Goal: Task Accomplishment & Management: Manage account settings

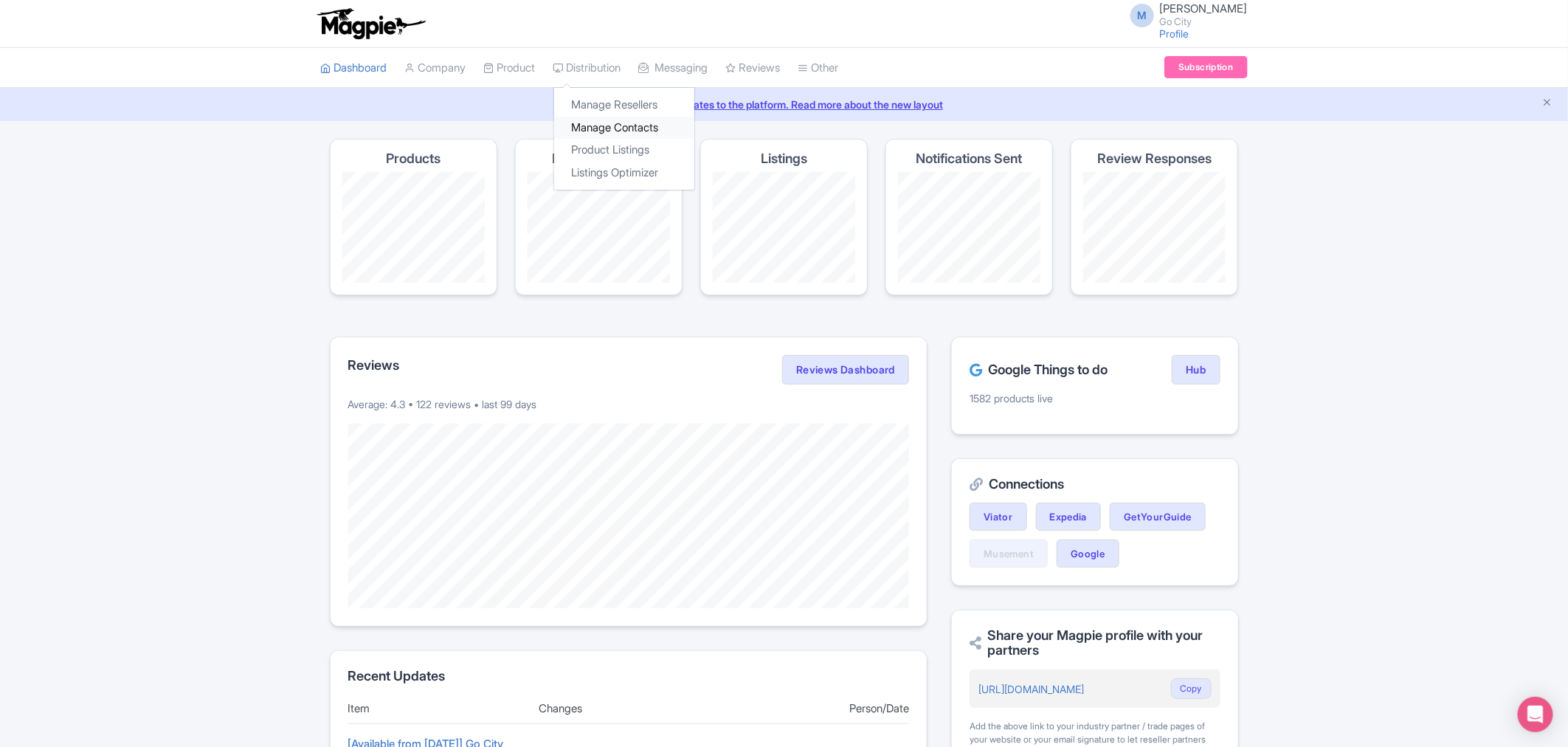
click at [629, 127] on link "Manage Contacts" at bounding box center [624, 128] width 140 height 23
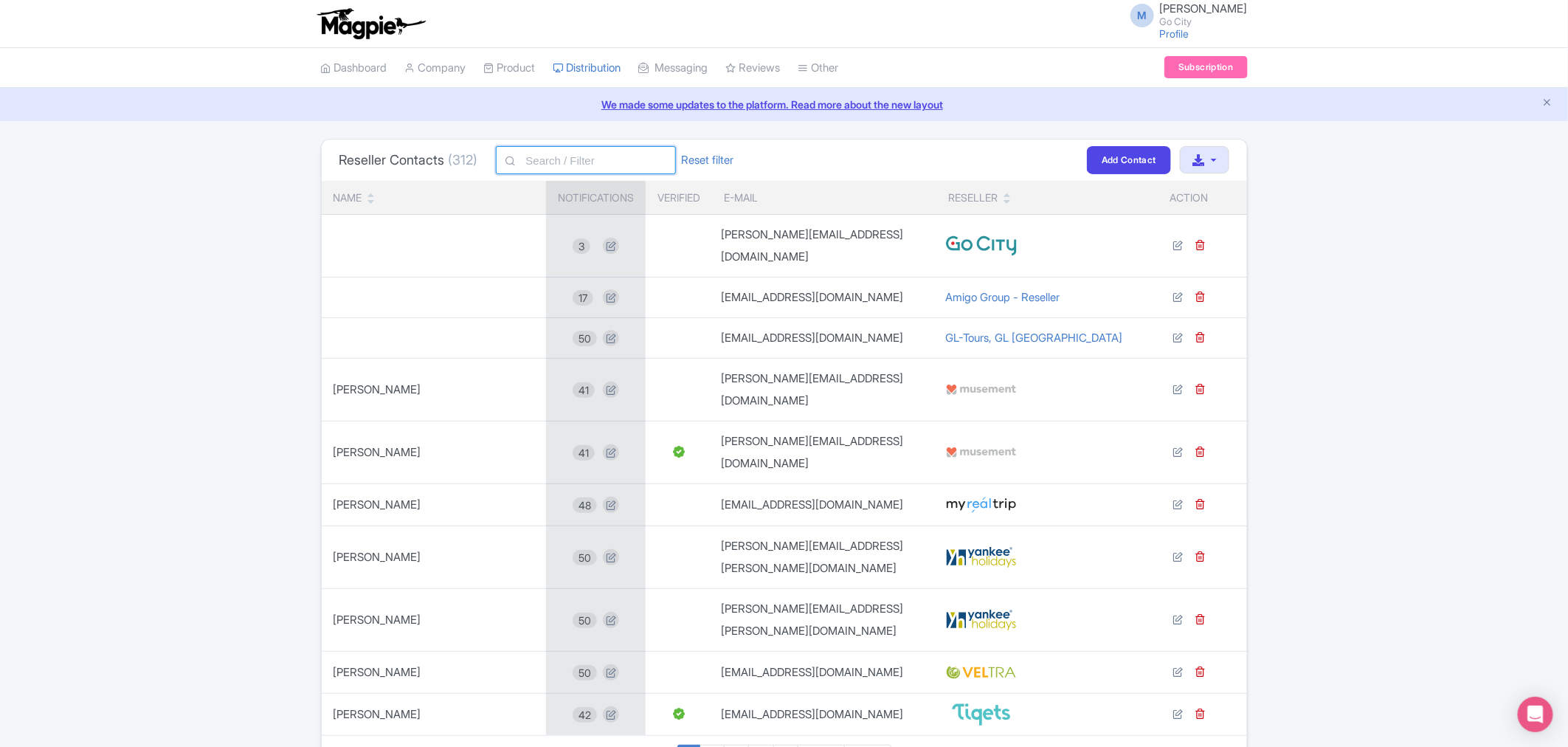
click at [588, 162] on input "text" at bounding box center [585, 160] width 180 height 28
type input "albus"
click button "Filter" at bounding box center [0, 0] width 0 height 0
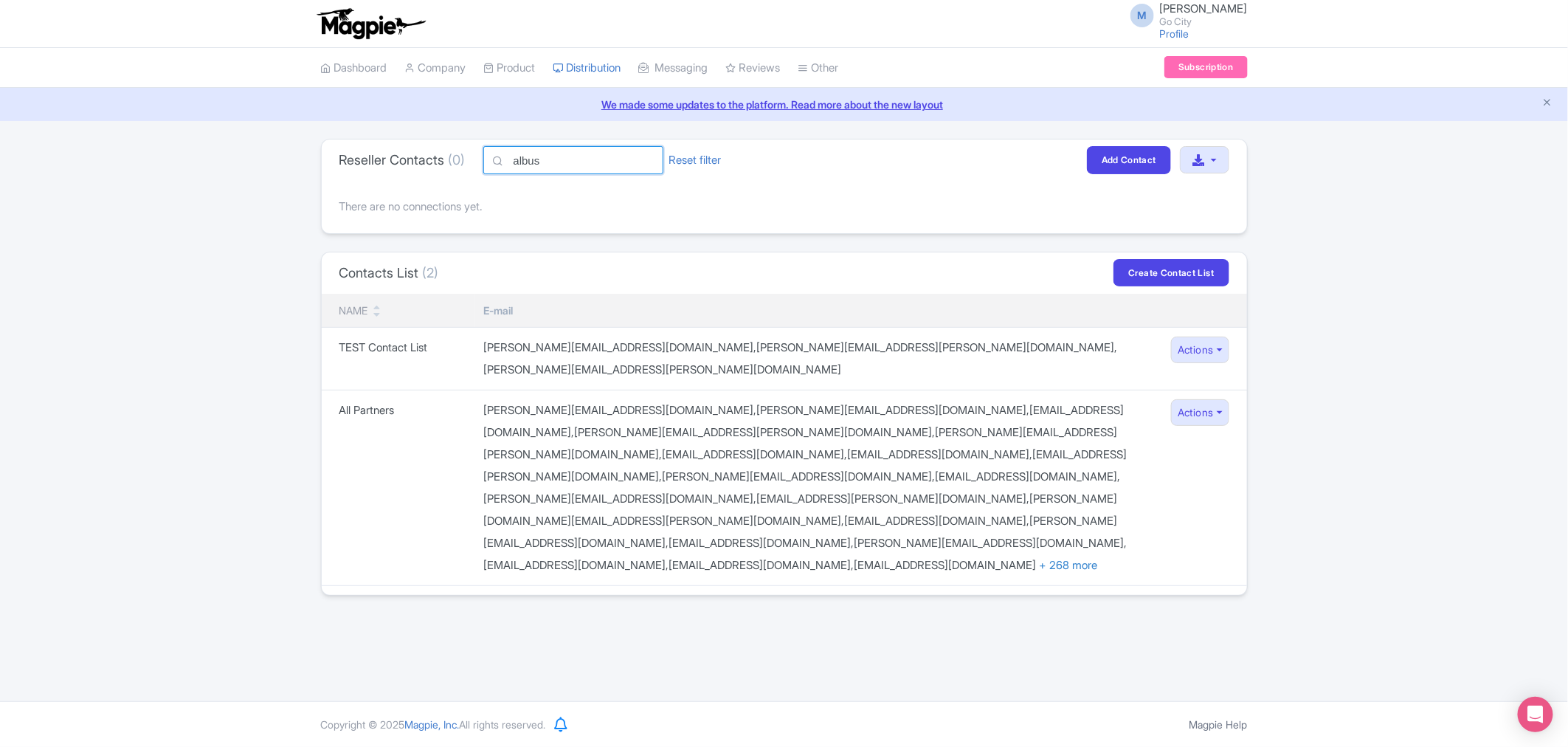
click at [559, 170] on input "albus" at bounding box center [572, 160] width 180 height 28
paste input ".[EMAIL_ADDRESS][DOMAIN_NAME]"
type input "[EMAIL_ADDRESS][DOMAIN_NAME]"
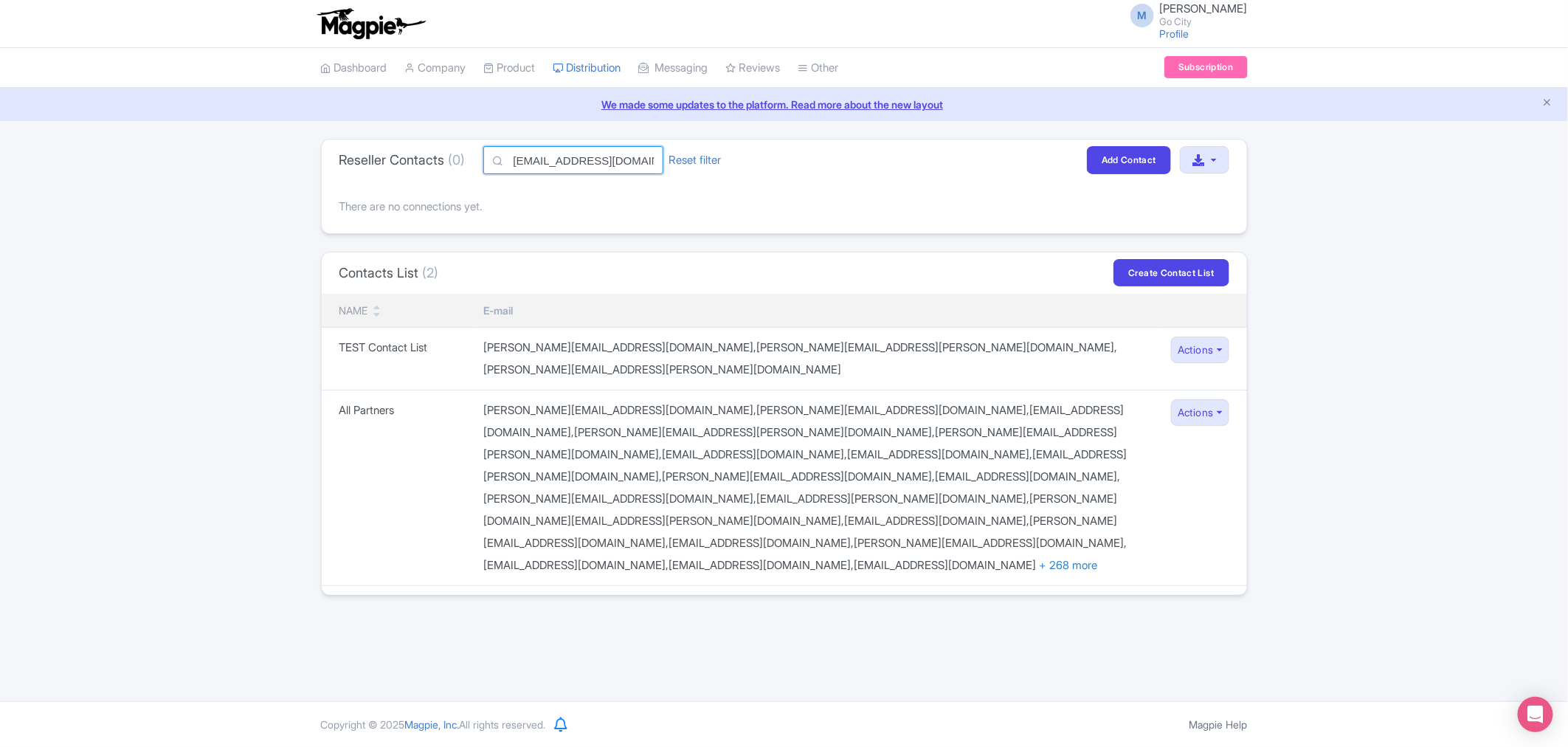
click button "Filter" at bounding box center [0, 0] width 0 height 0
click at [1137, 166] on link "Add Contact" at bounding box center [1129, 160] width 84 height 27
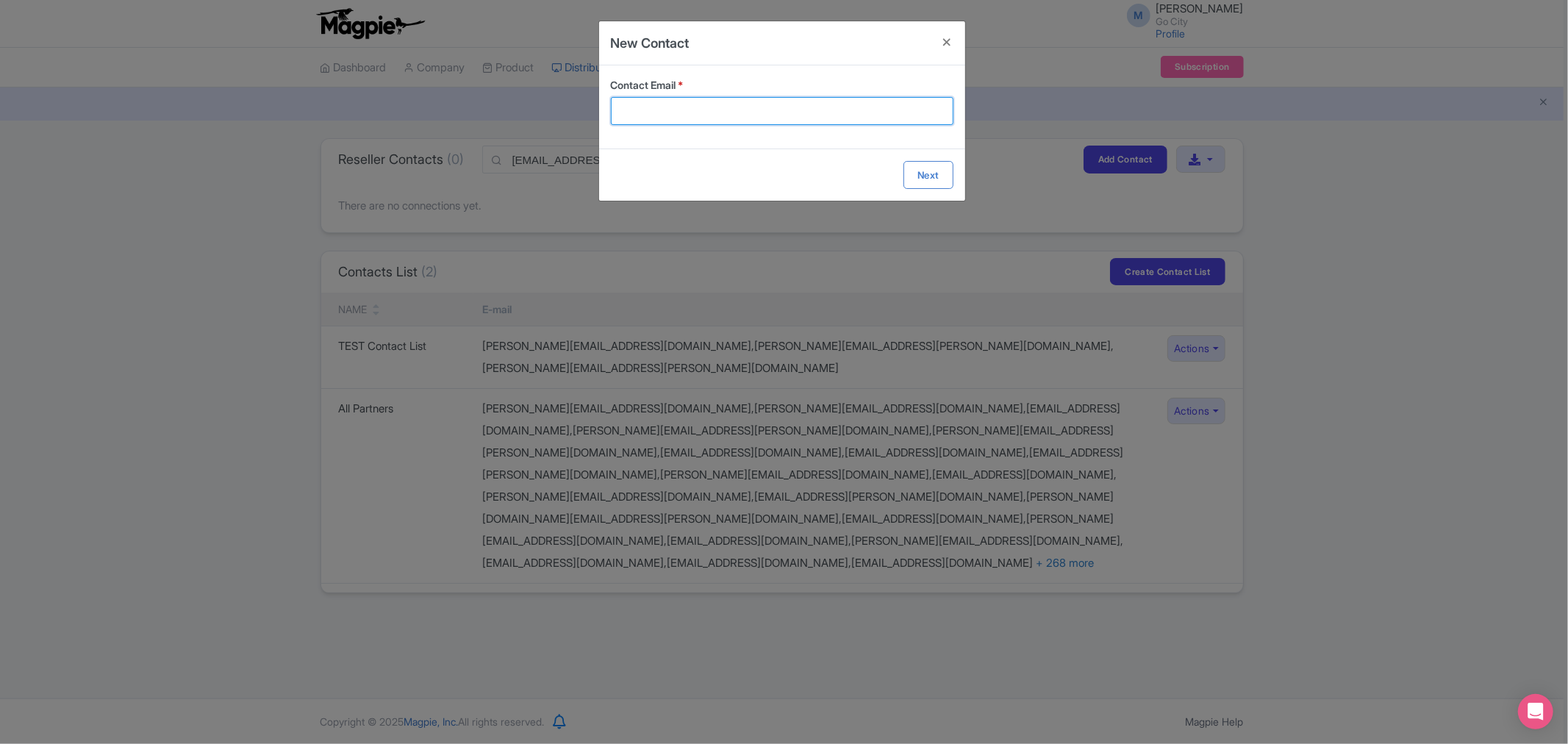
click at [659, 103] on input "Contact Email *" at bounding box center [782, 110] width 343 height 28
paste input "[EMAIL_ADDRESS][DOMAIN_NAME]"
type input "[EMAIL_ADDRESS][DOMAIN_NAME]"
click at [924, 172] on form "Contact Email * albus.phoon@kkday.com Next" at bounding box center [782, 133] width 366 height 135
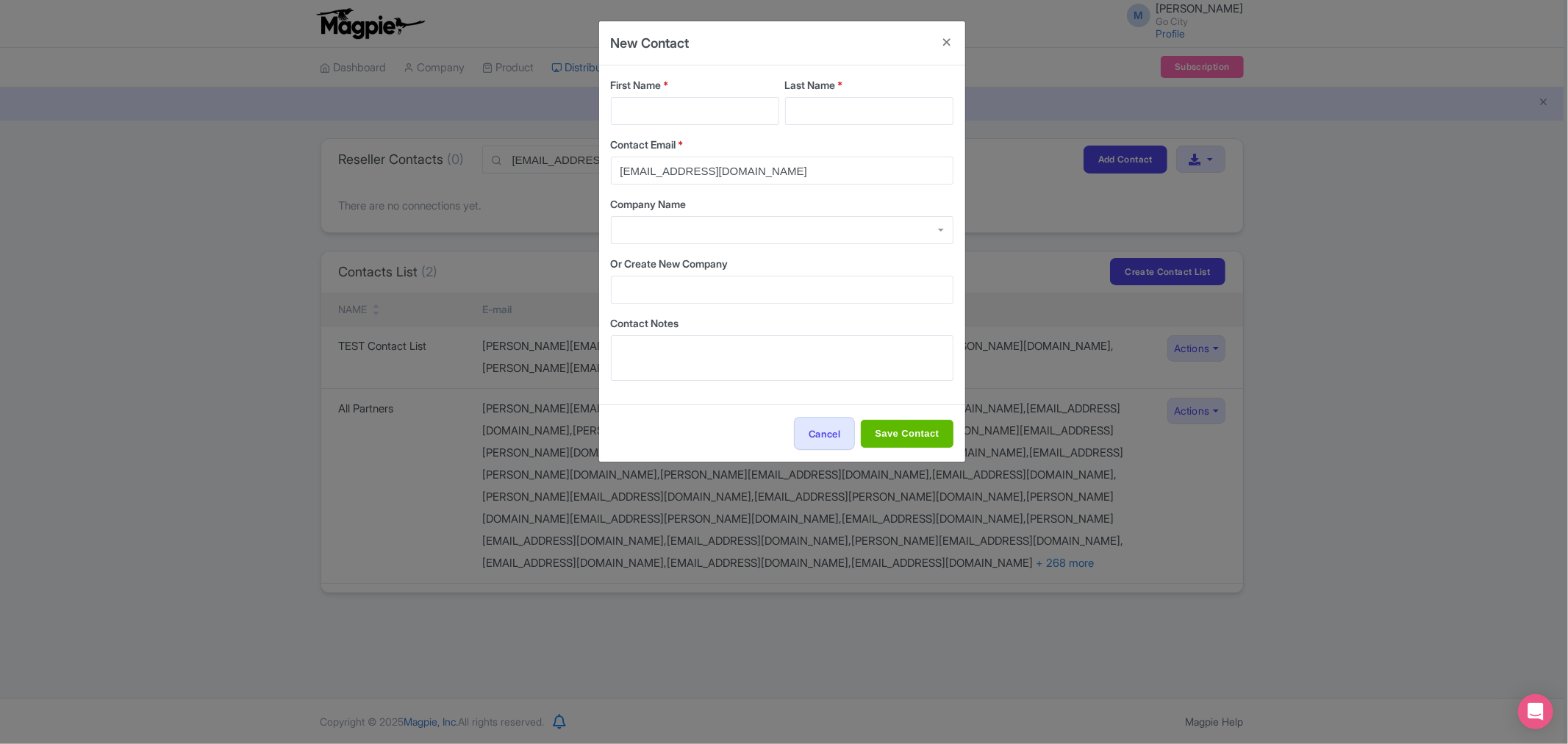
click at [705, 231] on div at bounding box center [782, 230] width 343 height 28
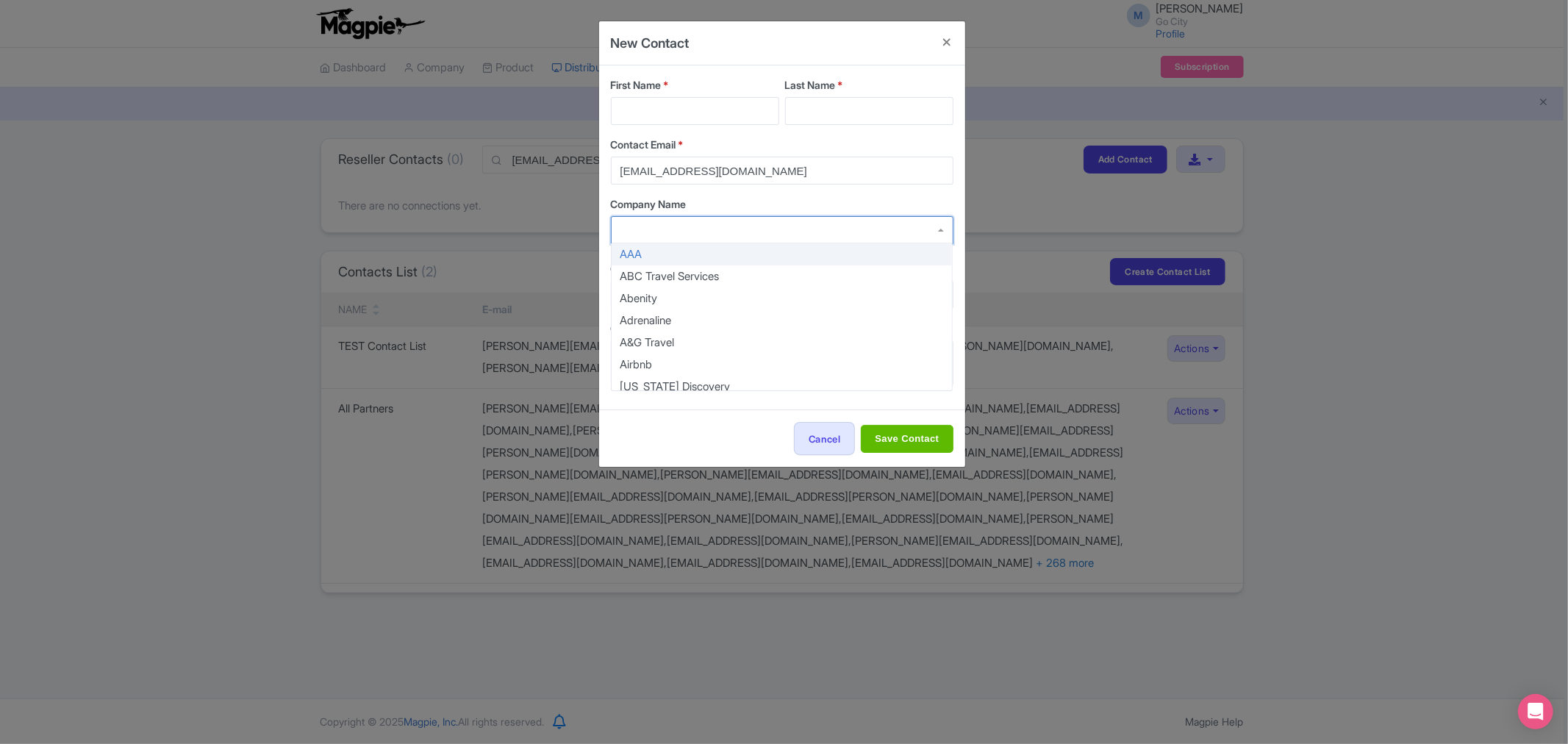
type input "k"
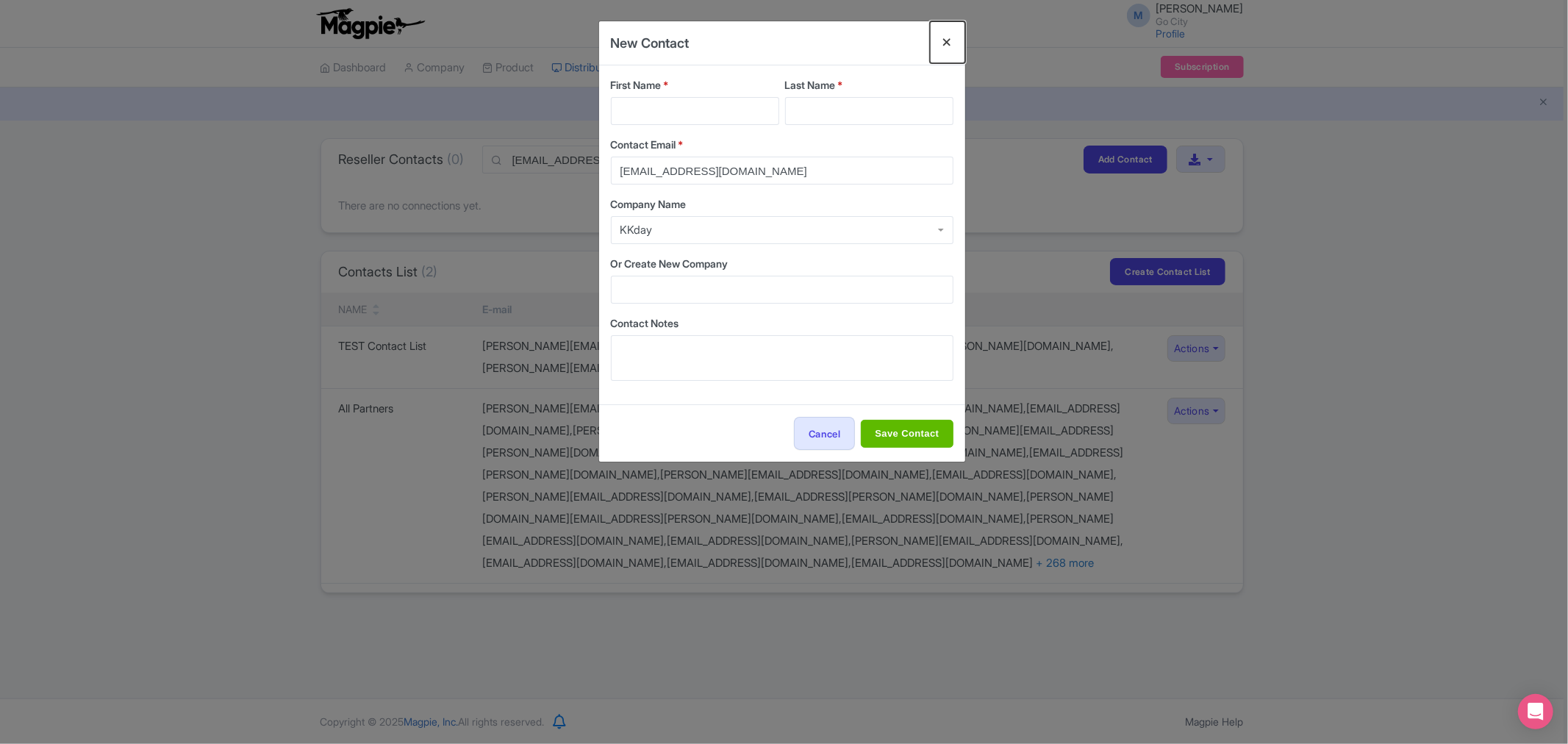
click at [949, 42] on button "Close" at bounding box center [947, 42] width 35 height 42
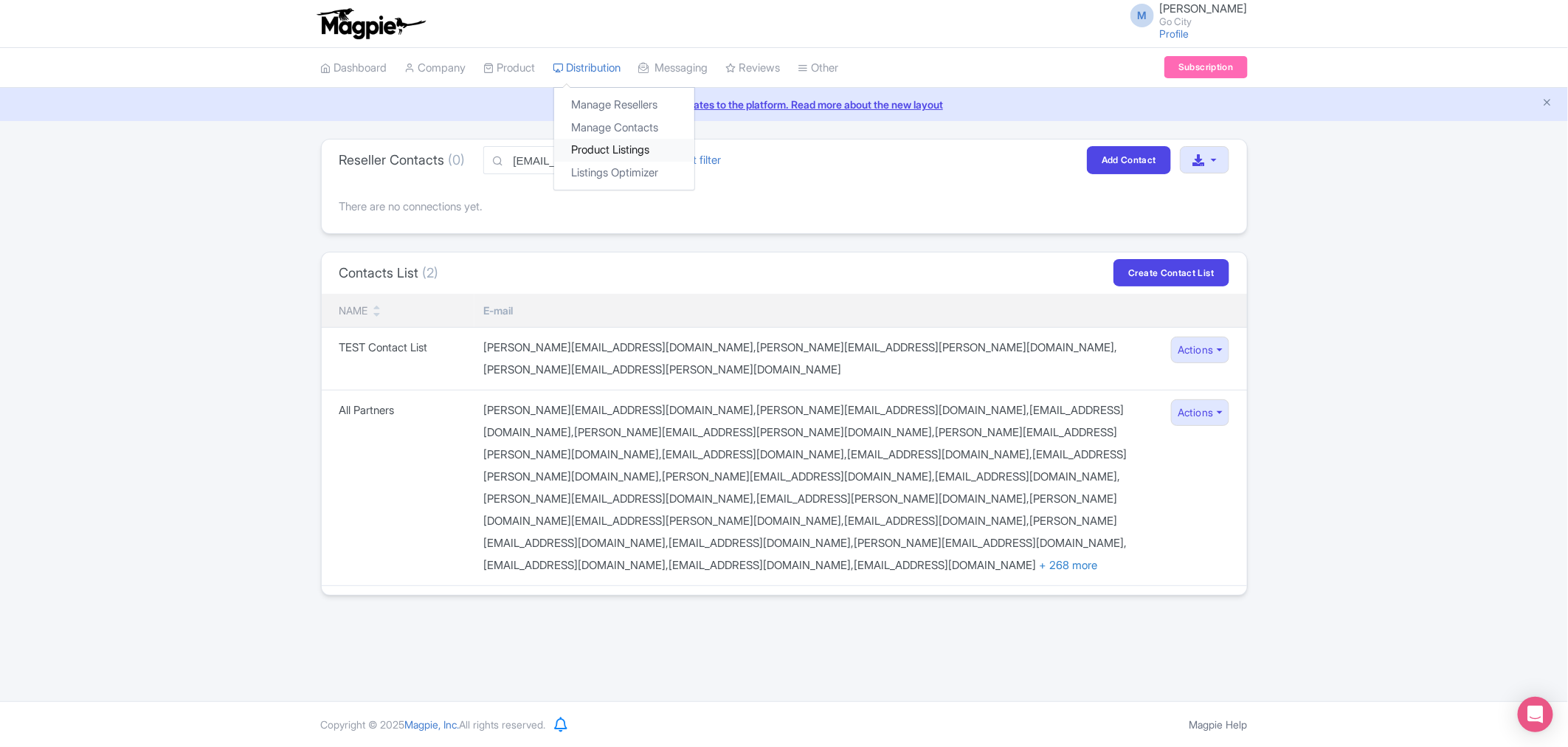
click at [620, 153] on link "Product Listings" at bounding box center [624, 150] width 140 height 23
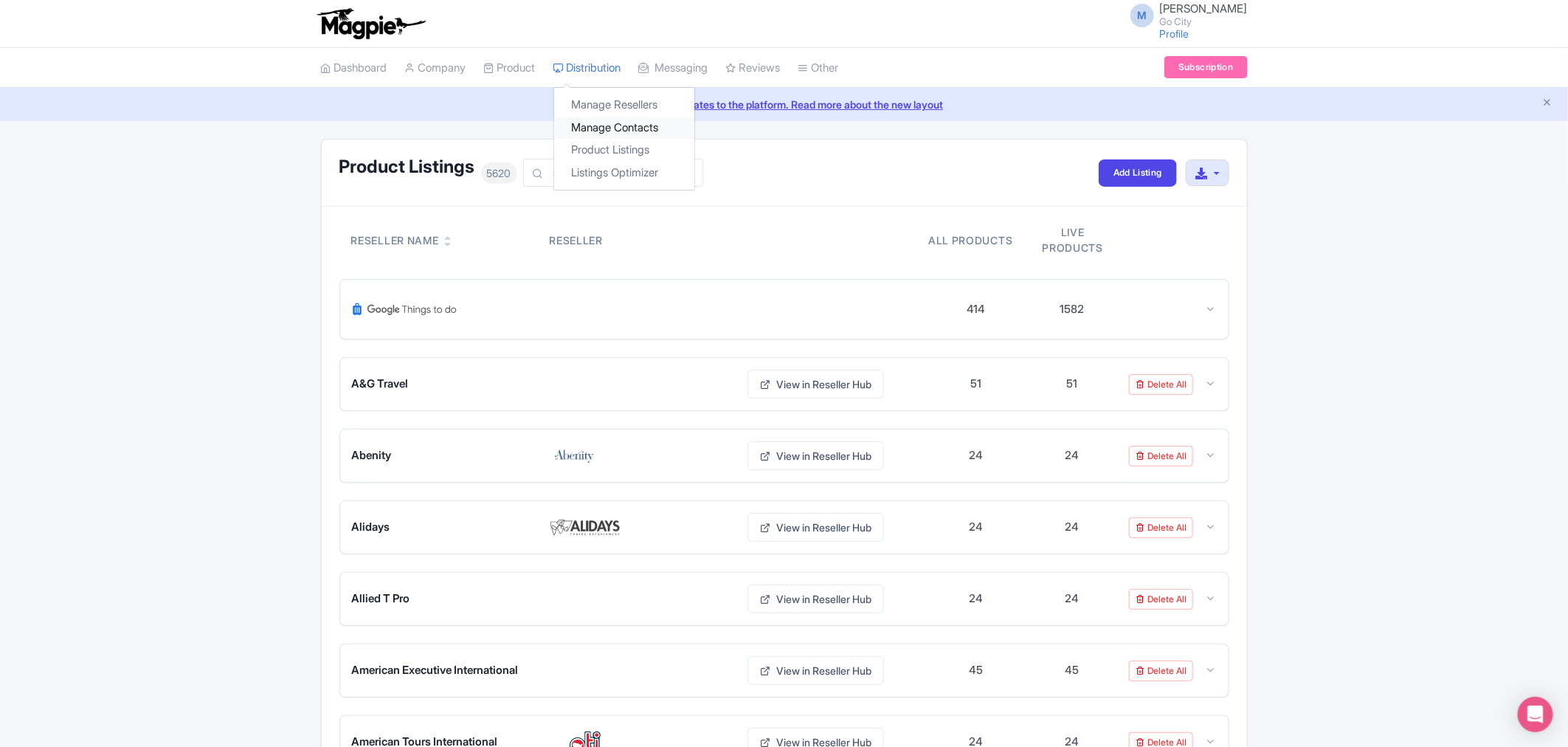
click at [619, 129] on link "Manage Contacts" at bounding box center [624, 128] width 140 height 23
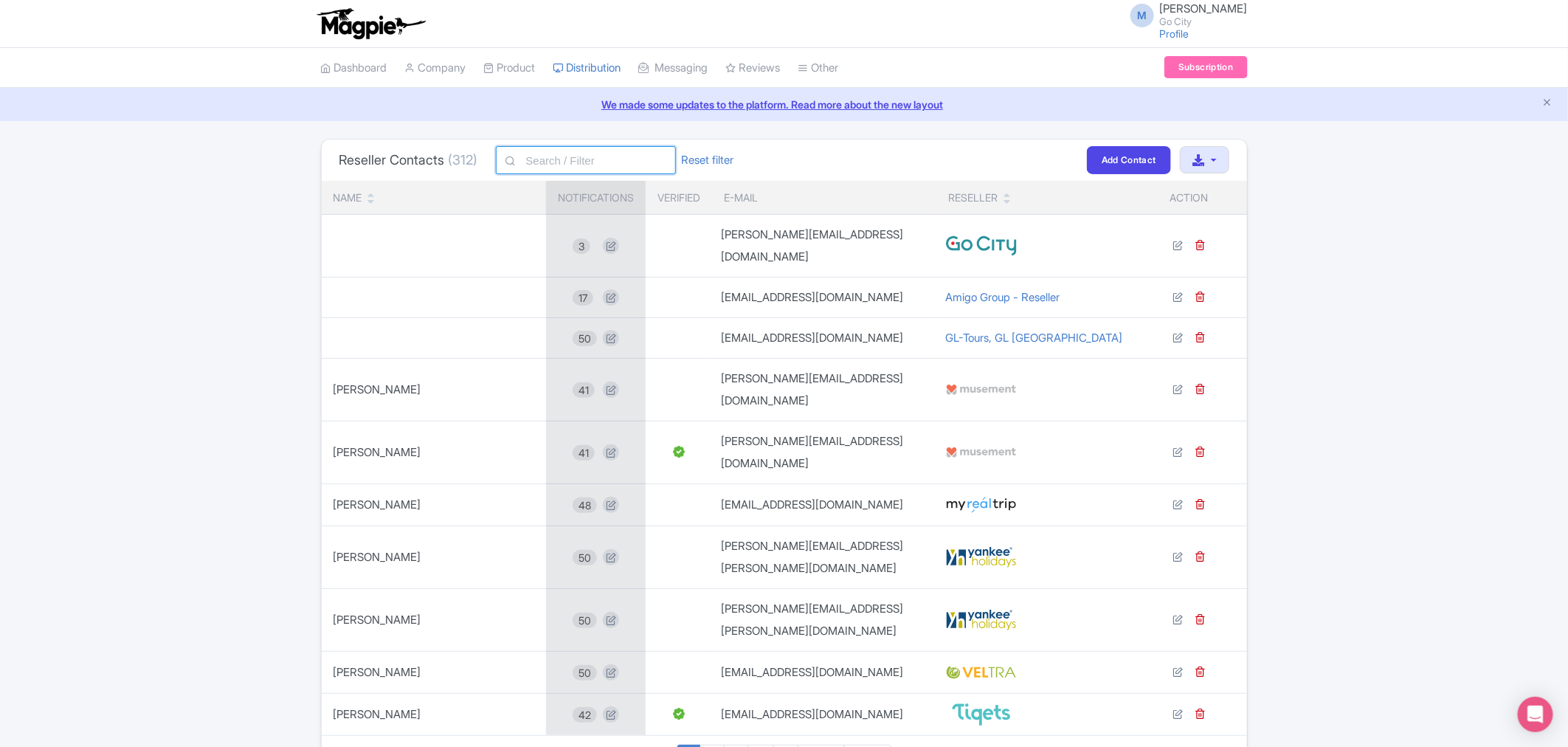
click at [585, 166] on input "text" at bounding box center [585, 160] width 180 height 28
paste input "albus.phoon@kkday.com"
type input "albus.phoon@kkday.com"
click button "Filter" at bounding box center [0, 0] width 0 height 0
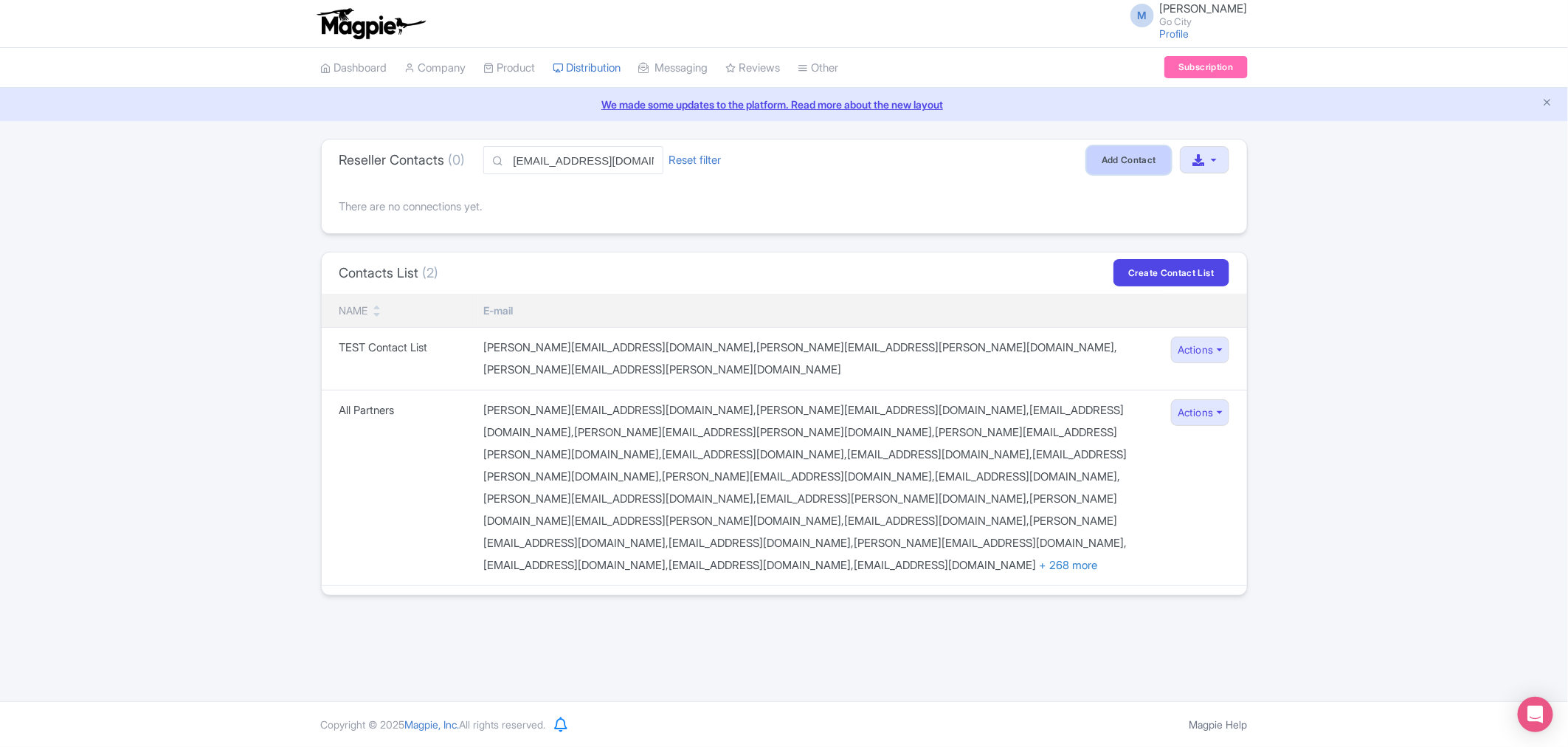
click at [1109, 163] on link "Add Contact" at bounding box center [1129, 160] width 84 height 27
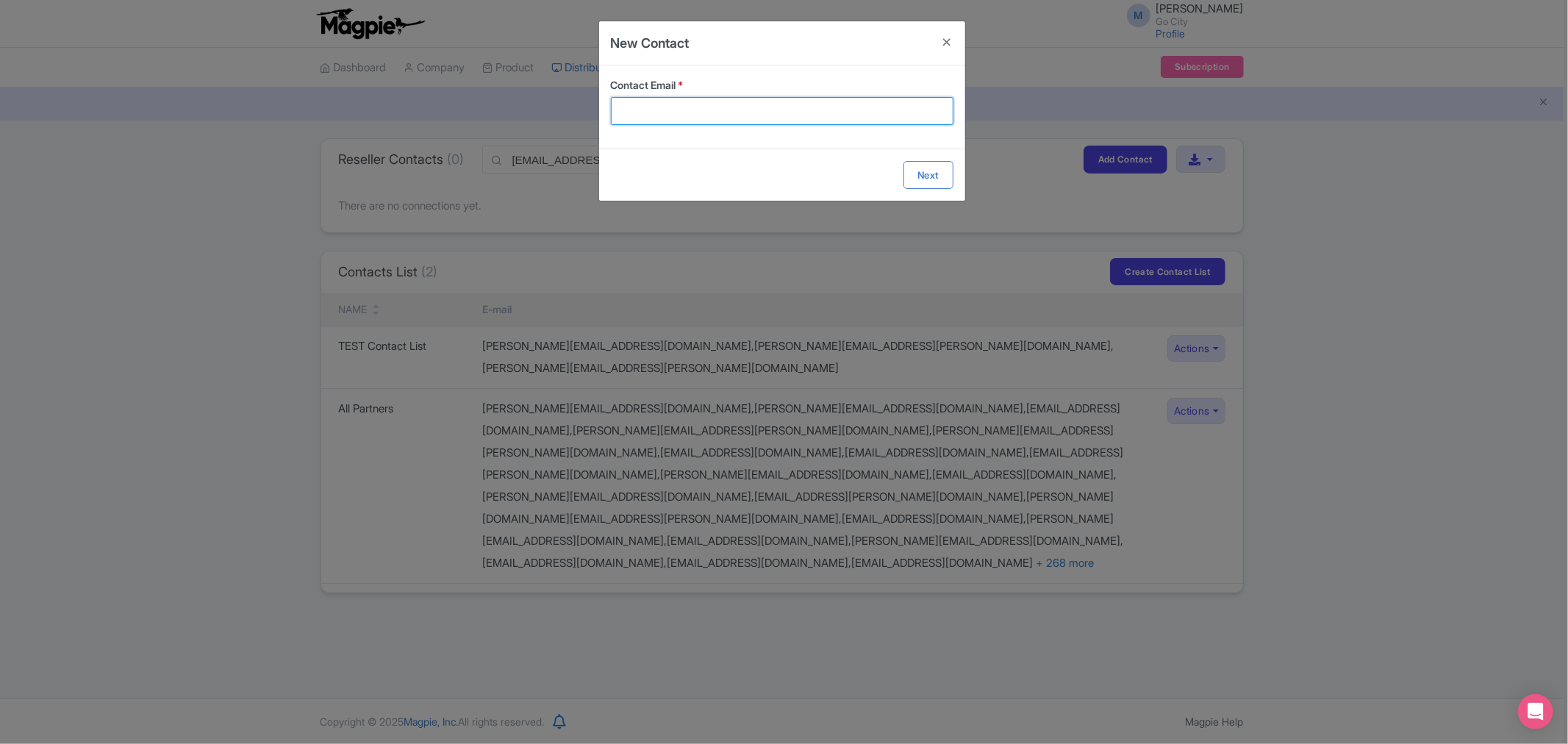
click at [747, 109] on input "Contact Email *" at bounding box center [782, 110] width 343 height 28
paste input "[EMAIL_ADDRESS][DOMAIN_NAME]"
type input "[EMAIL_ADDRESS][DOMAIN_NAME]"
click at [917, 174] on form "Contact Email * [EMAIL_ADDRESS][DOMAIN_NAME] Next" at bounding box center [782, 133] width 366 height 135
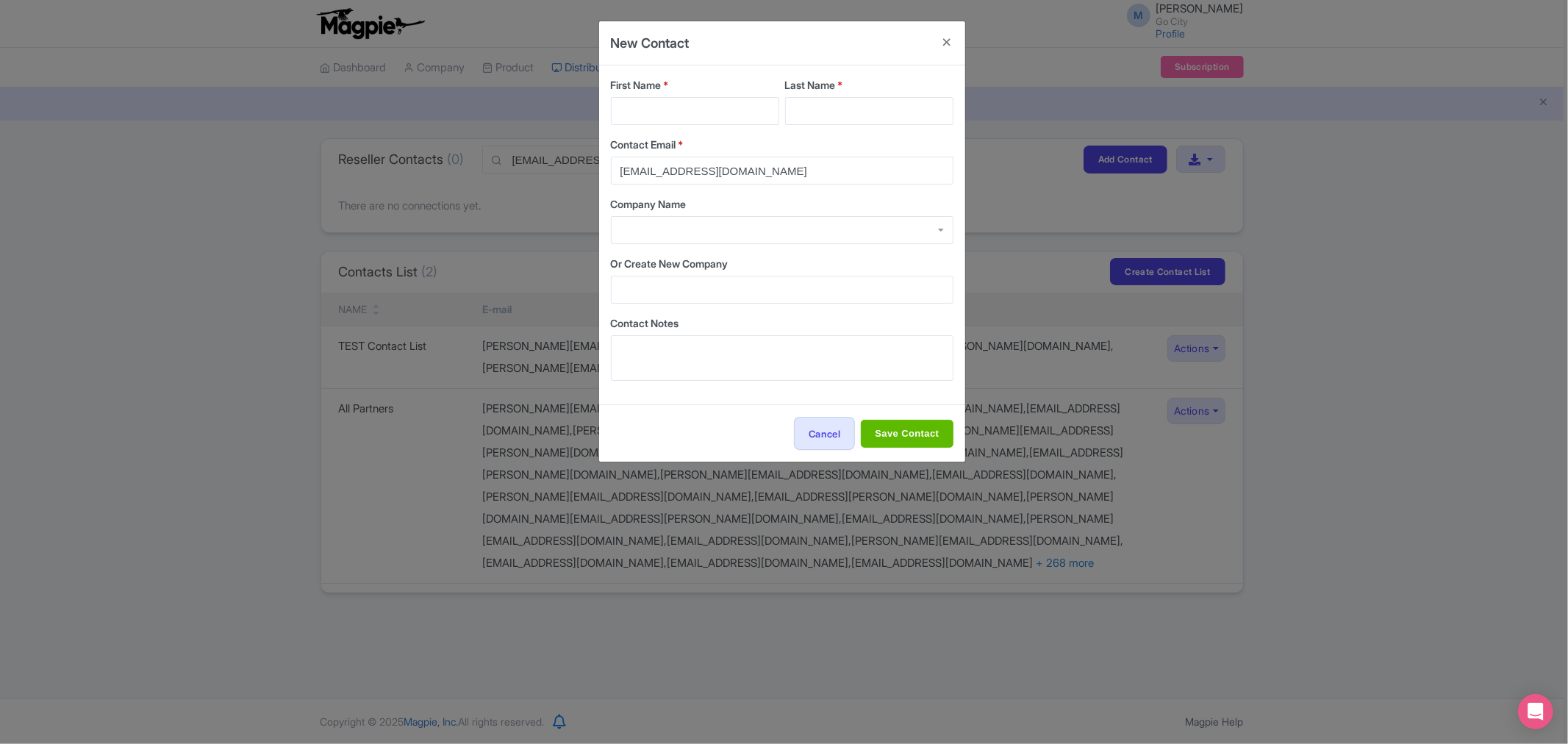
click at [681, 226] on div at bounding box center [782, 230] width 343 height 28
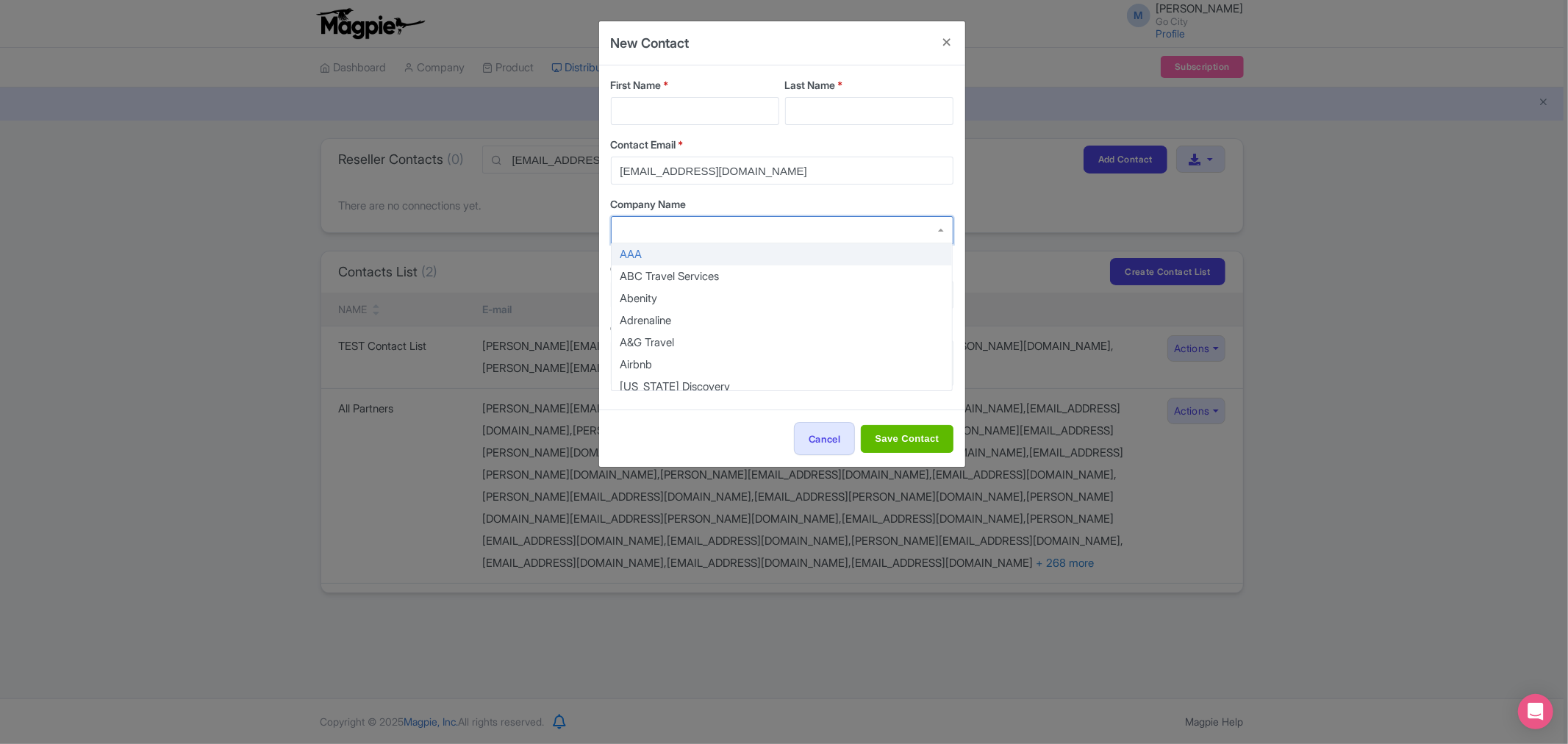
type input "k"
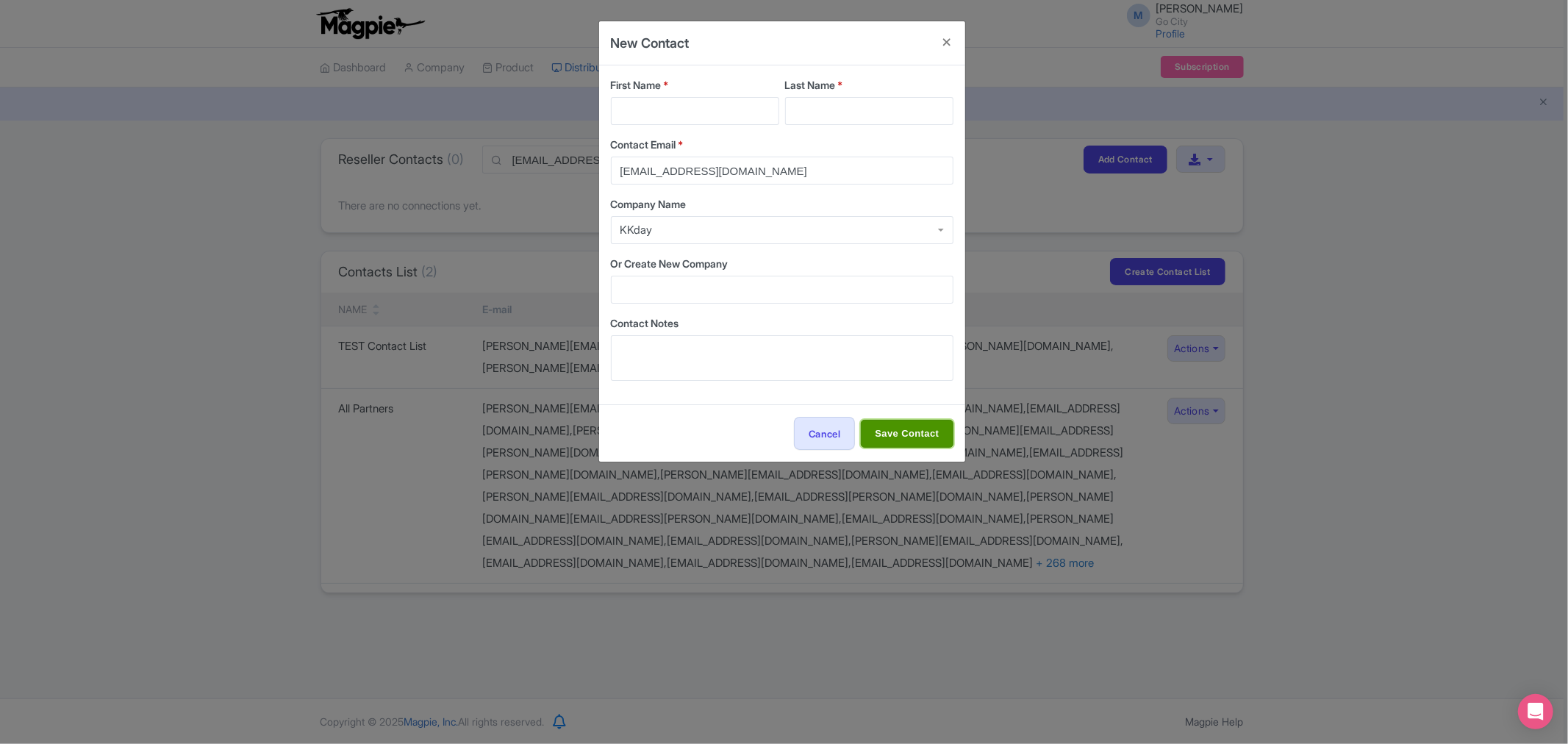
click at [895, 442] on input "Save Contact" at bounding box center [907, 434] width 92 height 28
type input "Save Contact"
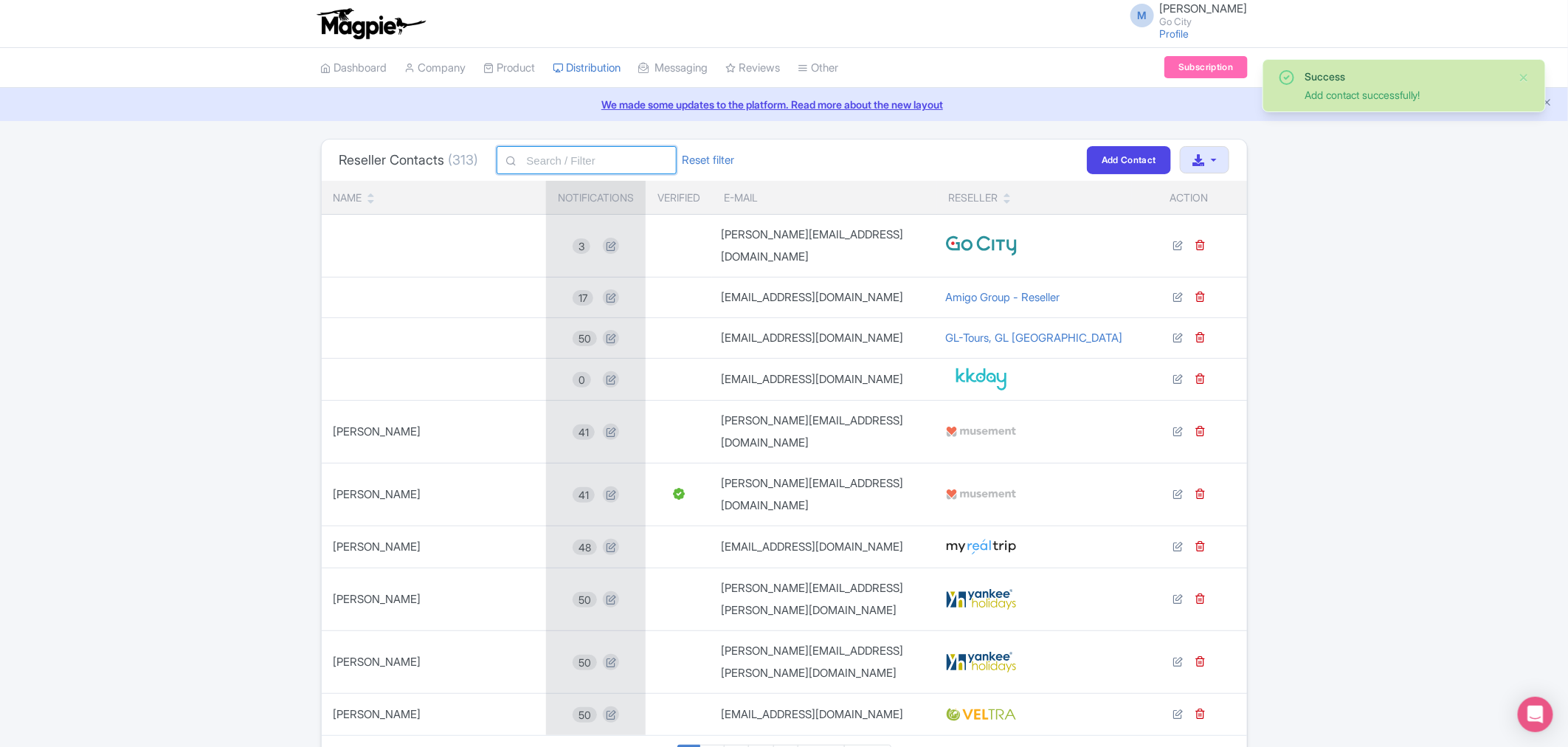
click at [594, 165] on input "text" at bounding box center [586, 160] width 180 height 28
paste input "[EMAIL_ADDRESS][DOMAIN_NAME]"
type input "[EMAIL_ADDRESS][DOMAIN_NAME]"
click button "Filter" at bounding box center [0, 0] width 0 height 0
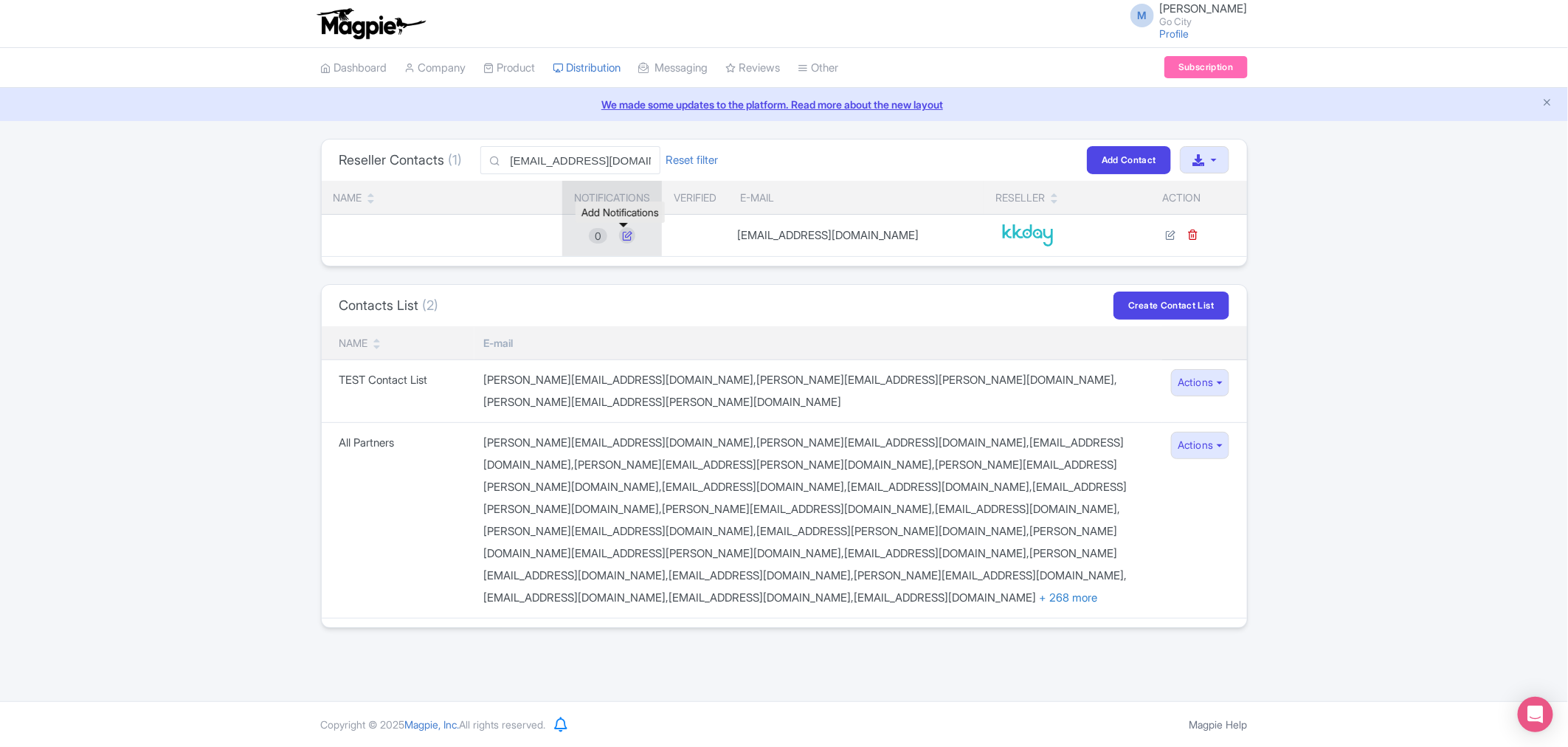
click at [624, 239] on icon at bounding box center [627, 235] width 16 height 16
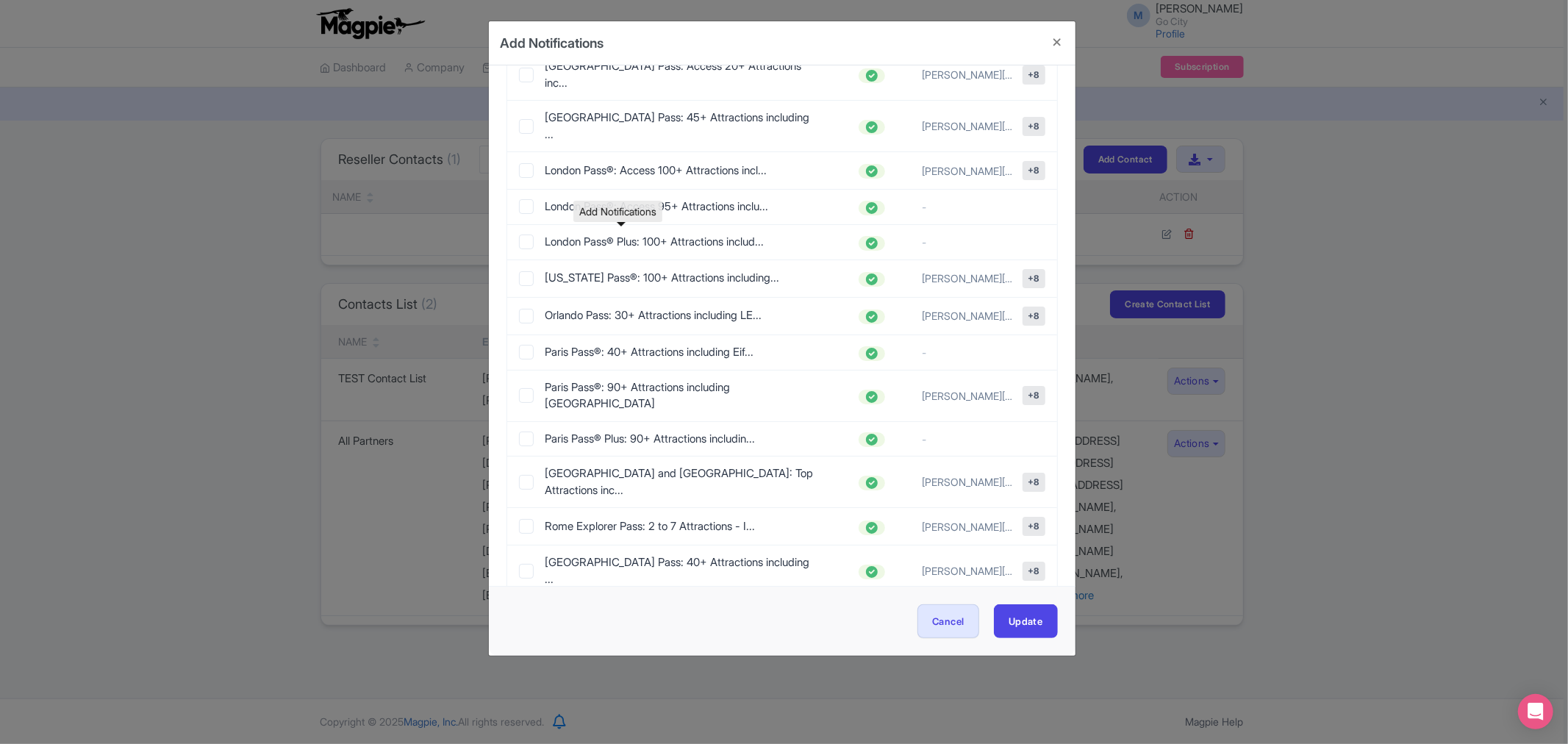
scroll to position [1797, 0]
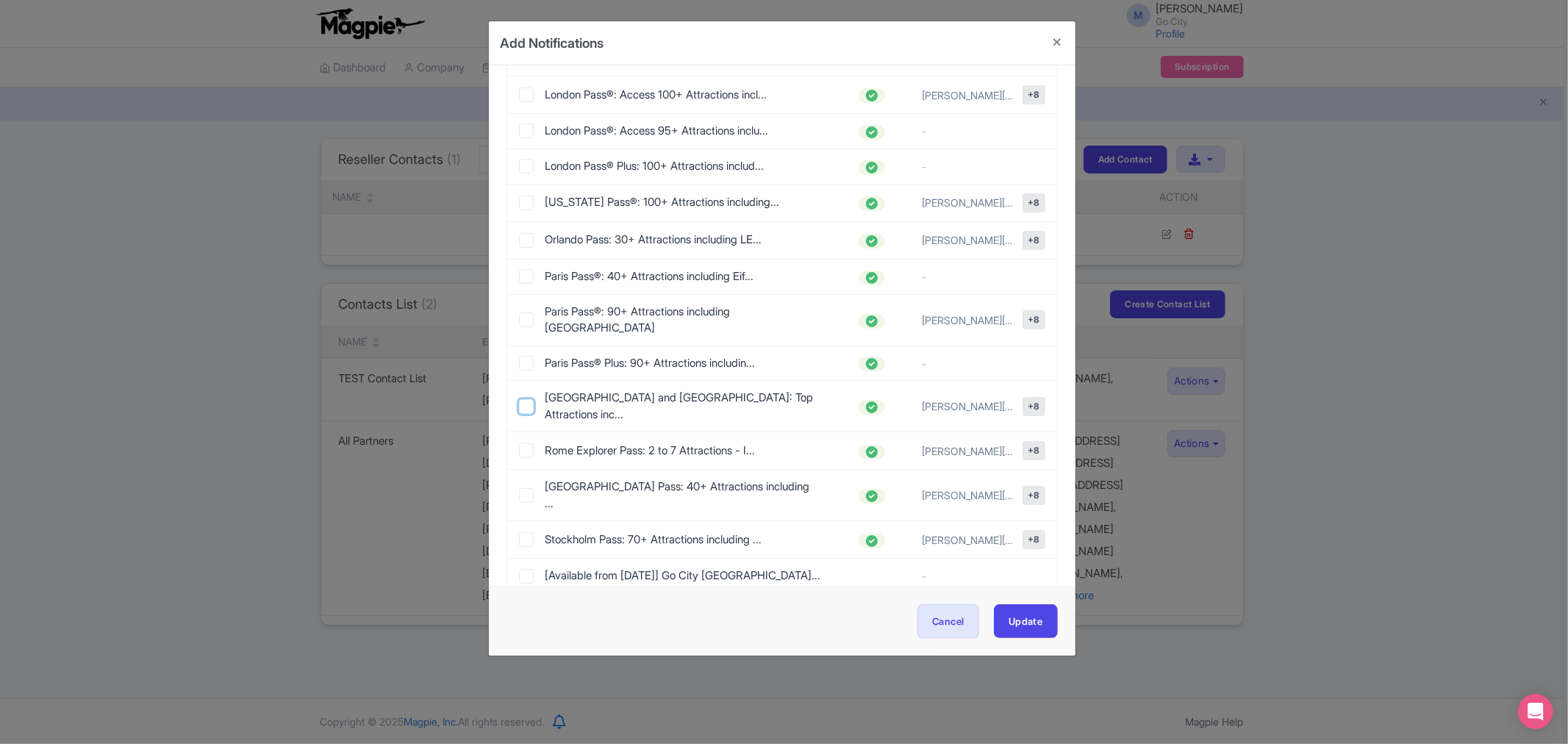
click at [524, 399] on input "checkbox" at bounding box center [526, 406] width 14 height 14
checkbox input "true"
click at [526, 443] on input "checkbox" at bounding box center [526, 450] width 14 height 14
checkbox input "true"
click at [520, 488] on input "checkbox" at bounding box center [526, 495] width 14 height 14
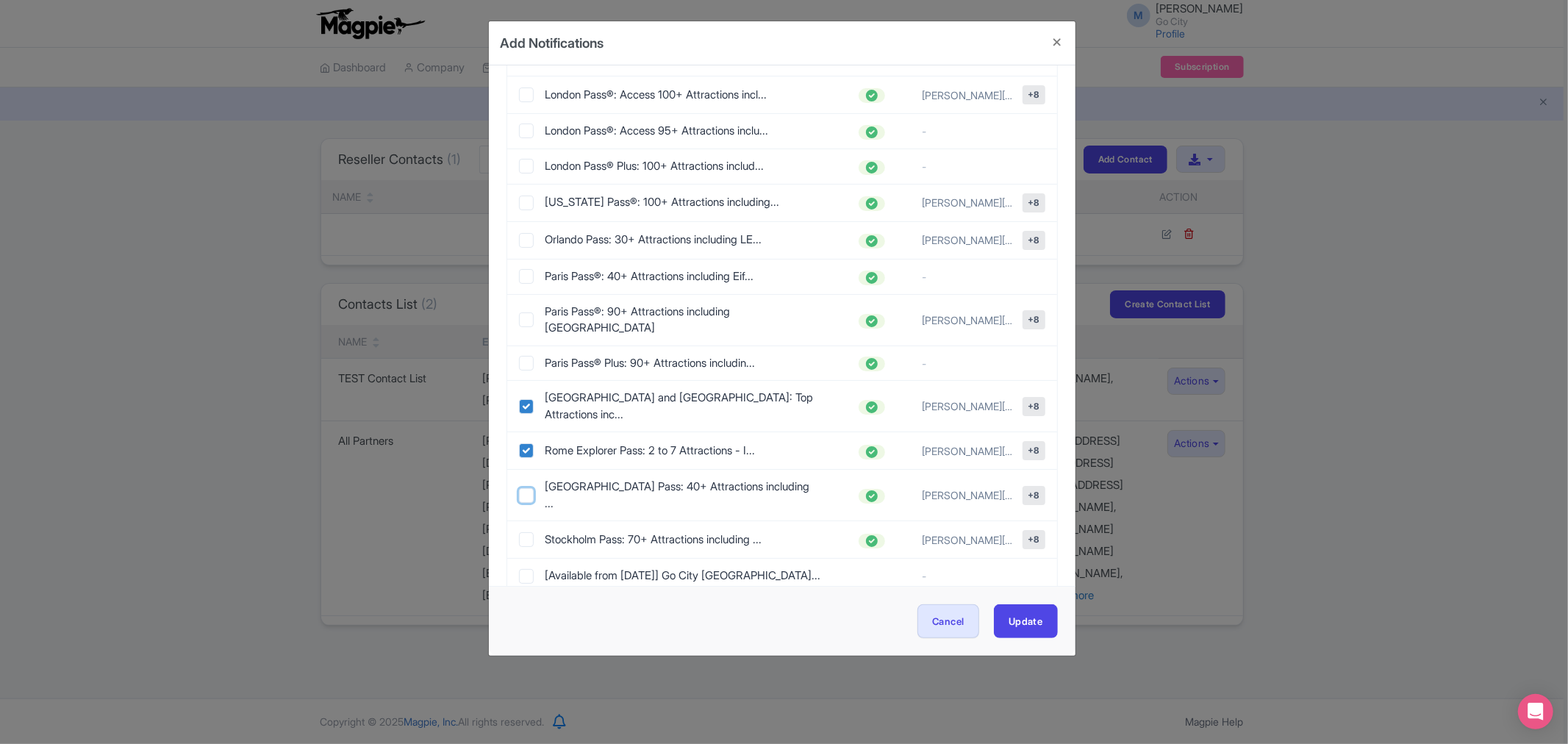
checkbox input "true"
click at [524, 533] on input "checkbox" at bounding box center [526, 539] width 14 height 14
checkbox input "true"
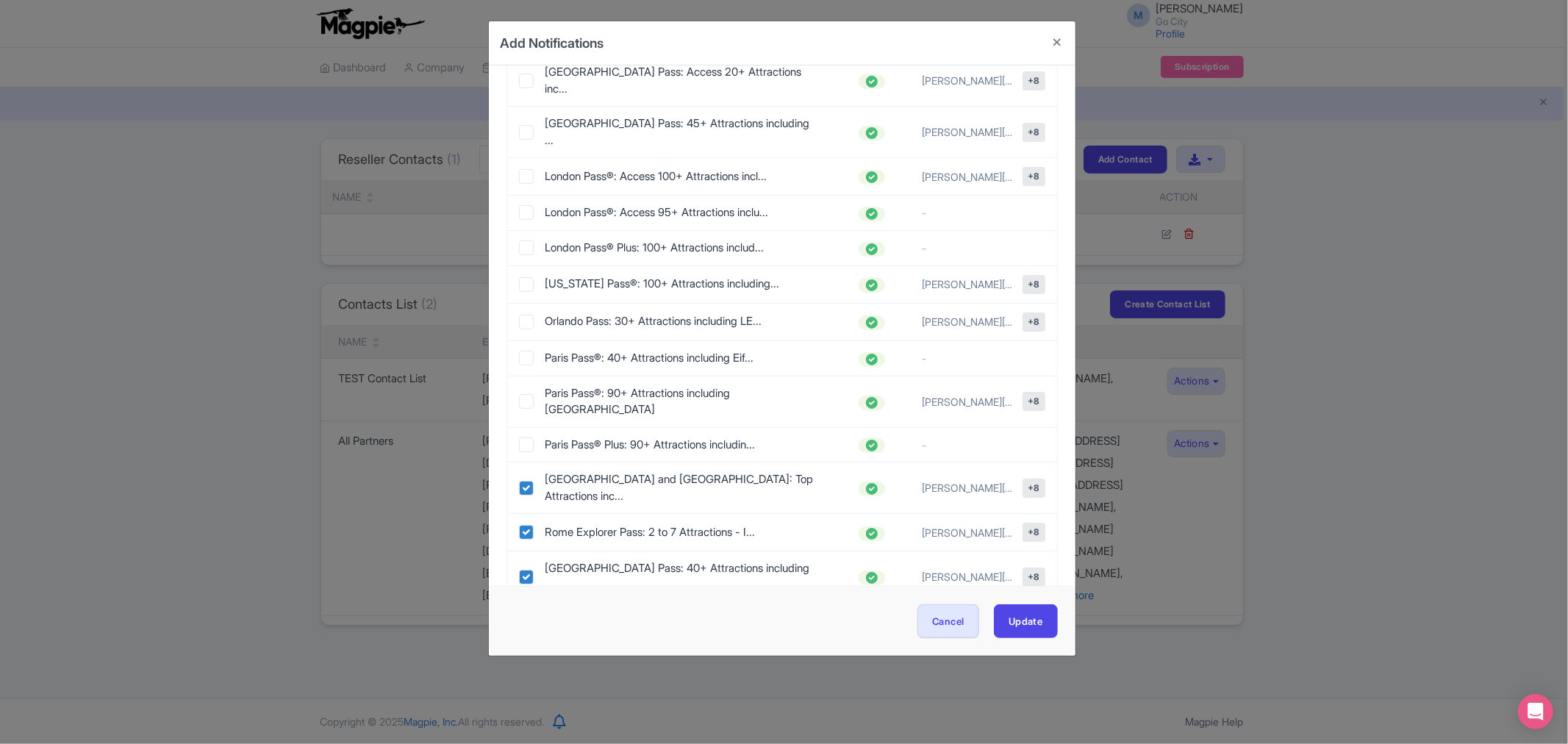
click at [517, 376] on div "Paris Pass®: 90+ Attractions including Louvre claire.liao@kkday.com +8" at bounding box center [782, 401] width 550 height 51
click at [530, 394] on input "checkbox" at bounding box center [526, 401] width 14 height 14
checkbox input "true"
click at [526, 315] on input "checkbox" at bounding box center [526, 322] width 14 height 14
checkbox input "true"
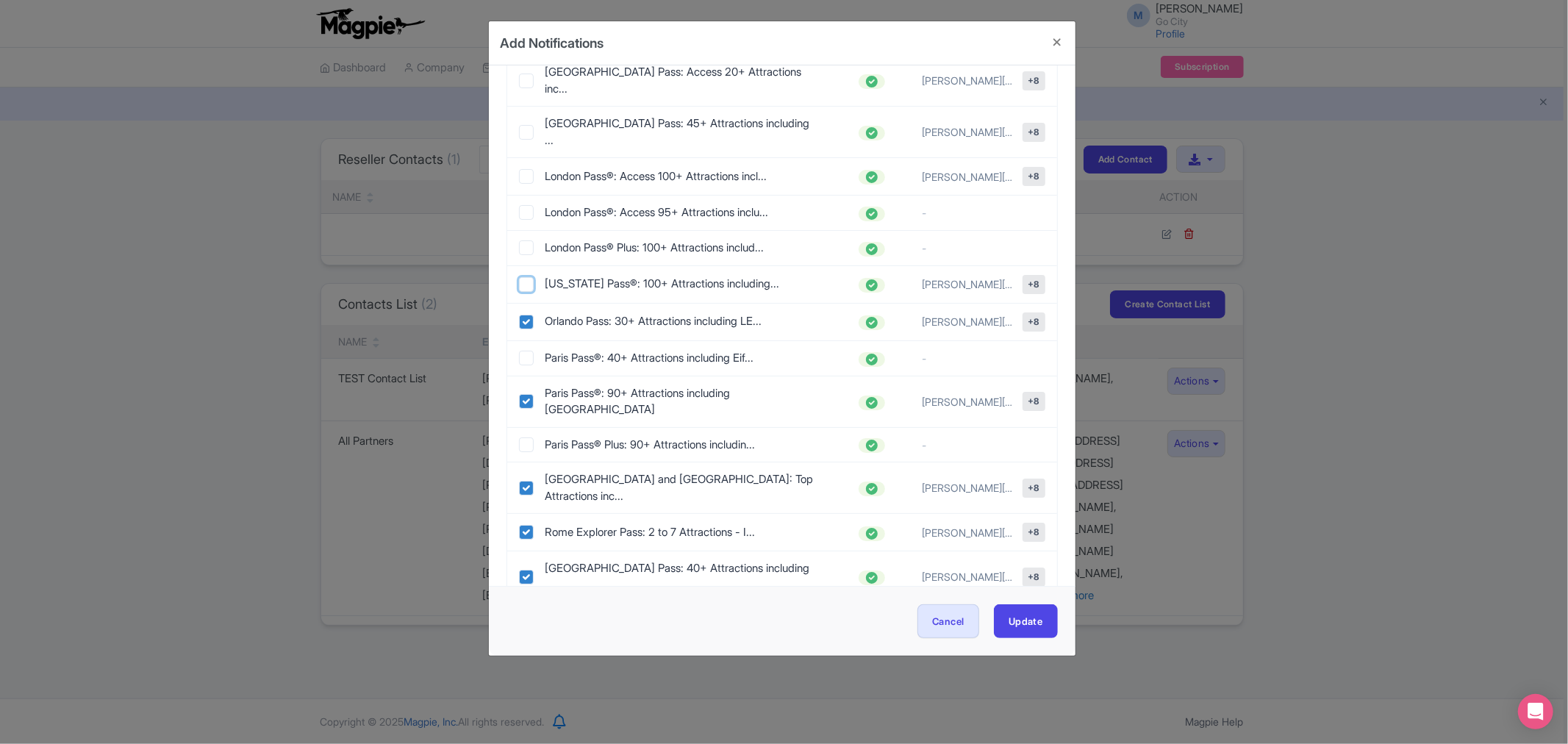
click at [520, 277] on input "checkbox" at bounding box center [526, 284] width 14 height 14
checkbox input "true"
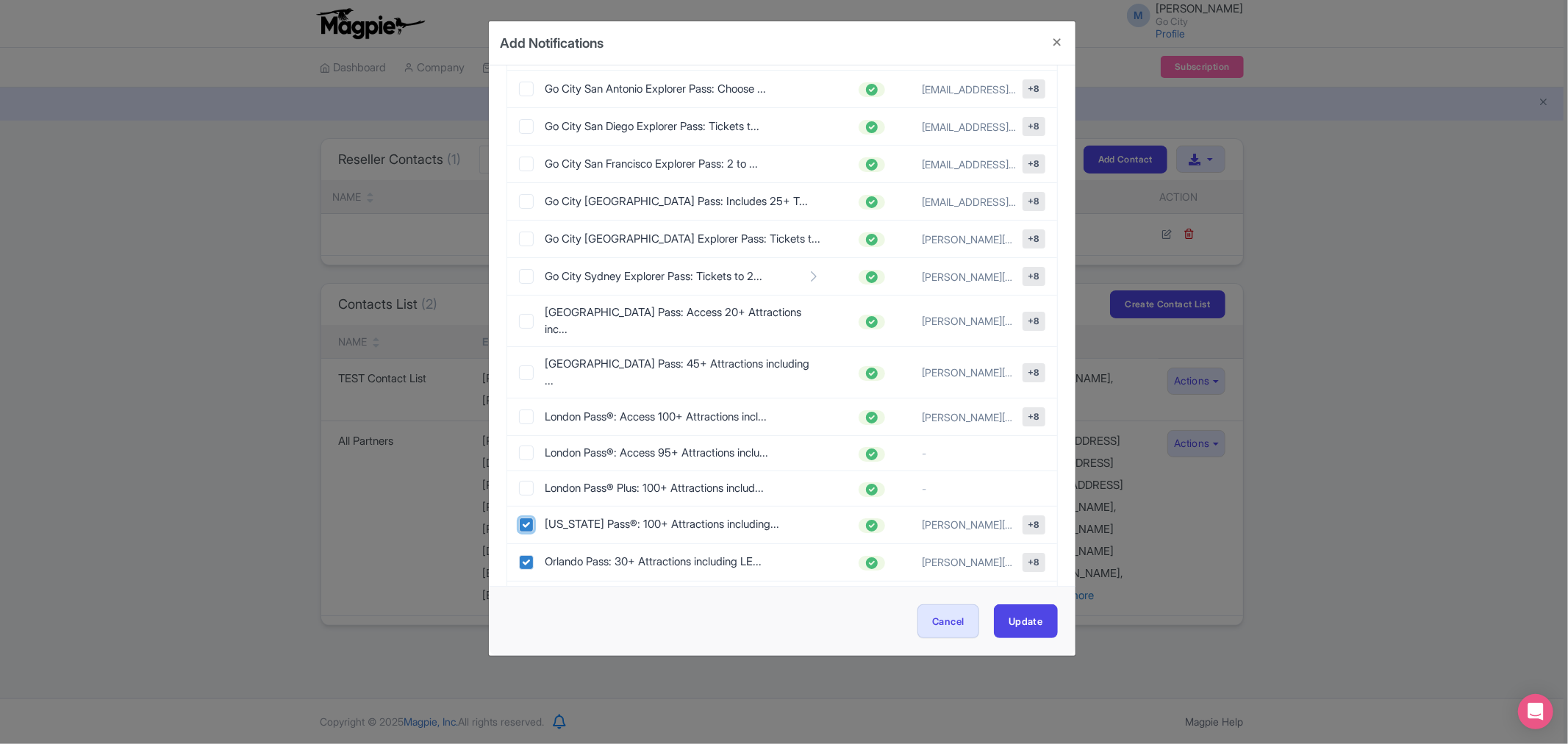
scroll to position [1470, 0]
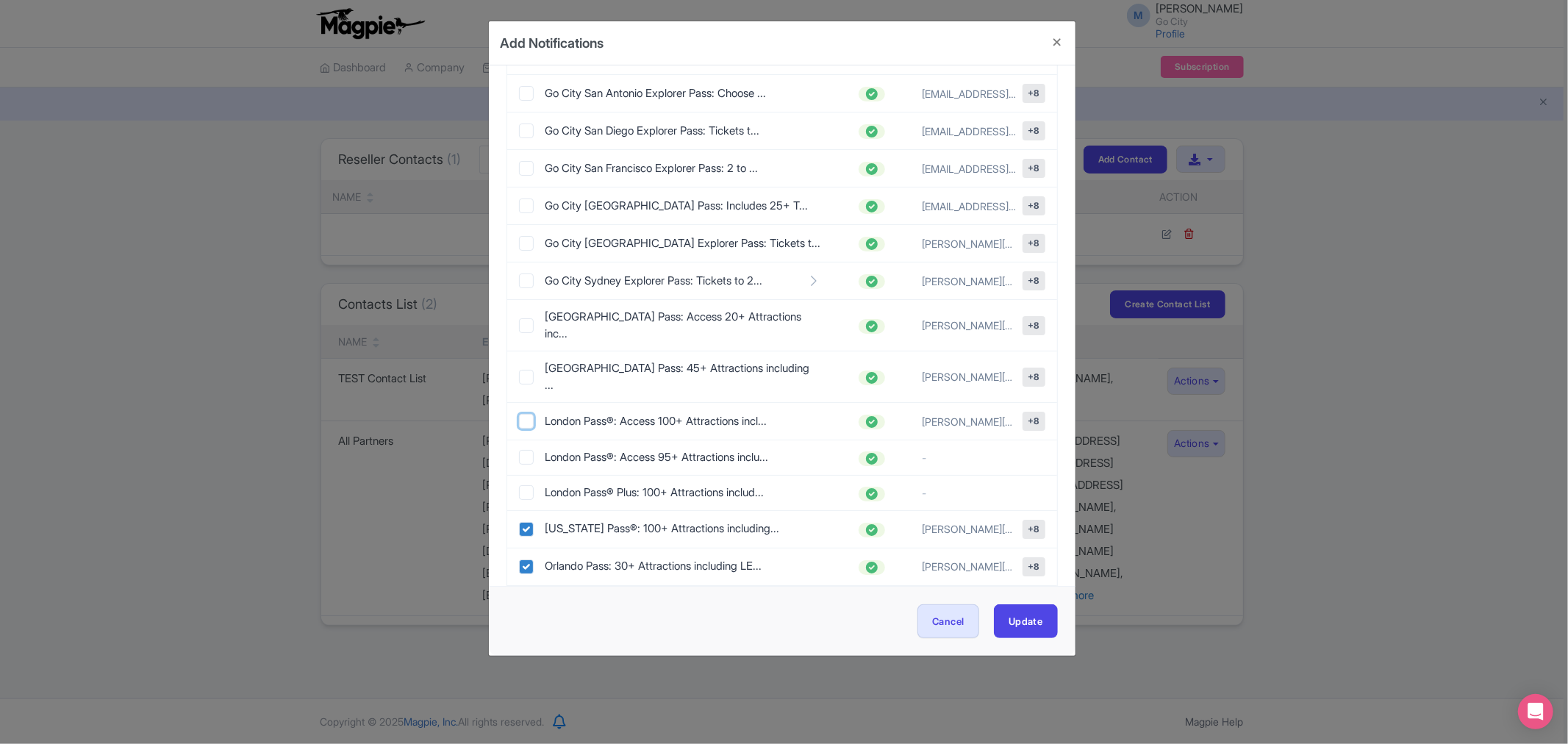
click at [522, 414] on input "checkbox" at bounding box center [526, 421] width 14 height 14
checkbox input "true"
click at [523, 370] on input "checkbox" at bounding box center [526, 377] width 14 height 14
checkbox input "true"
click at [525, 318] on input "checkbox" at bounding box center [526, 325] width 14 height 14
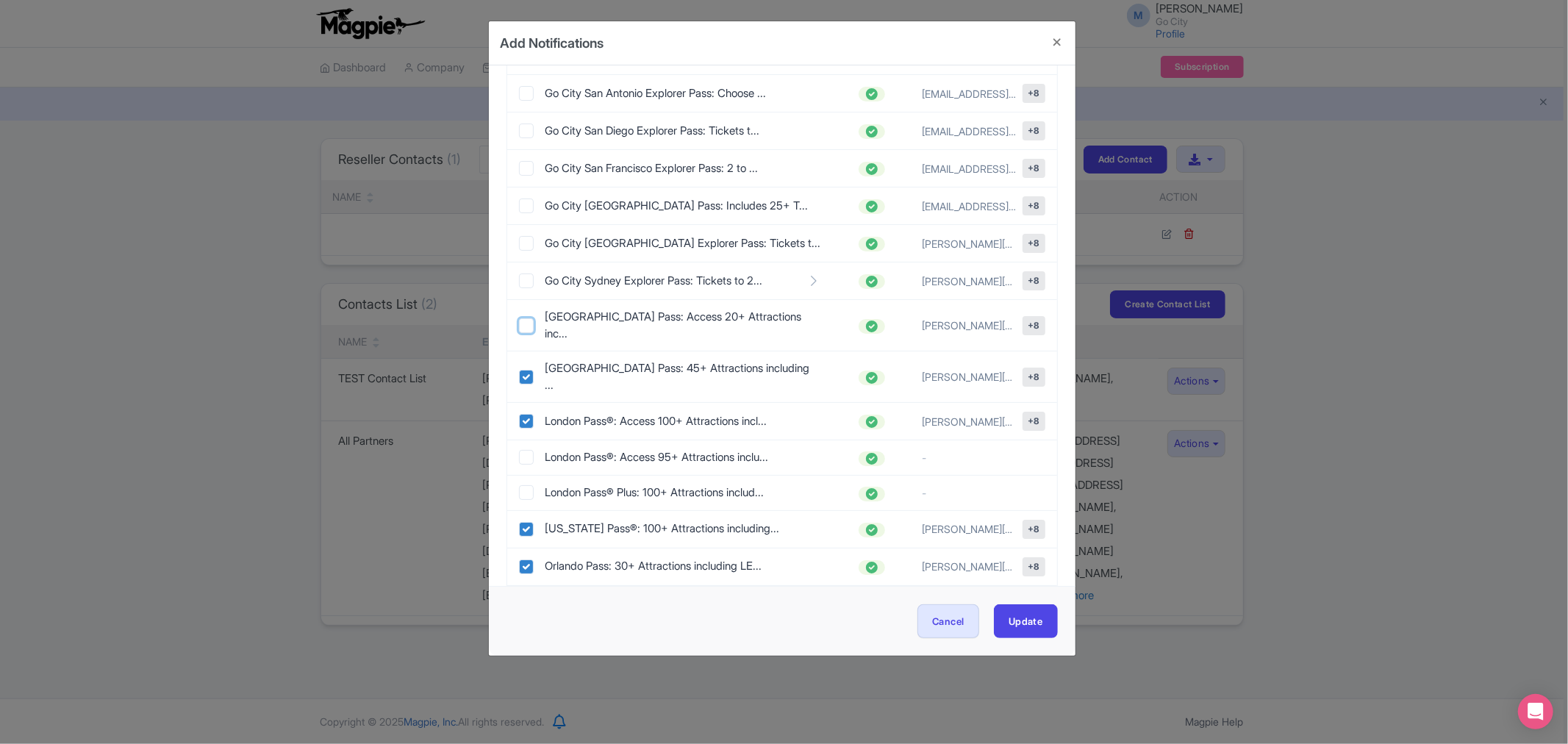
checkbox input "true"
click at [523, 273] on input "checkbox" at bounding box center [526, 280] width 14 height 14
checkbox input "true"
click at [523, 236] on input "checkbox" at bounding box center [526, 242] width 14 height 14
checkbox input "true"
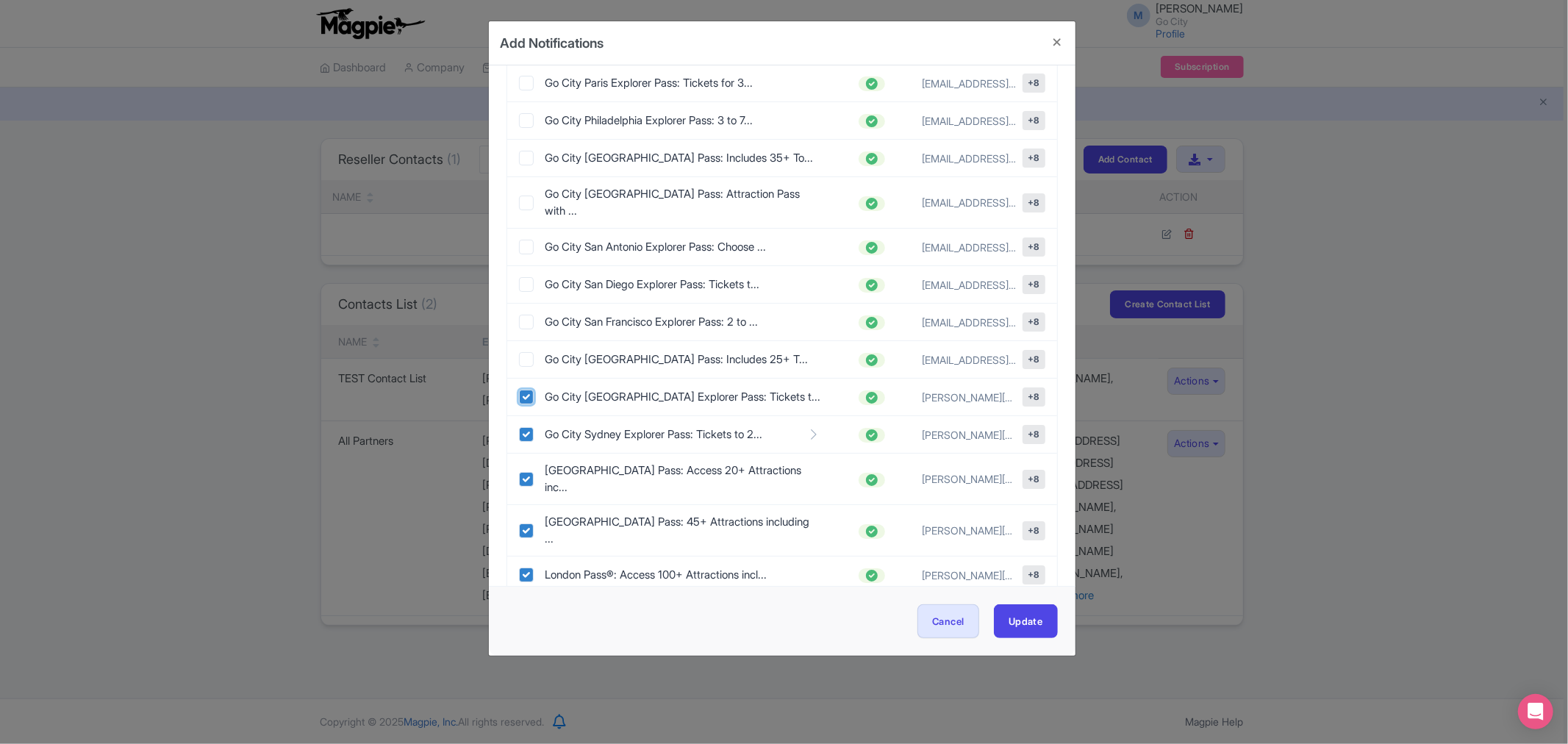
scroll to position [1306, 0]
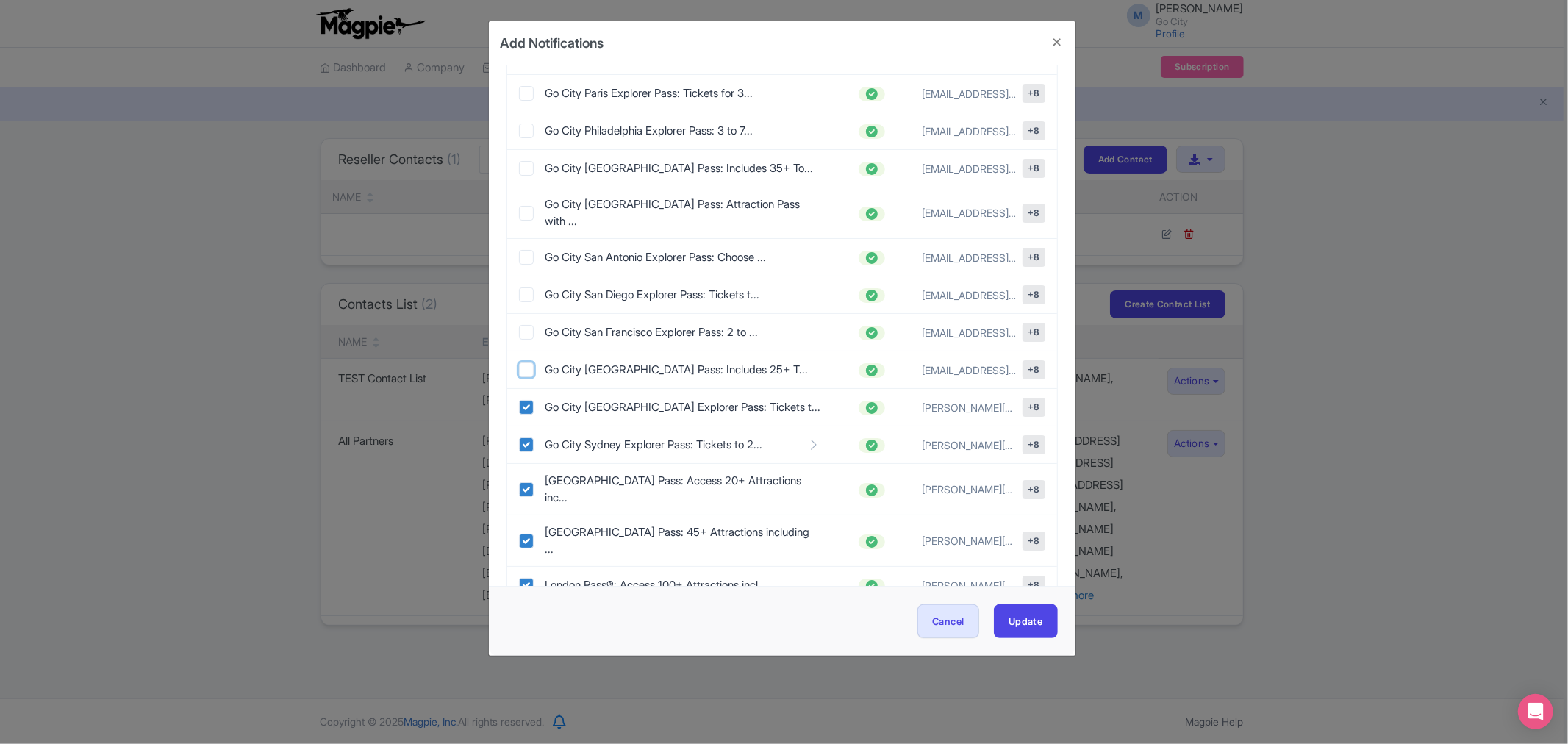
click at [525, 363] on input "checkbox" at bounding box center [526, 369] width 14 height 14
checkbox input "true"
click at [520, 325] on input "checkbox" at bounding box center [526, 332] width 14 height 14
checkbox input "true"
click at [522, 288] on input "checkbox" at bounding box center [526, 295] width 14 height 14
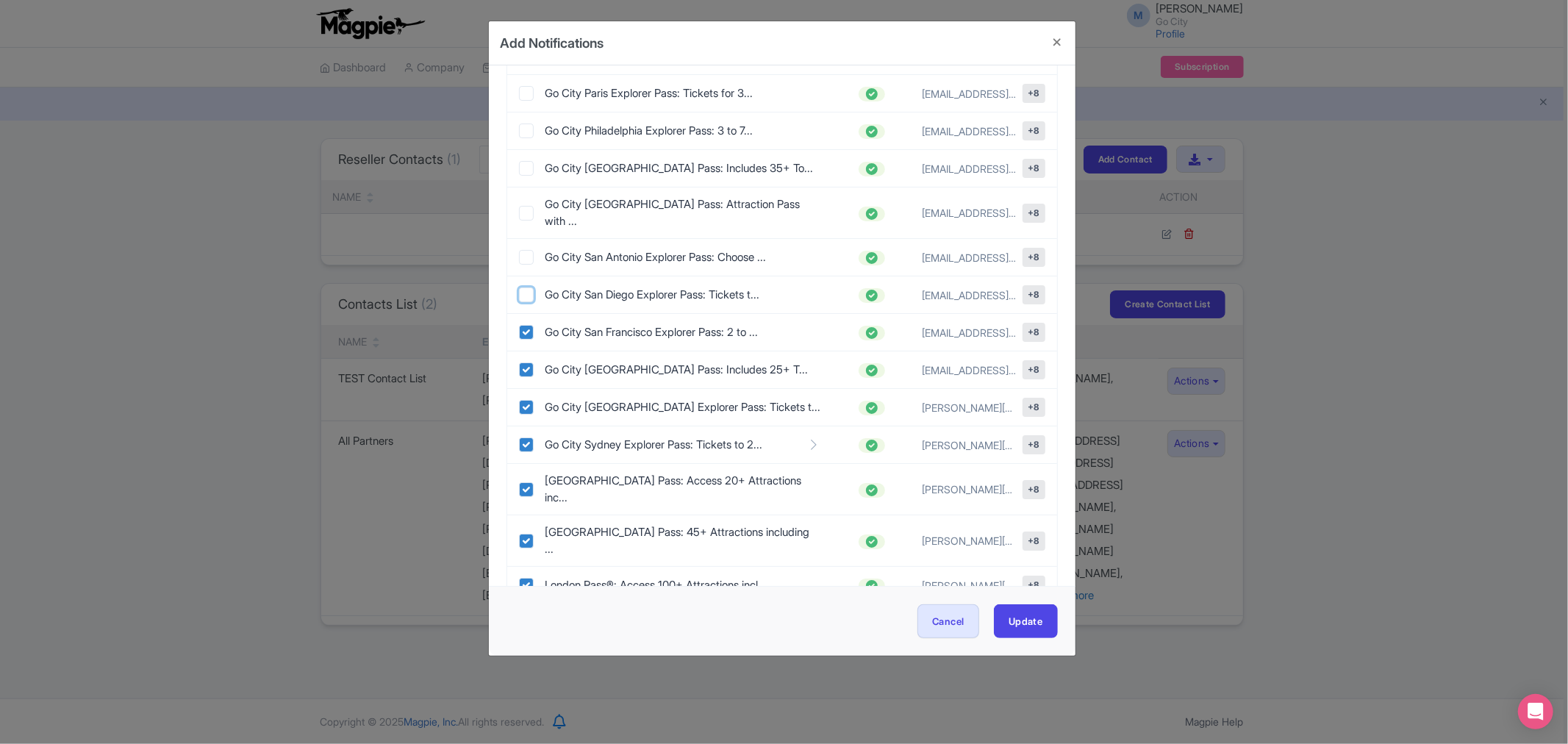
checkbox input "true"
click at [526, 250] on input "checkbox" at bounding box center [526, 257] width 14 height 14
checkbox input "true"
click at [528, 206] on input "checkbox" at bounding box center [526, 213] width 14 height 14
checkbox input "true"
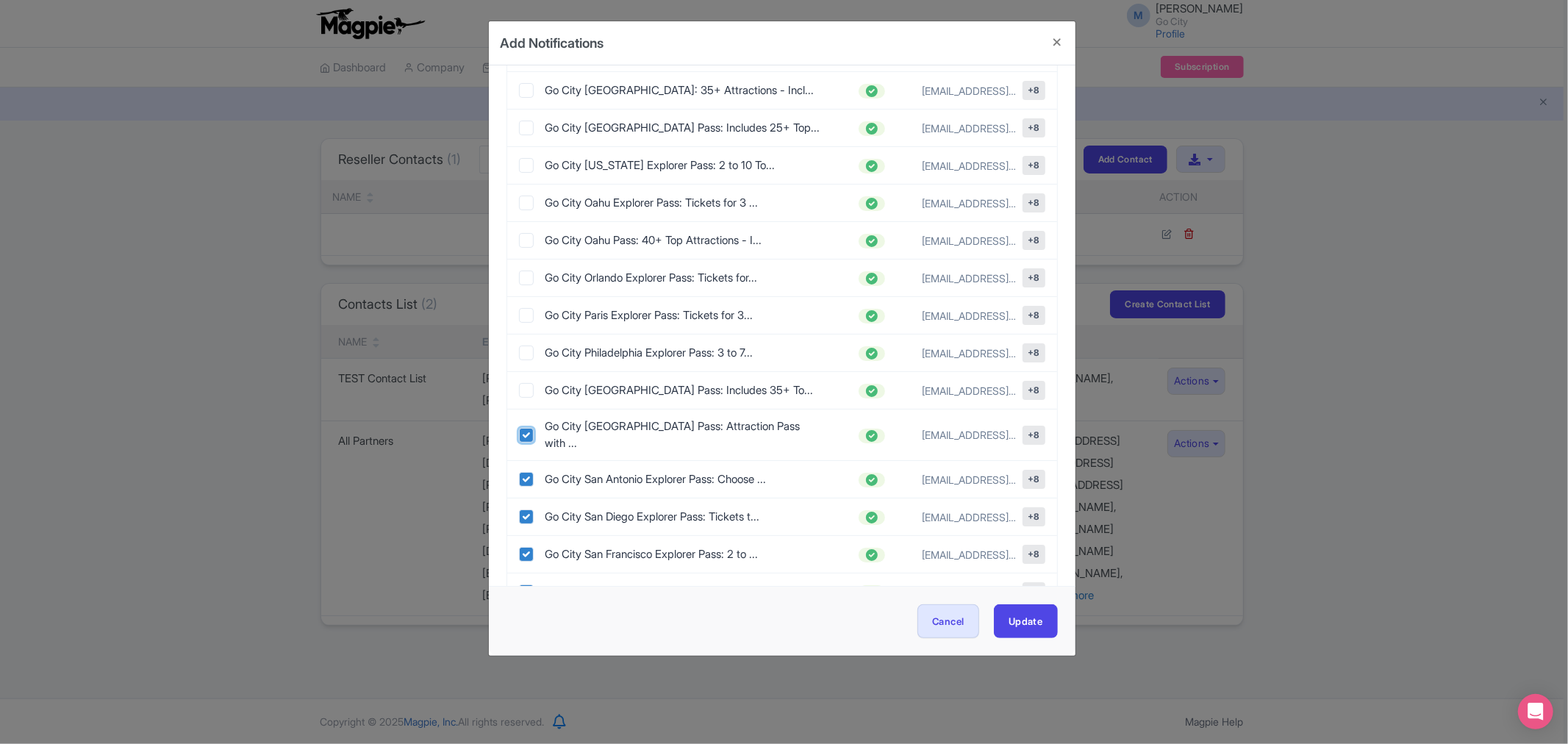
scroll to position [1061, 0]
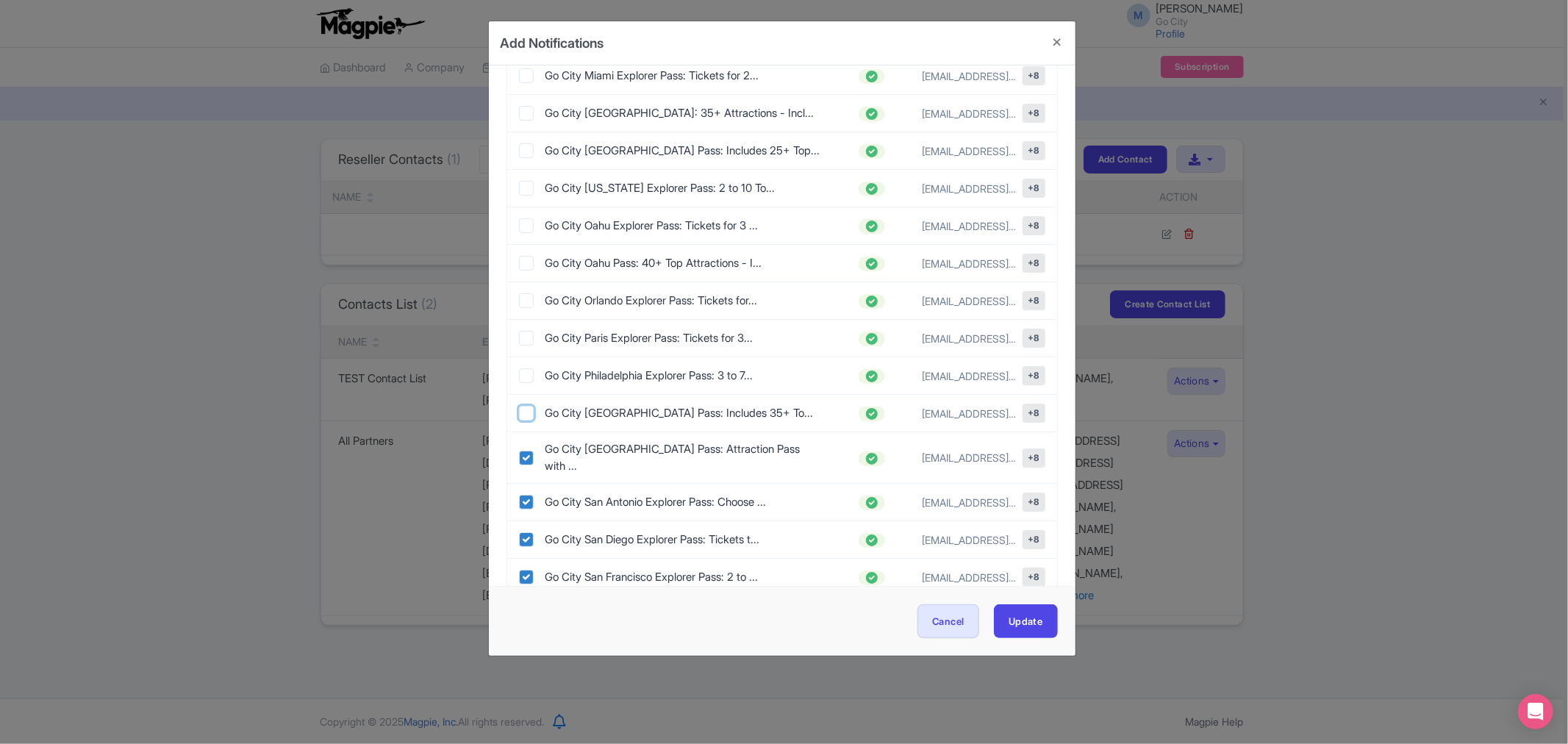
click at [523, 406] on input "checkbox" at bounding box center [526, 412] width 14 height 14
checkbox input "true"
click at [523, 369] on input "checkbox" at bounding box center [526, 375] width 14 height 14
checkbox input "true"
click at [526, 331] on input "checkbox" at bounding box center [526, 338] width 14 height 14
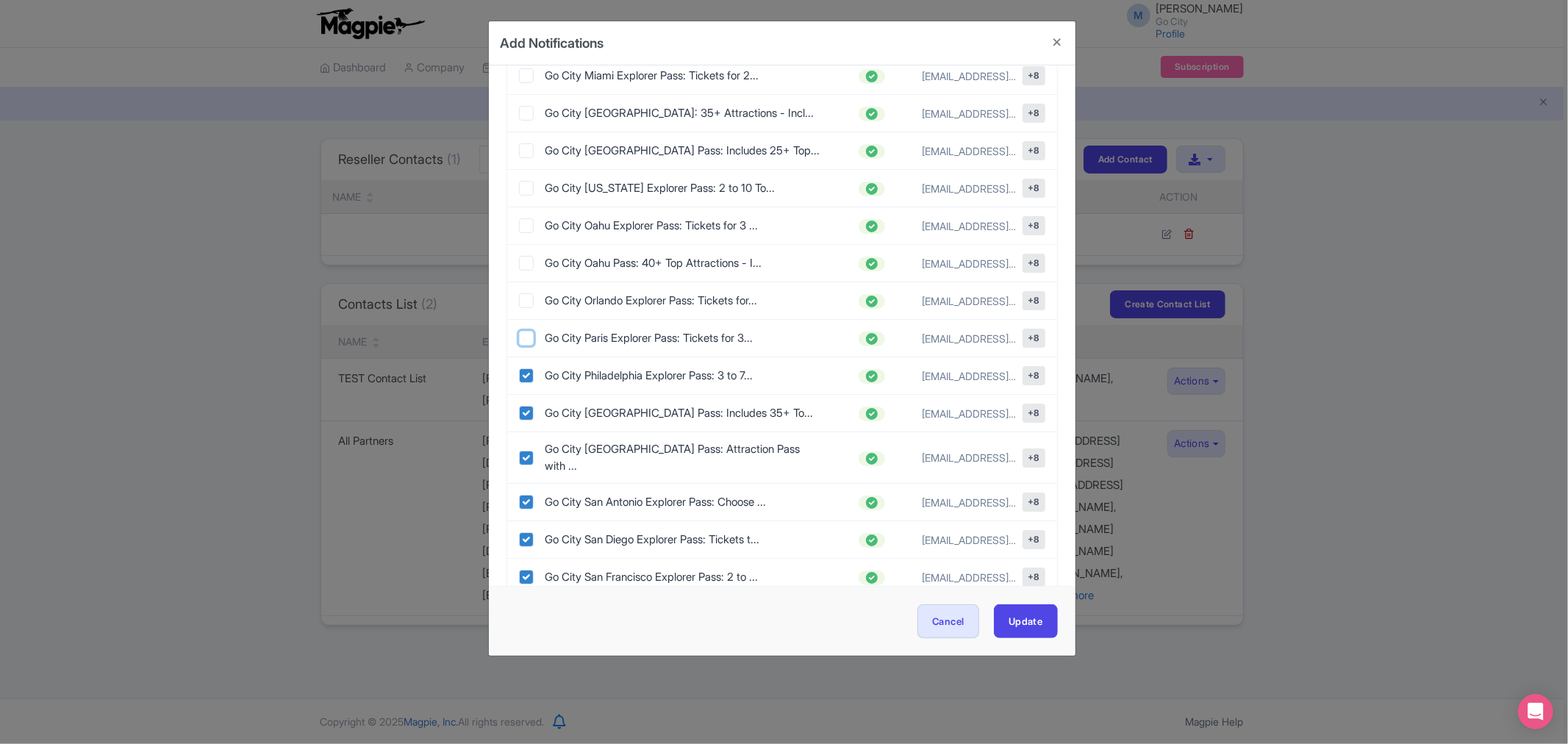
checkbox input "true"
click at [526, 293] on input "checkbox" at bounding box center [526, 300] width 14 height 14
checkbox input "true"
click at [524, 256] on input "checkbox" at bounding box center [526, 263] width 14 height 14
checkbox input "true"
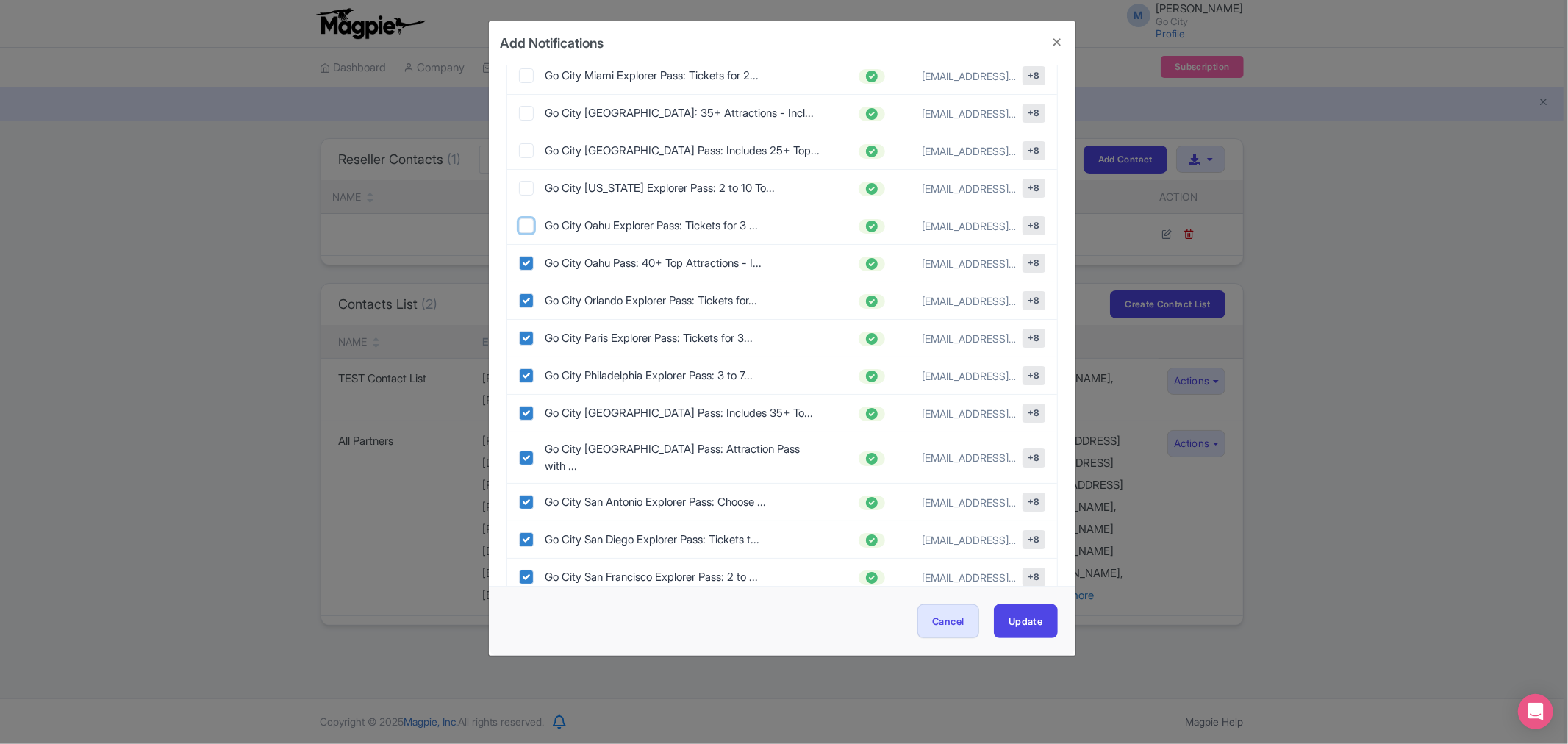
click at [524, 218] on input "checkbox" at bounding box center [526, 225] width 14 height 14
checkbox input "true"
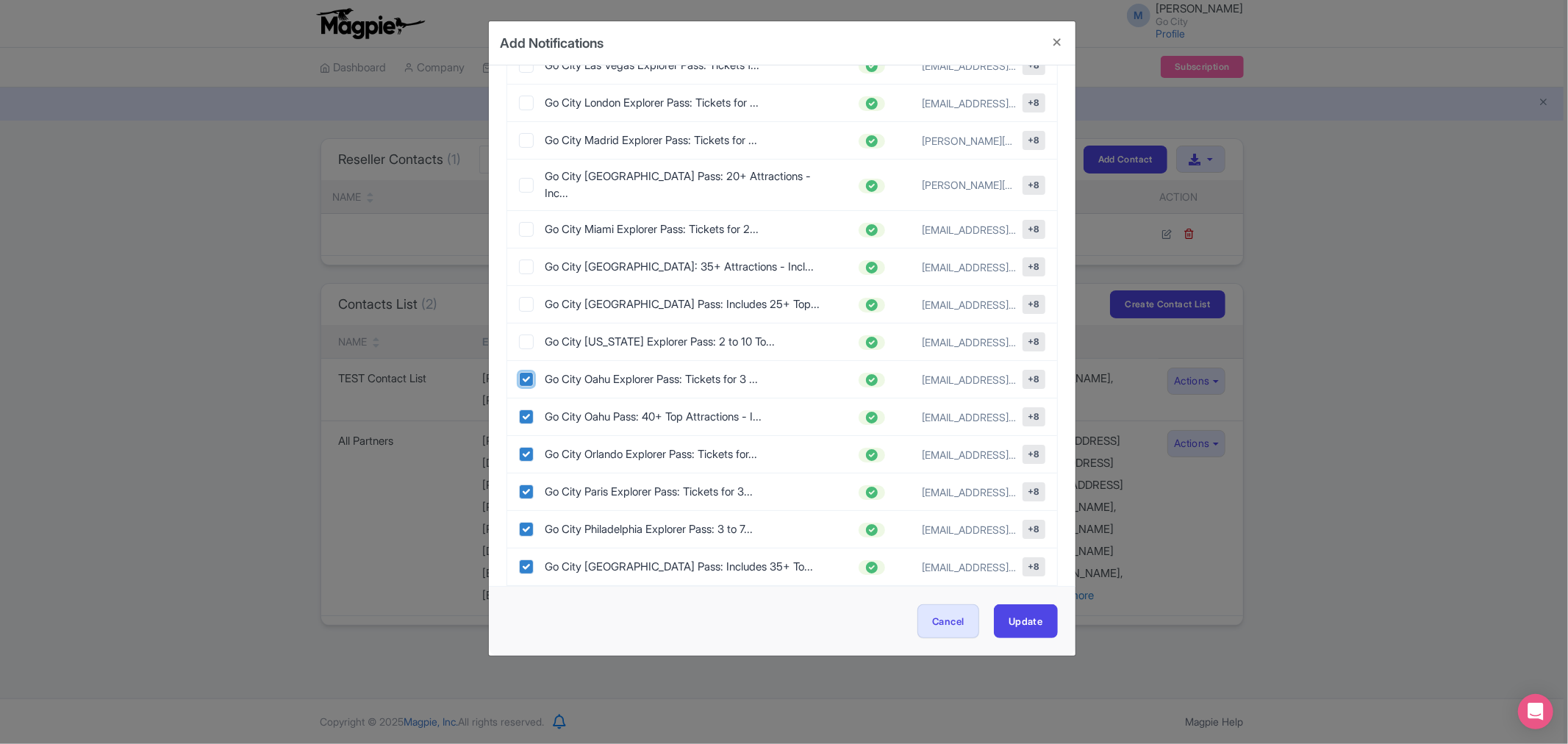
scroll to position [898, 0]
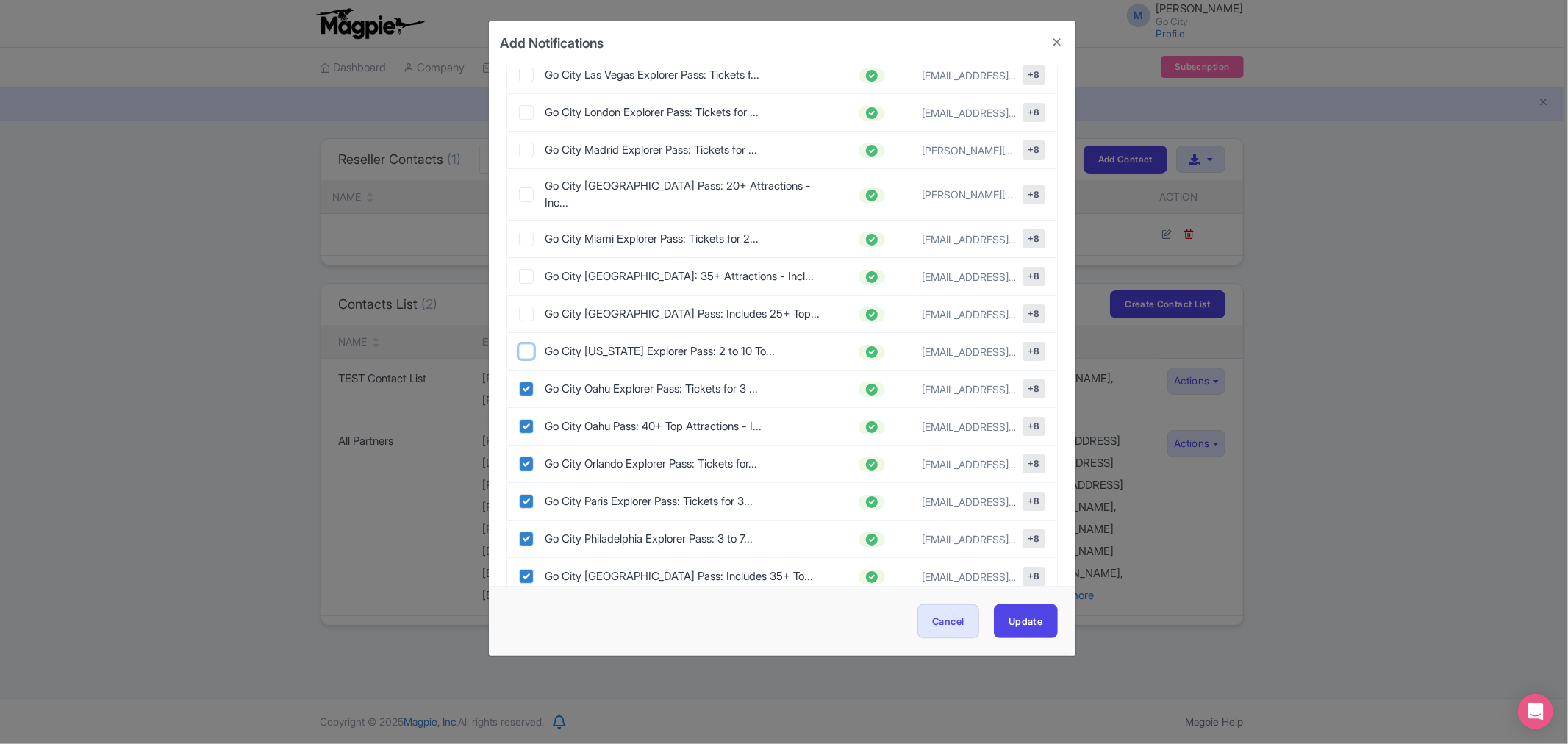
click at [526, 344] on input "checkbox" at bounding box center [526, 350] width 14 height 14
checkbox input "true"
click at [520, 306] on div "Go City New Orleans Pass: Includes 25+ Top..." at bounding box center [670, 314] width 302 height 17
click at [531, 307] on input "checkbox" at bounding box center [526, 313] width 14 height 14
checkbox input "true"
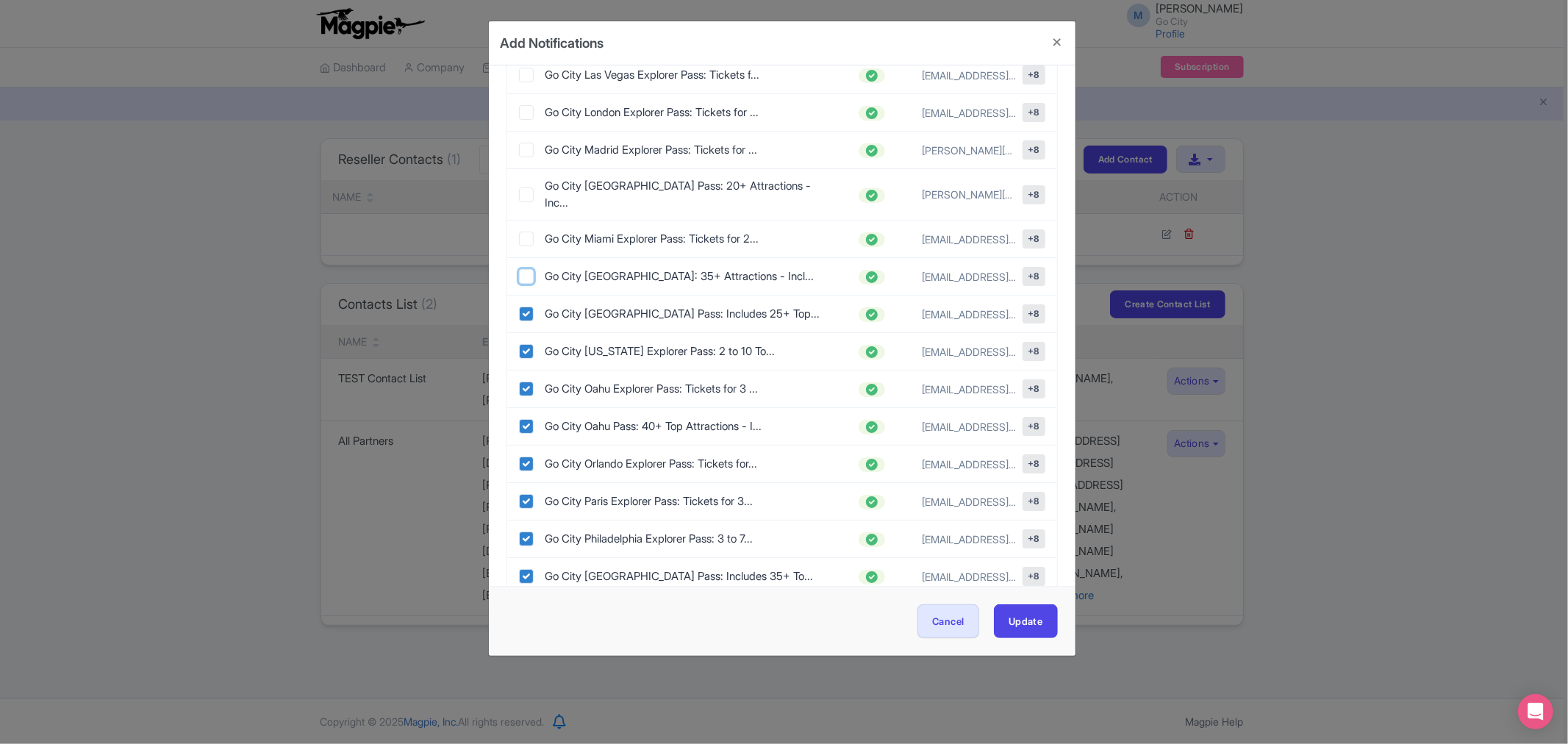
click at [526, 269] on input "checkbox" at bounding box center [526, 276] width 14 height 14
checkbox input "true"
click at [523, 232] on input "checkbox" at bounding box center [526, 239] width 14 height 14
checkbox input "true"
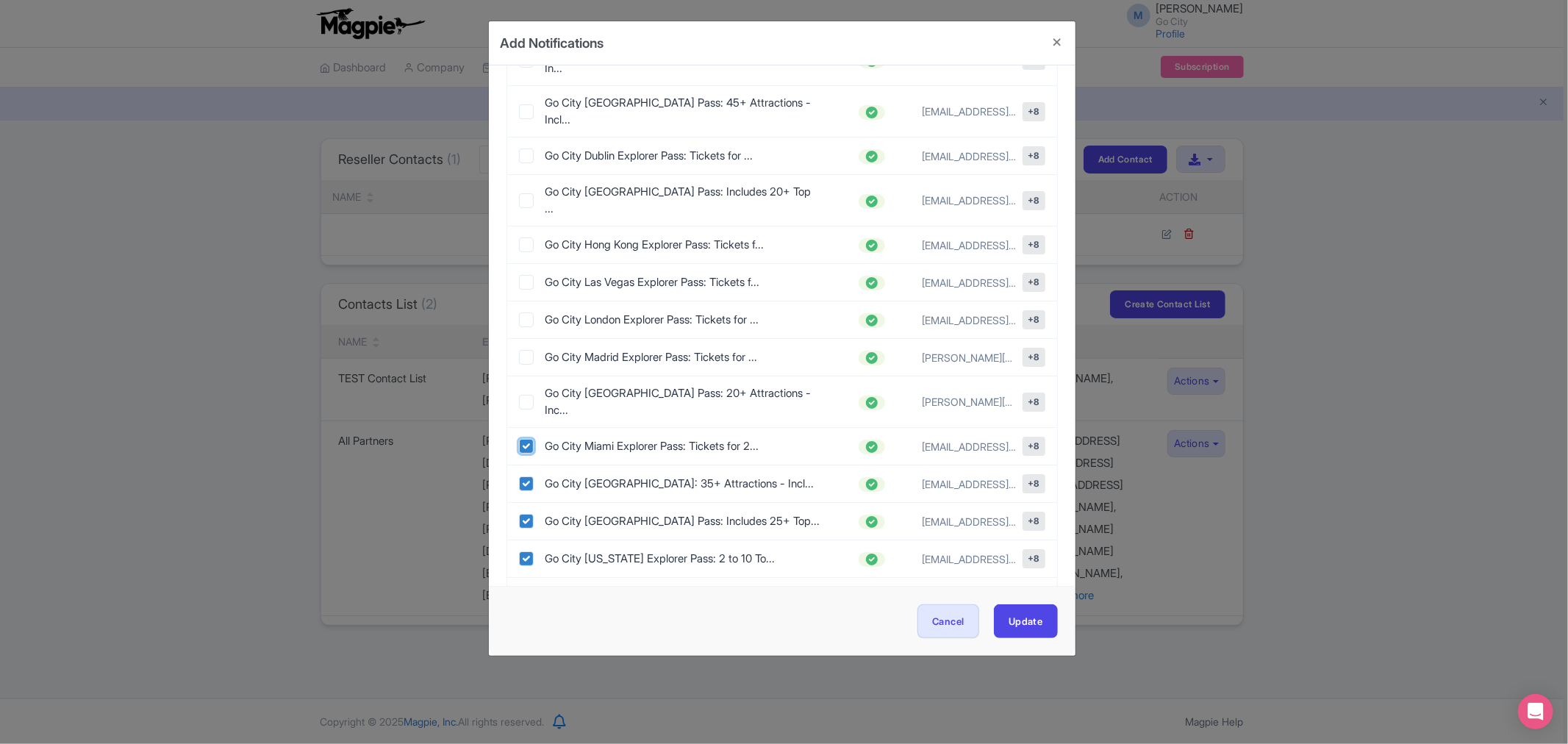
scroll to position [653, 0]
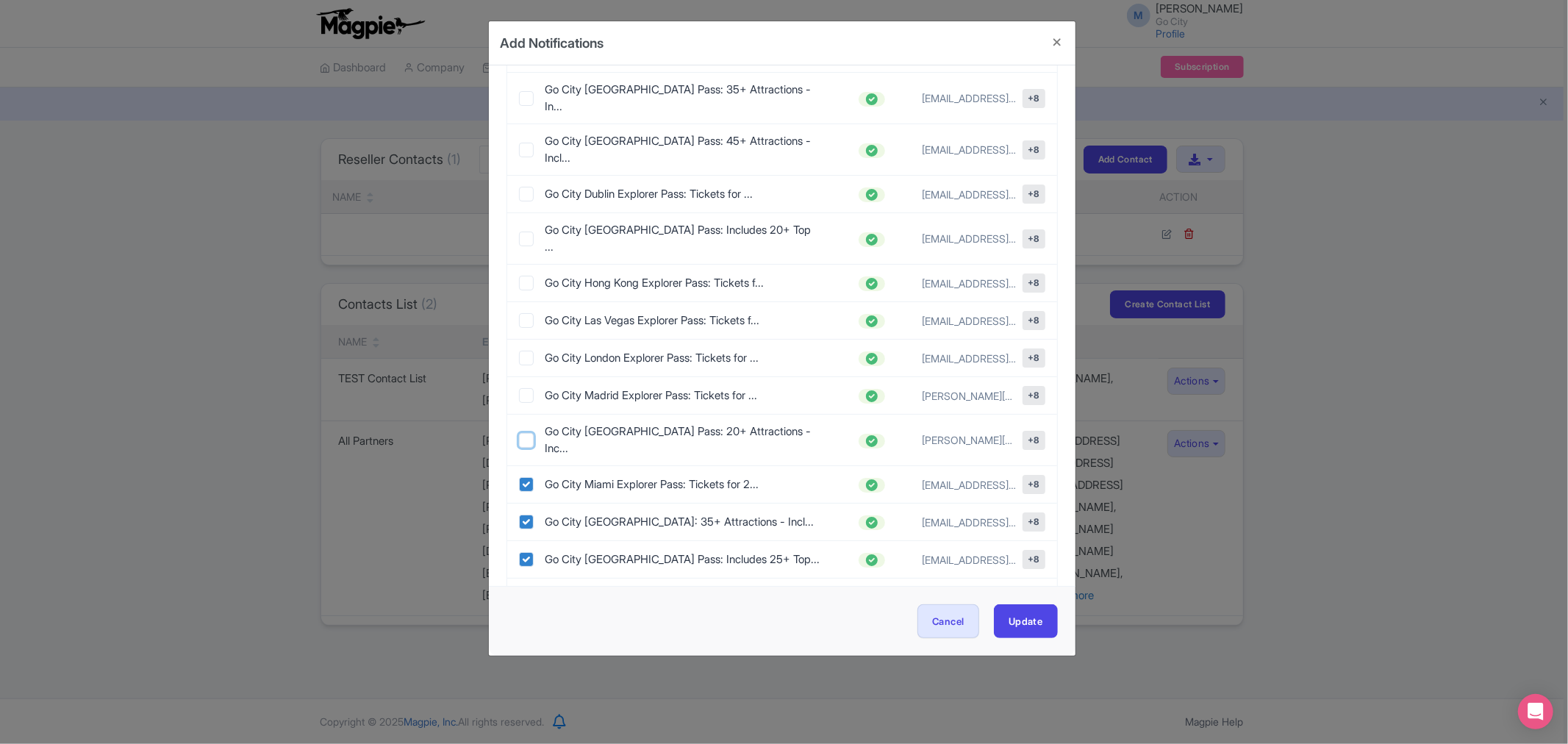
click at [527, 433] on input "checkbox" at bounding box center [526, 440] width 14 height 14
checkbox input "true"
click at [527, 388] on input "checkbox" at bounding box center [526, 395] width 14 height 14
checkbox input "true"
click at [525, 350] on input "checkbox" at bounding box center [526, 357] width 14 height 14
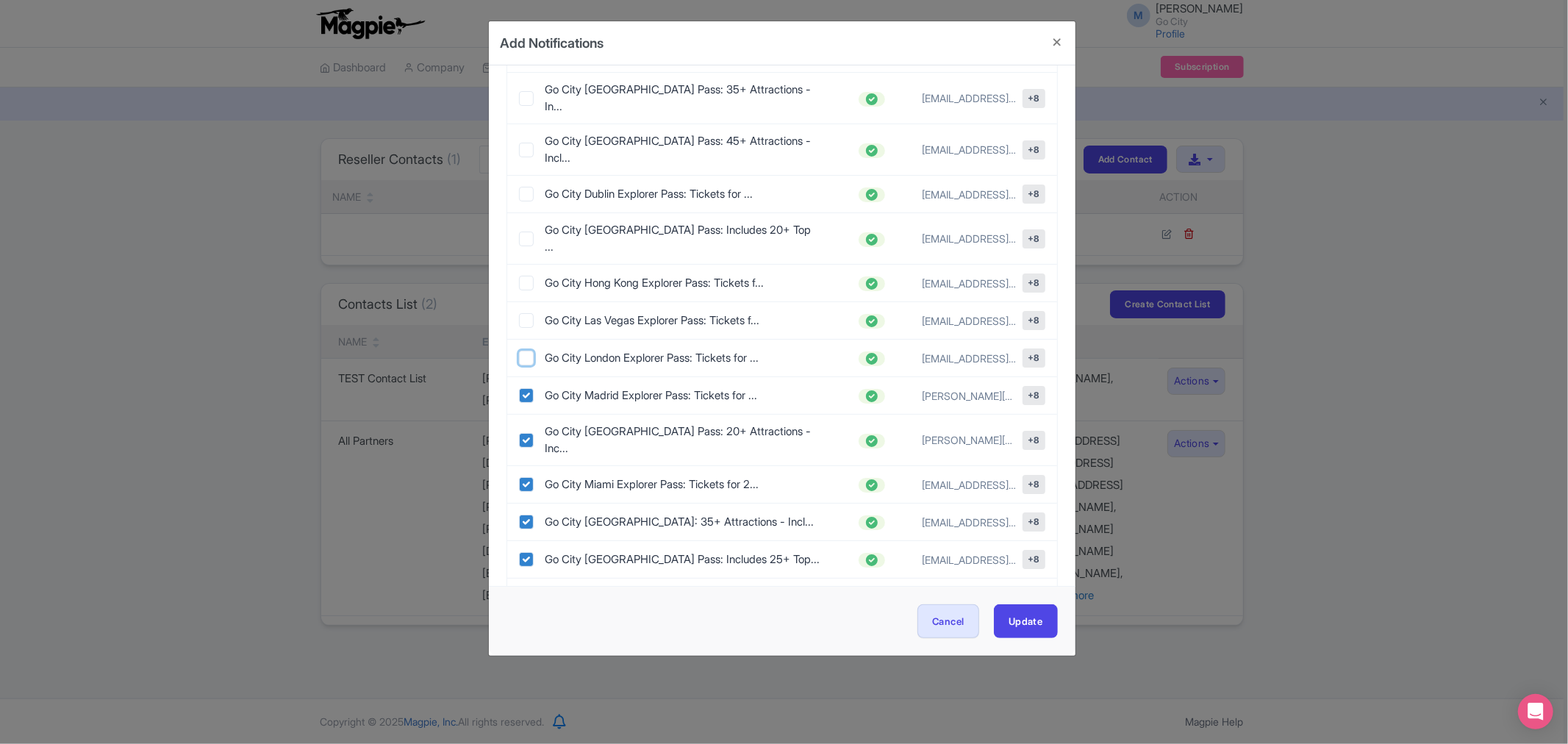
checkbox input "true"
click at [528, 313] on input "checkbox" at bounding box center [526, 320] width 14 height 14
checkbox input "true"
click at [528, 276] on input "checkbox" at bounding box center [526, 282] width 14 height 14
checkbox input "true"
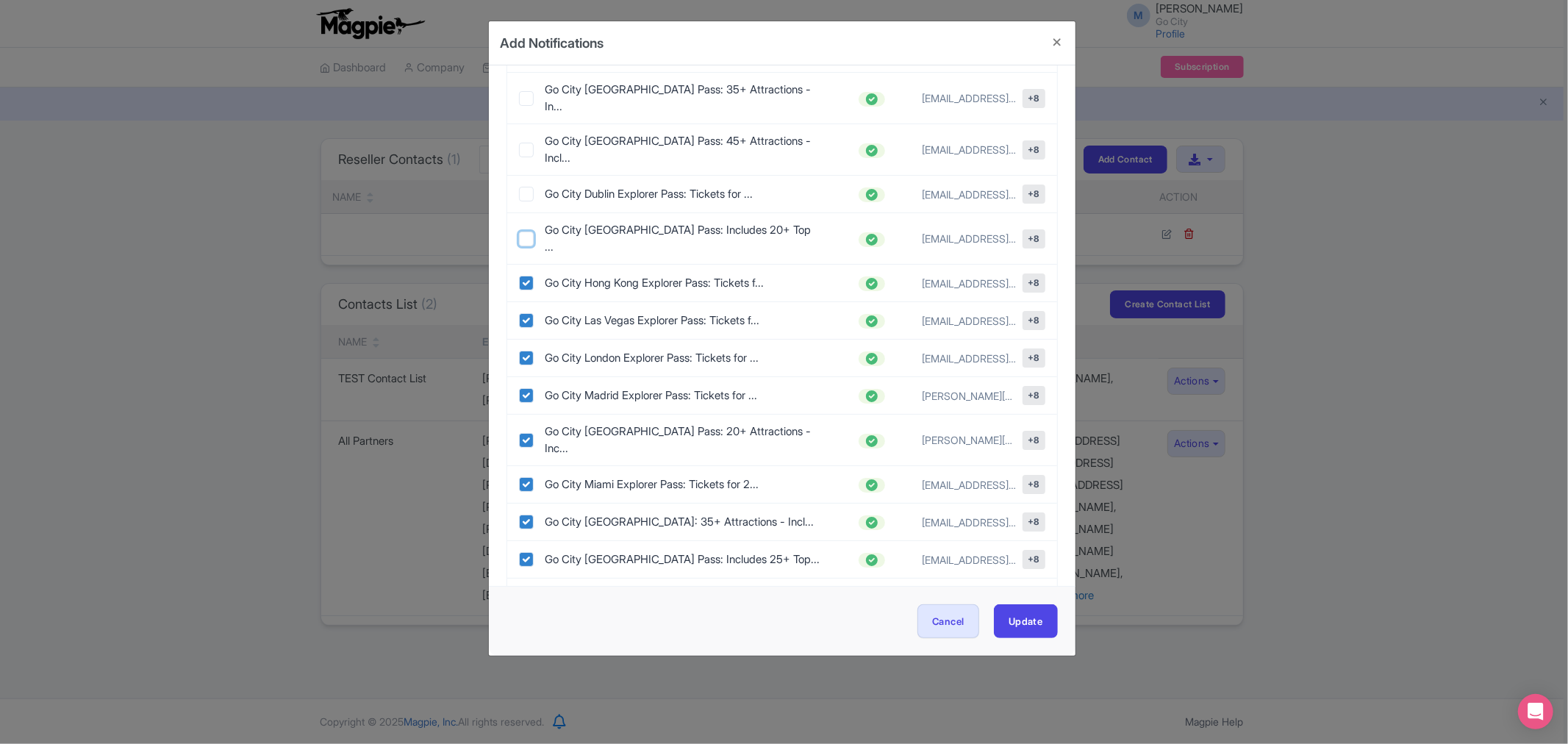
click at [526, 232] on input "checkbox" at bounding box center [526, 239] width 14 height 14
checkbox input "true"
click at [526, 176] on div "Go City Dublin Explorer Pass: Tickets for ... bd-llonghaul@kkday.com +8" at bounding box center [782, 194] width 550 height 37
click at [528, 143] on input "checkbox" at bounding box center [526, 150] width 14 height 14
checkbox input "true"
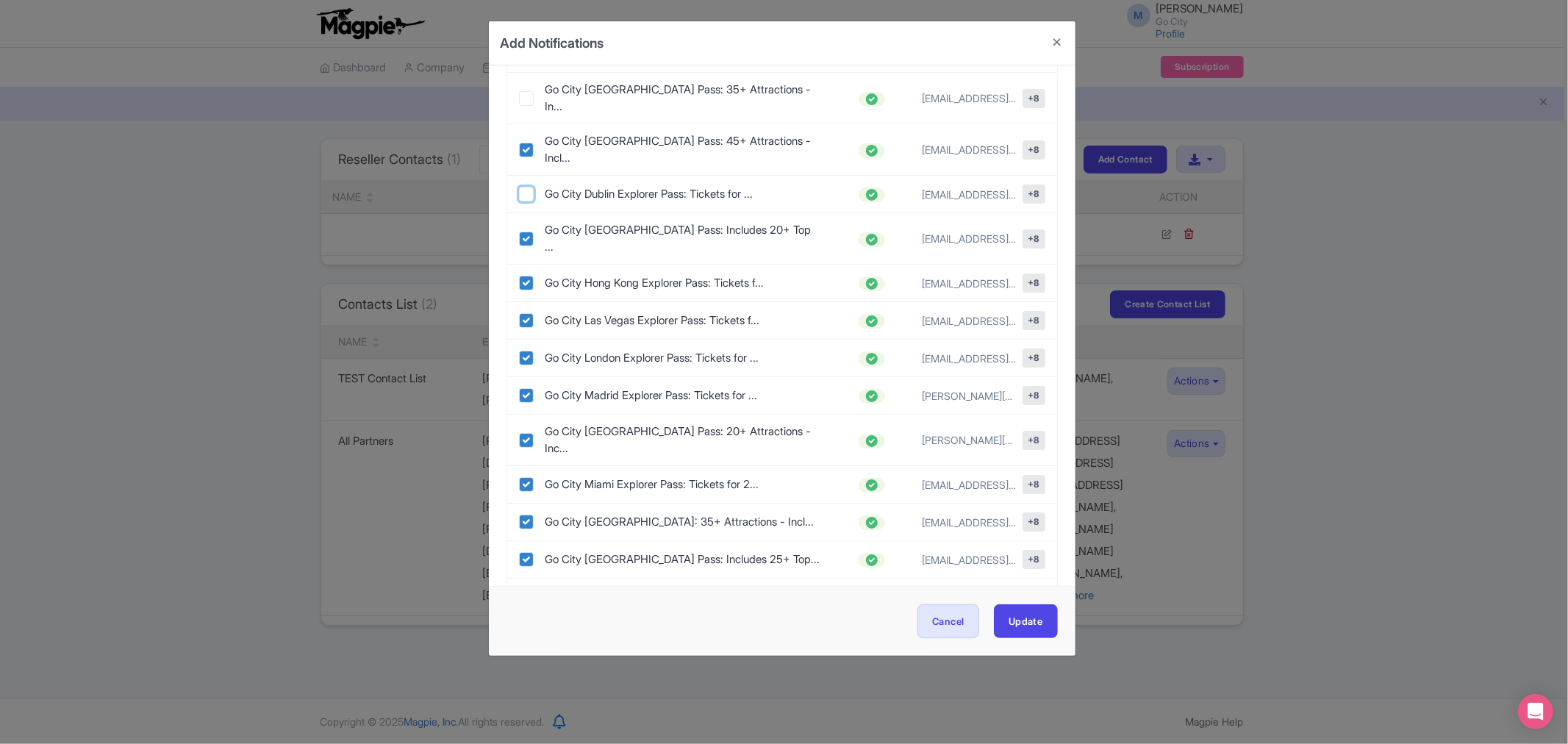
click at [530, 187] on input "checkbox" at bounding box center [526, 193] width 14 height 14
checkbox input "true"
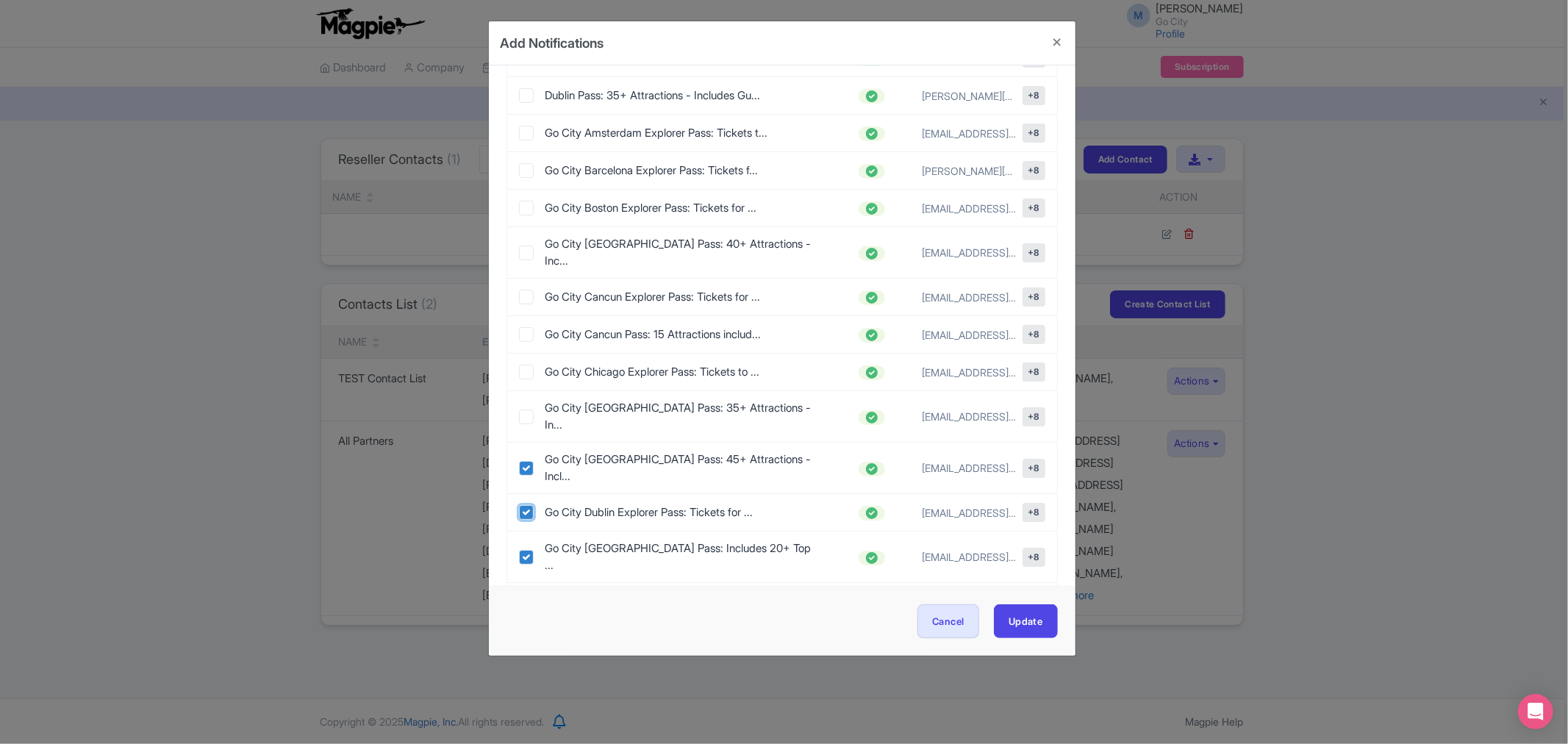
scroll to position [326, 0]
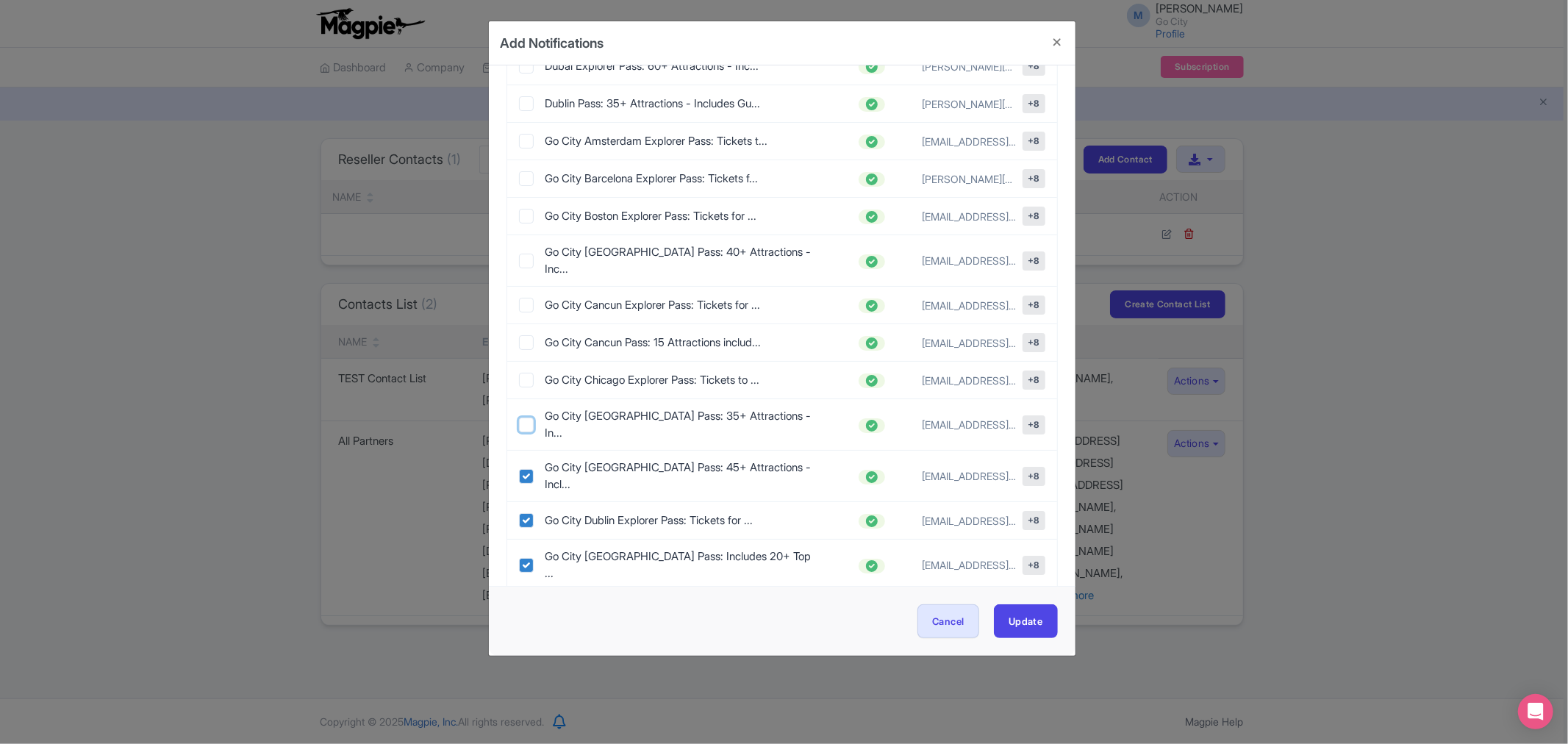
click at [526, 418] on input "checkbox" at bounding box center [526, 424] width 14 height 14
checkbox input "true"
click at [524, 372] on input "checkbox" at bounding box center [526, 379] width 14 height 14
checkbox input "true"
click at [520, 335] on input "checkbox" at bounding box center [526, 342] width 14 height 14
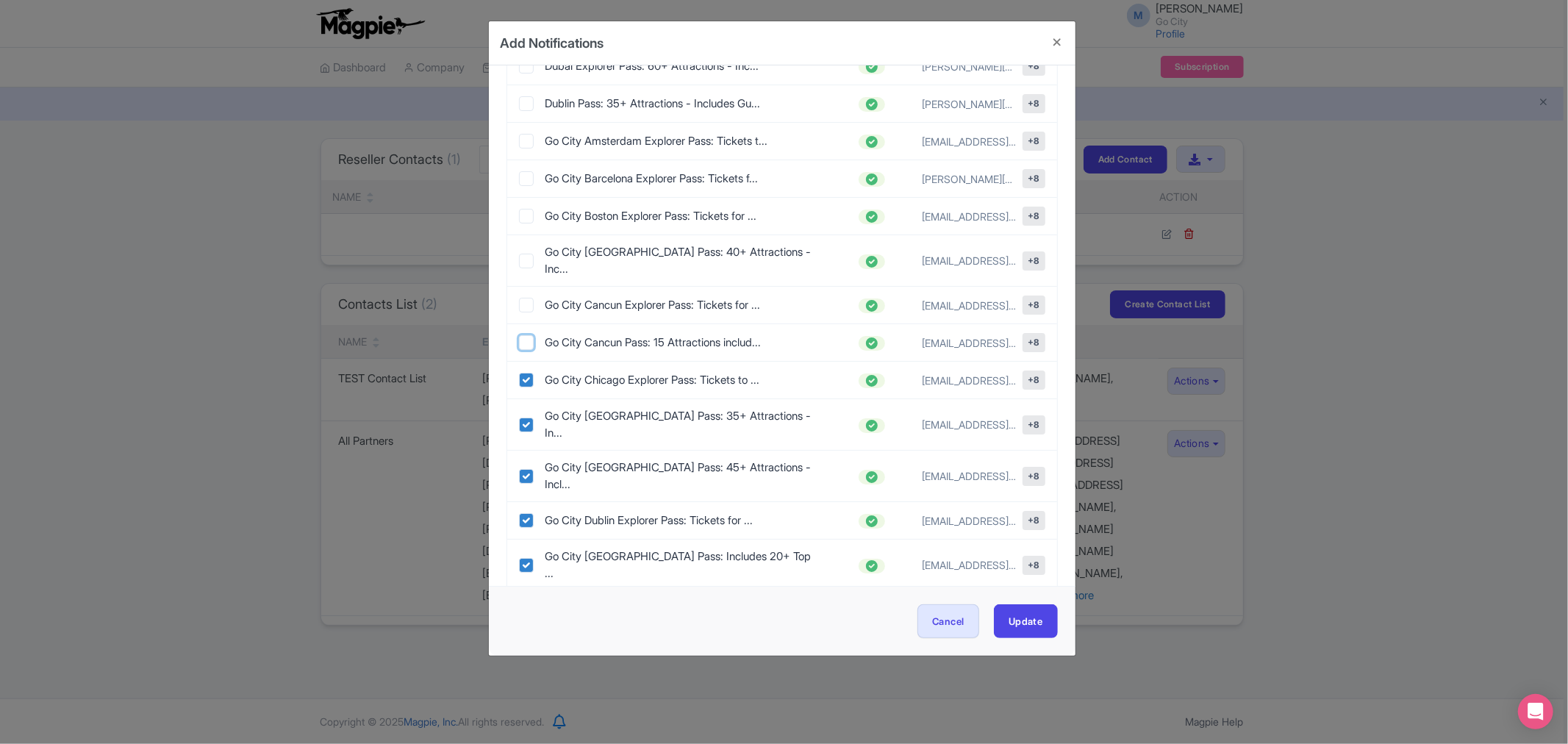
checkbox input "true"
click at [523, 298] on input "checkbox" at bounding box center [526, 304] width 14 height 14
checkbox input "true"
click at [525, 254] on input "checkbox" at bounding box center [526, 261] width 14 height 14
checkbox input "true"
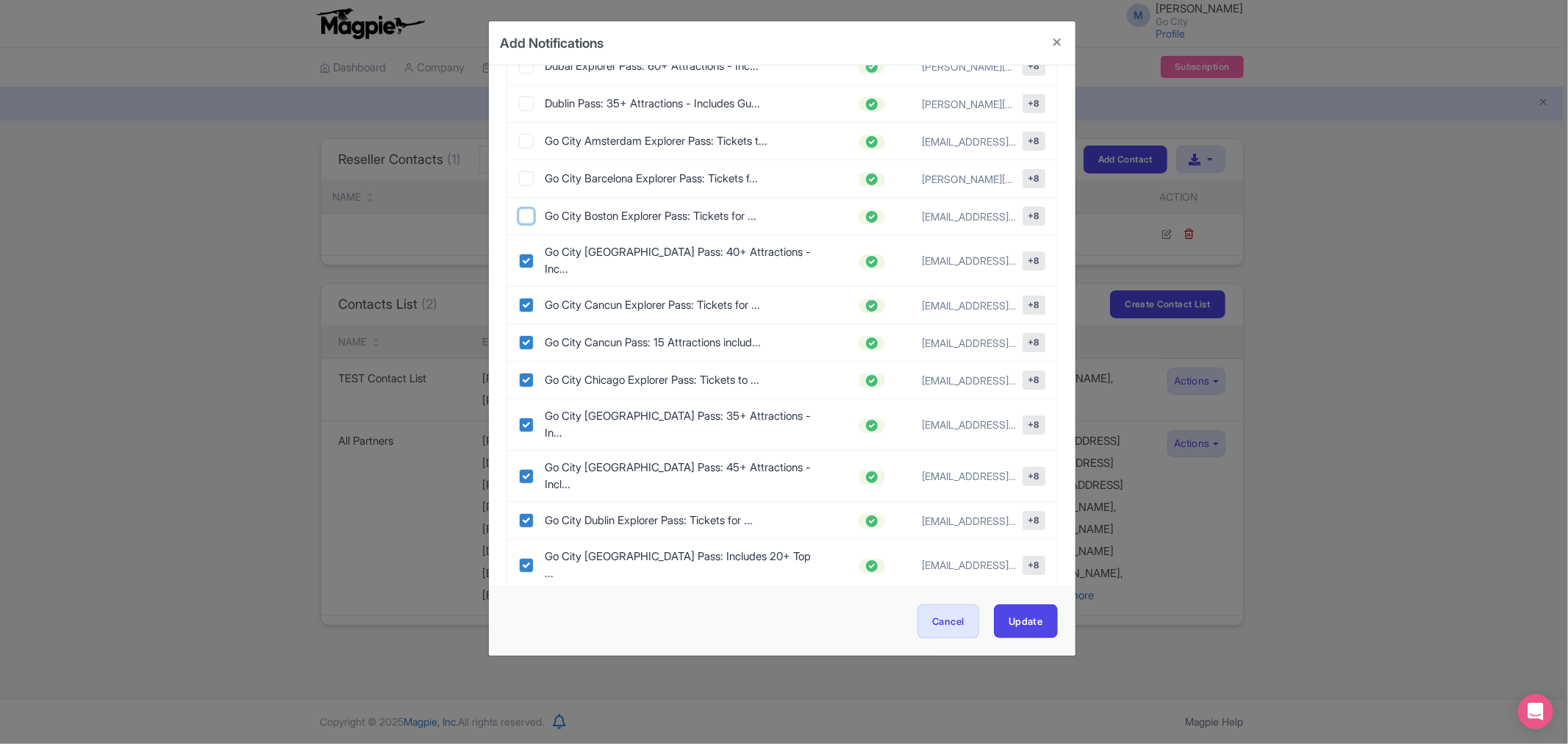
click at [526, 208] on input "checkbox" at bounding box center [526, 215] width 14 height 14
checkbox input "true"
click at [526, 171] on input "checkbox" at bounding box center [526, 178] width 14 height 14
checkbox input "true"
click at [525, 134] on input "checkbox" at bounding box center [526, 140] width 14 height 14
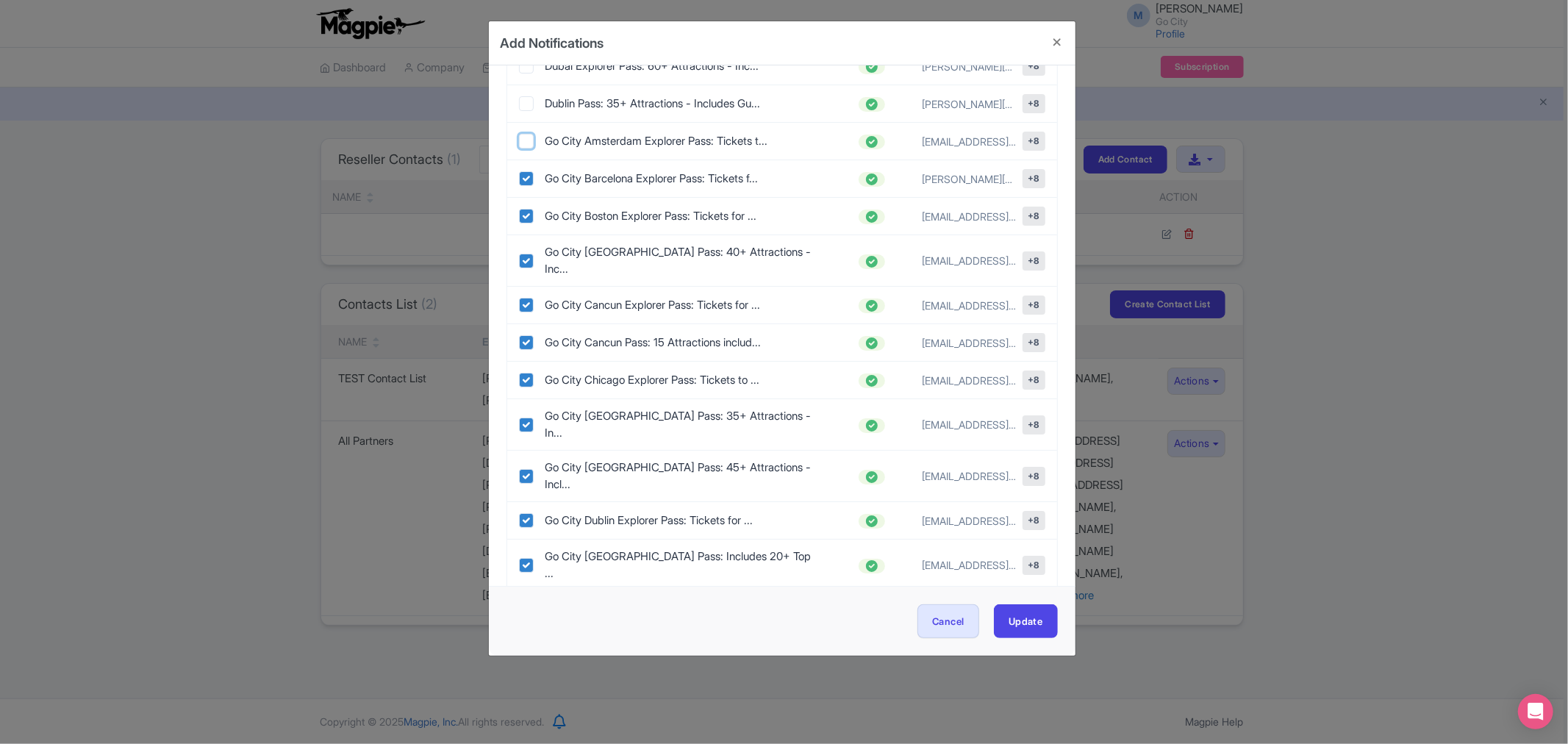
checkbox input "true"
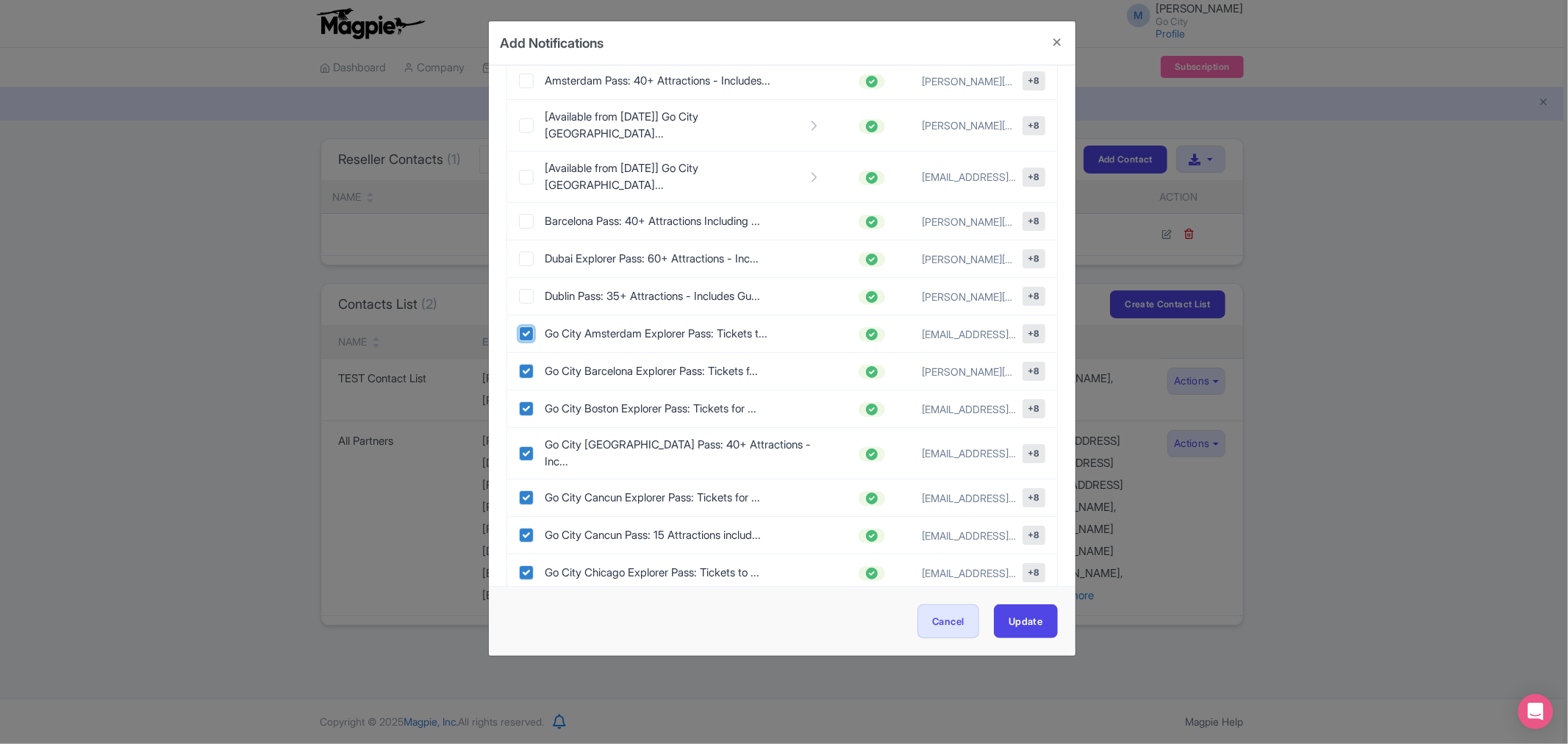
scroll to position [82, 0]
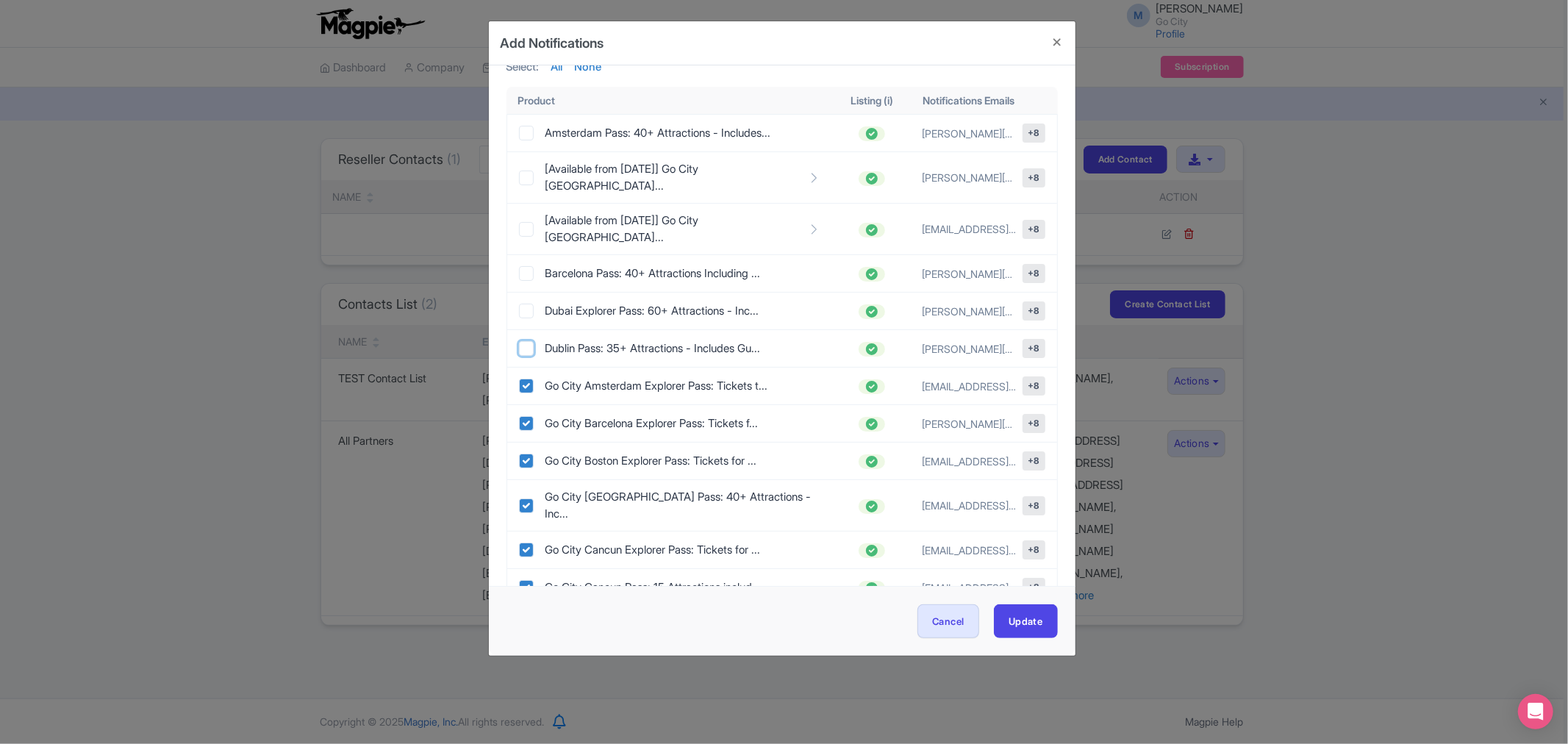
click at [523, 341] on input "checkbox" at bounding box center [526, 348] width 14 height 14
checkbox input "true"
click at [523, 304] on input "checkbox" at bounding box center [526, 310] width 14 height 14
checkbox input "true"
click at [526, 266] on input "checkbox" at bounding box center [526, 273] width 14 height 14
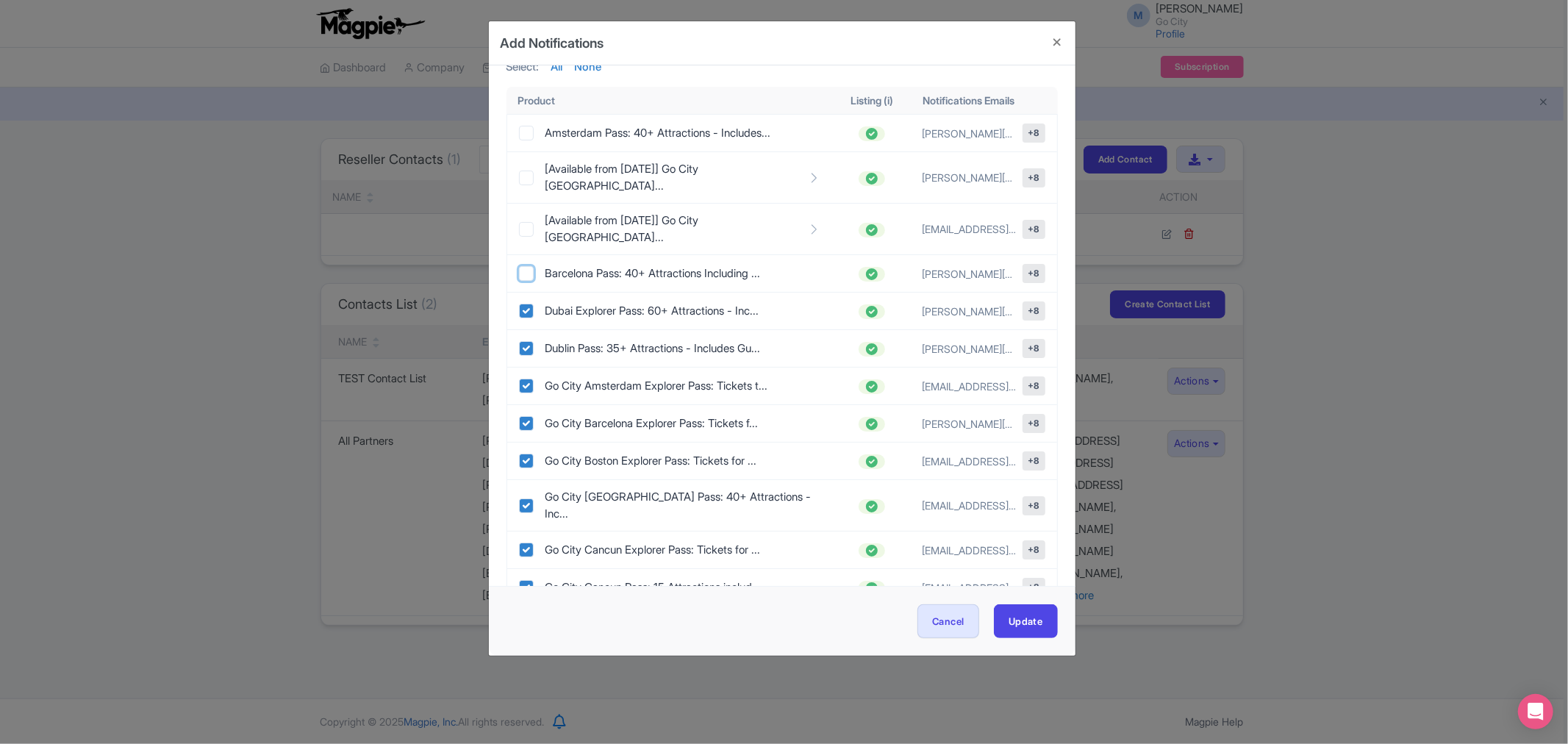
checkbox input "true"
click at [526, 222] on input "checkbox" at bounding box center [526, 229] width 14 height 14
checkbox input "true"
click at [520, 162] on div "[Available from 4 August] Go City Los Ange..." at bounding box center [670, 178] width 302 height 33
click at [534, 171] on div "[Available from 4 August] Go City Los Ange..." at bounding box center [670, 178] width 302 height 33
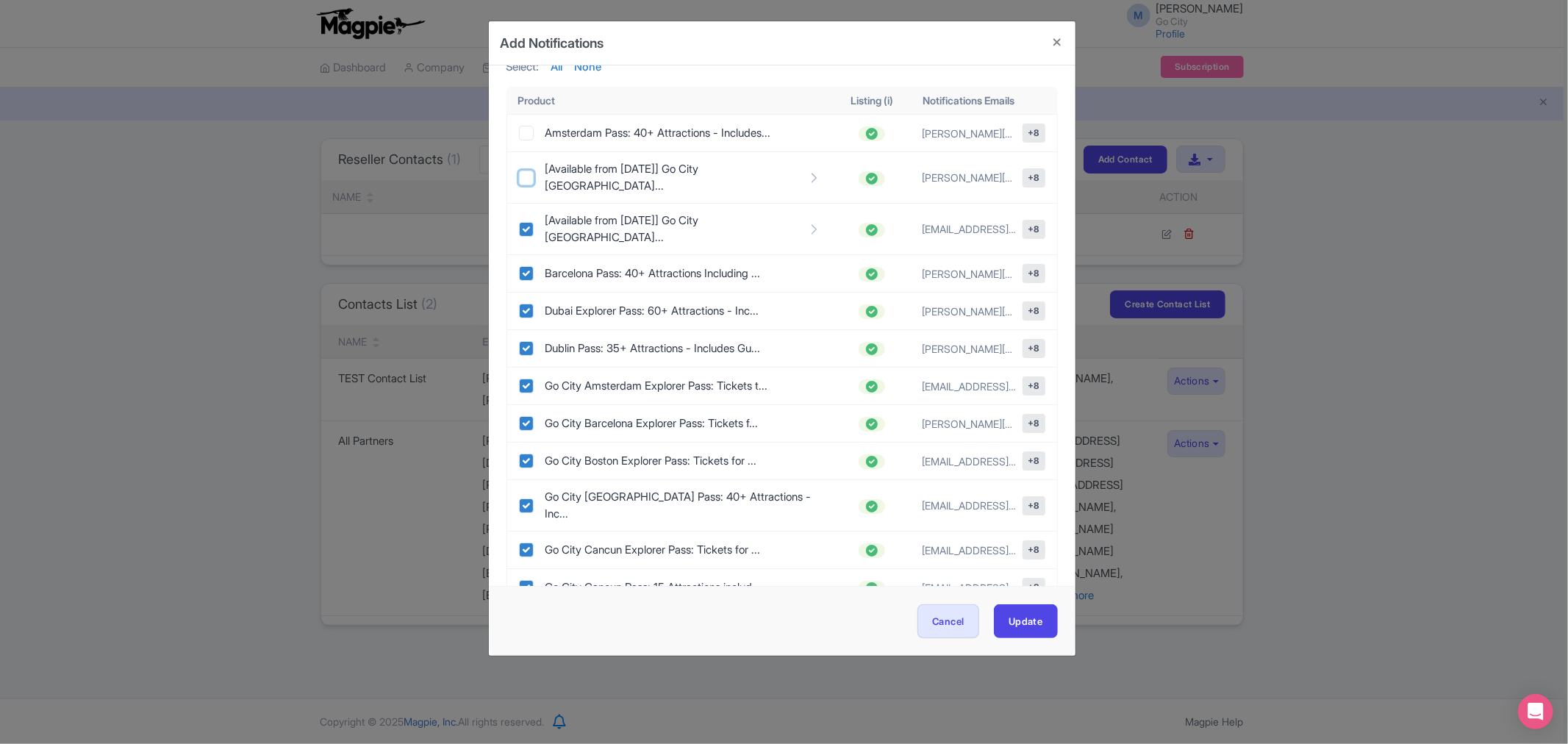
click at [531, 173] on input "checkbox" at bounding box center [526, 178] width 14 height 14
checkbox input "true"
click at [526, 131] on input "checkbox" at bounding box center [526, 132] width 14 height 14
checkbox input "true"
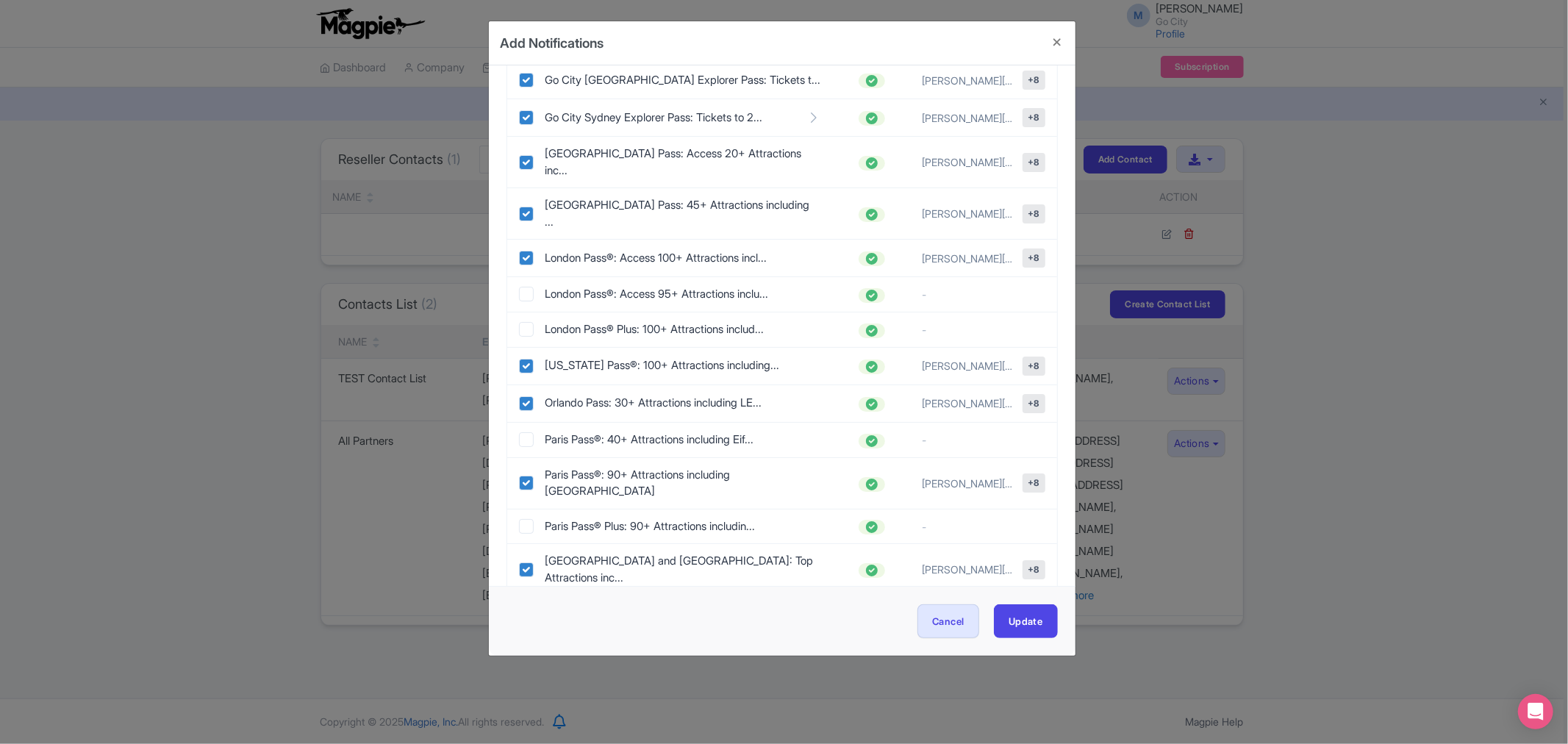
scroll to position [1551, 0]
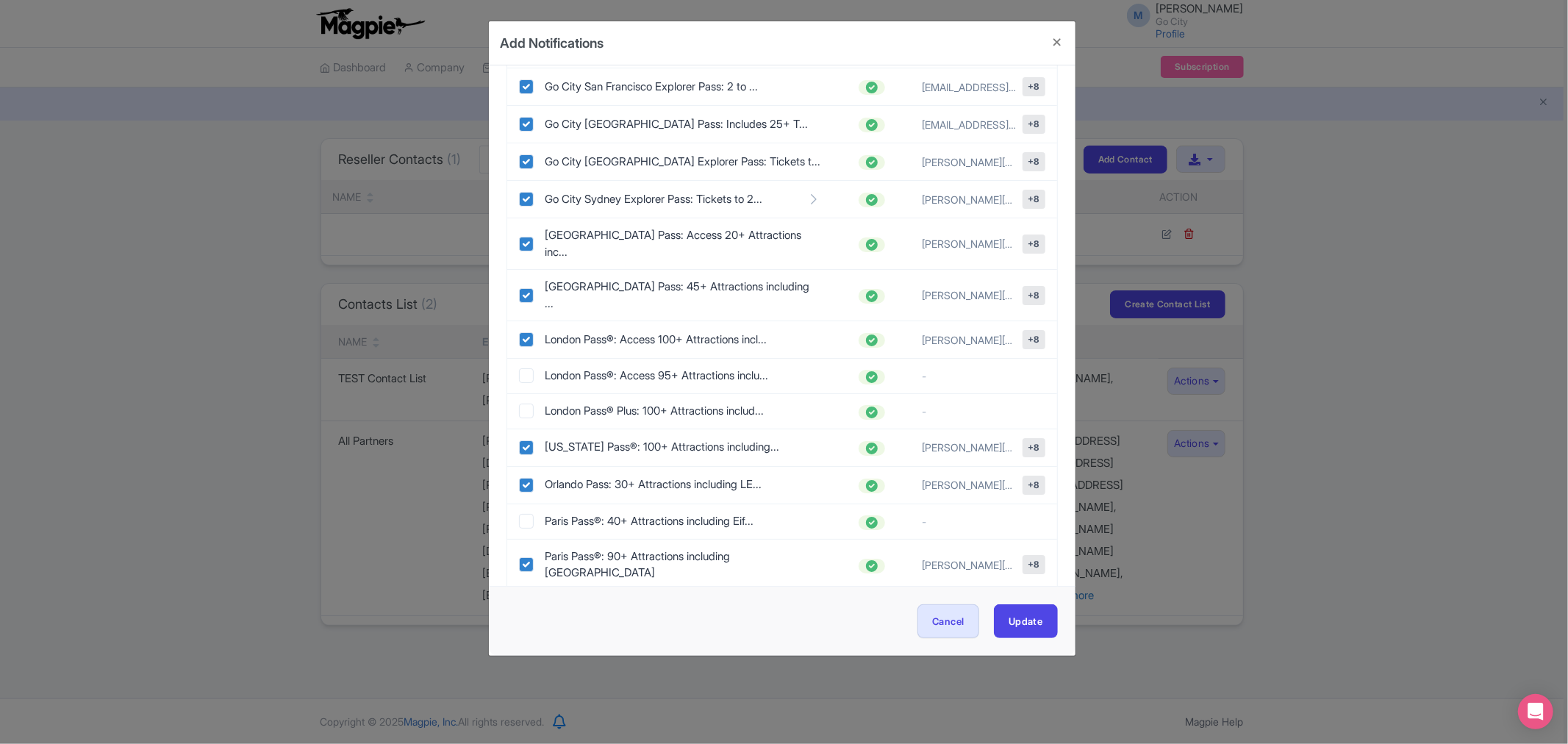
click at [1198, 630] on div "Add Notifications Contact: albus.phoon@kkday.com Add to your products to send p…" at bounding box center [784, 372] width 1568 height 744
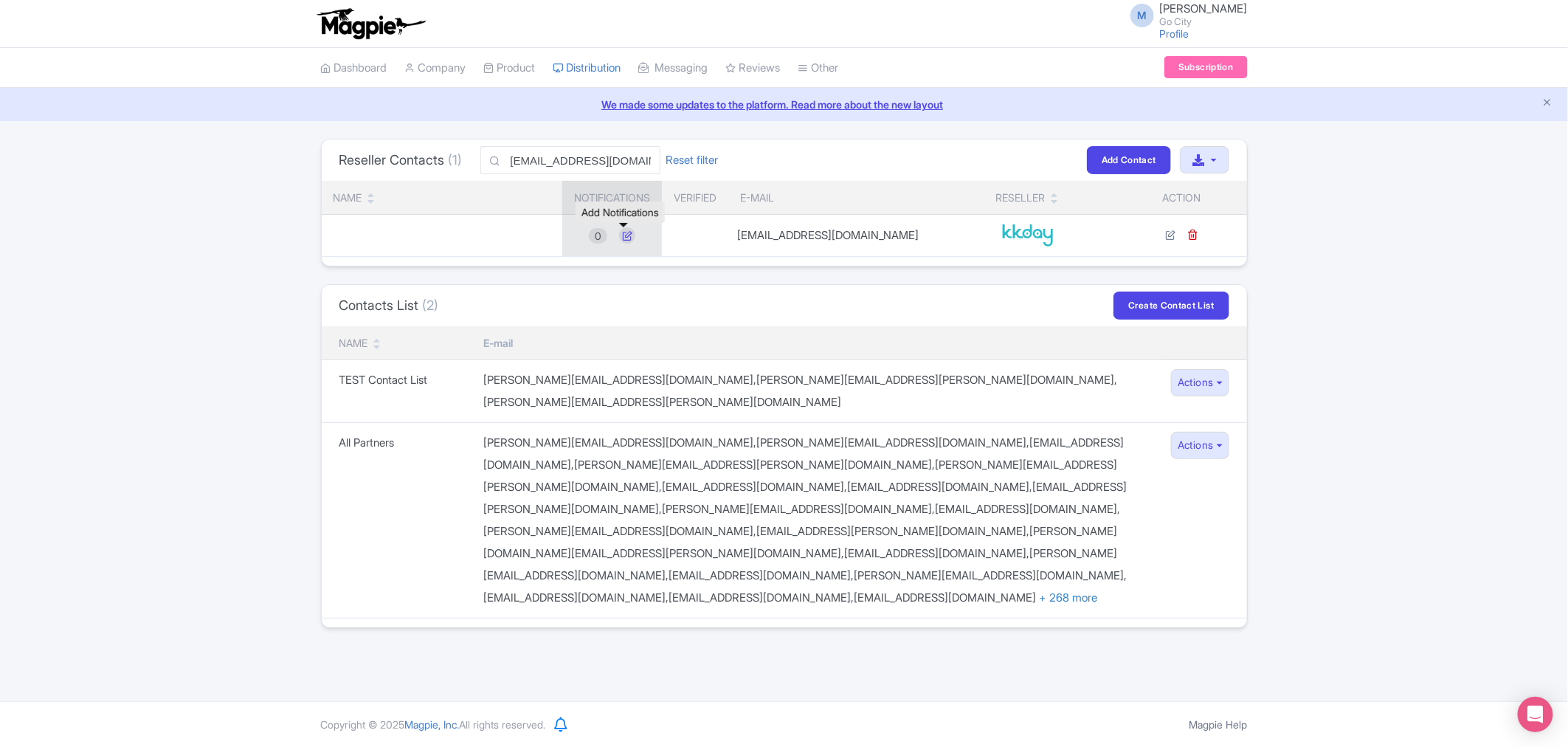
click at [627, 234] on icon at bounding box center [627, 235] width 16 height 16
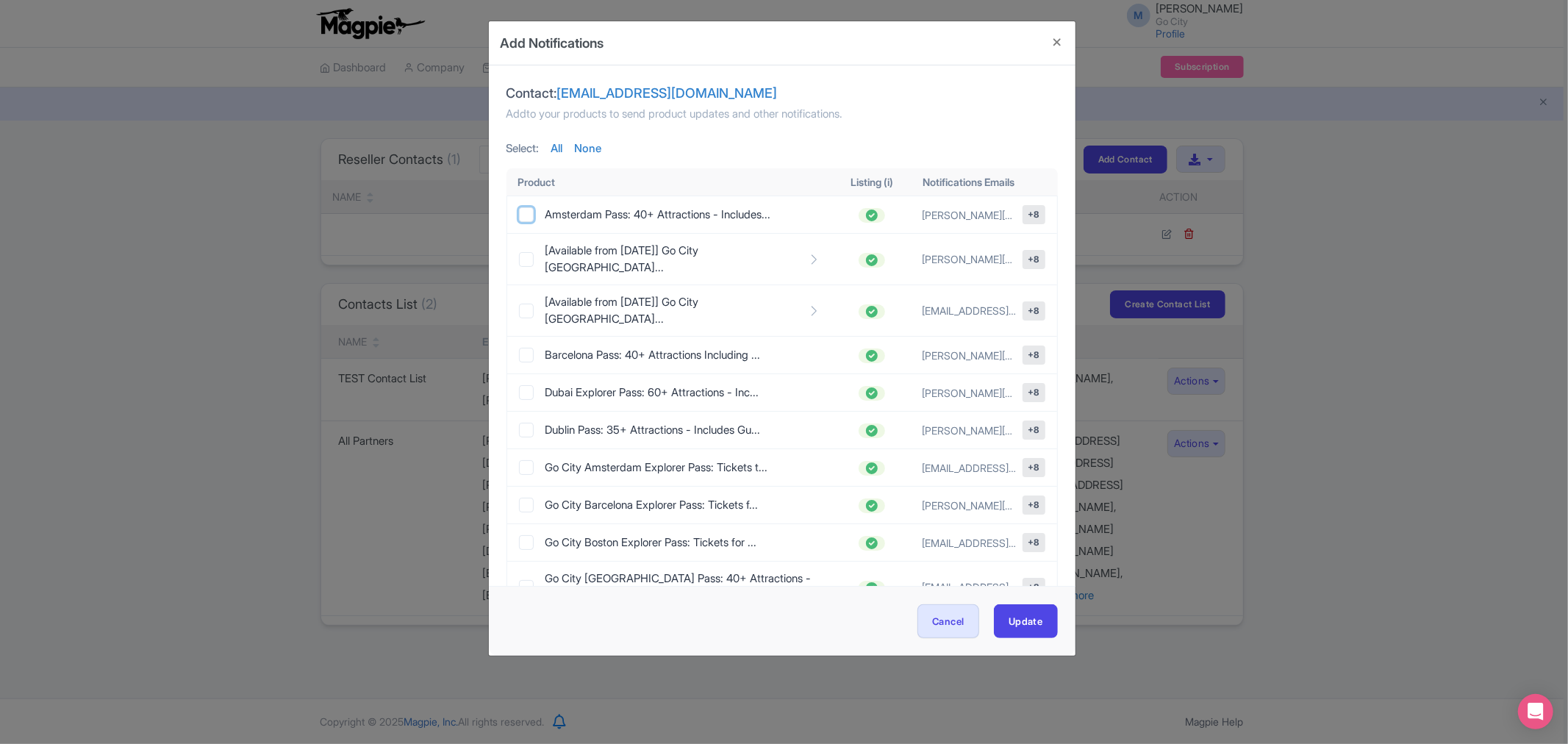
click at [529, 213] on input "checkbox" at bounding box center [526, 214] width 14 height 14
checkbox input "true"
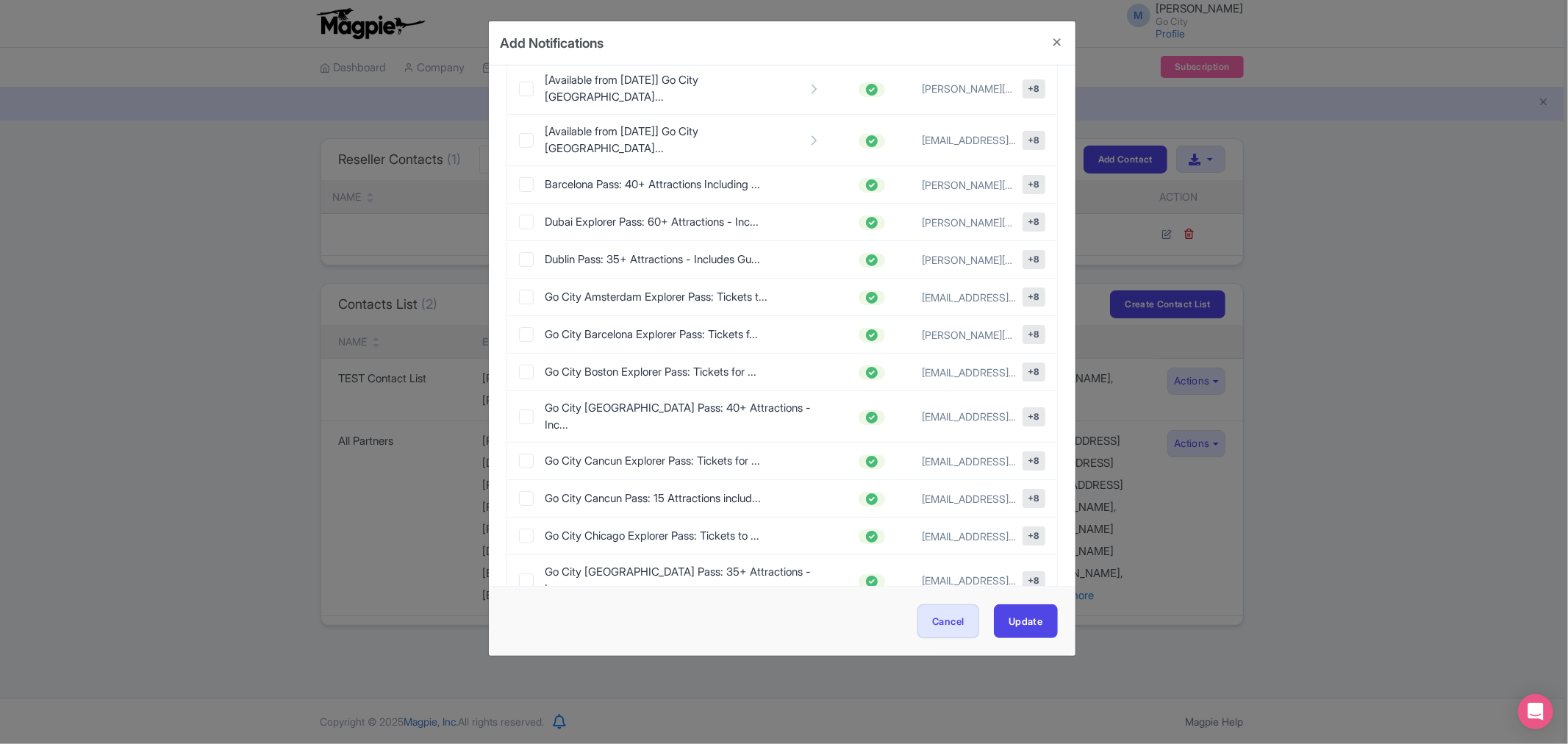
scroll to position [0, 0]
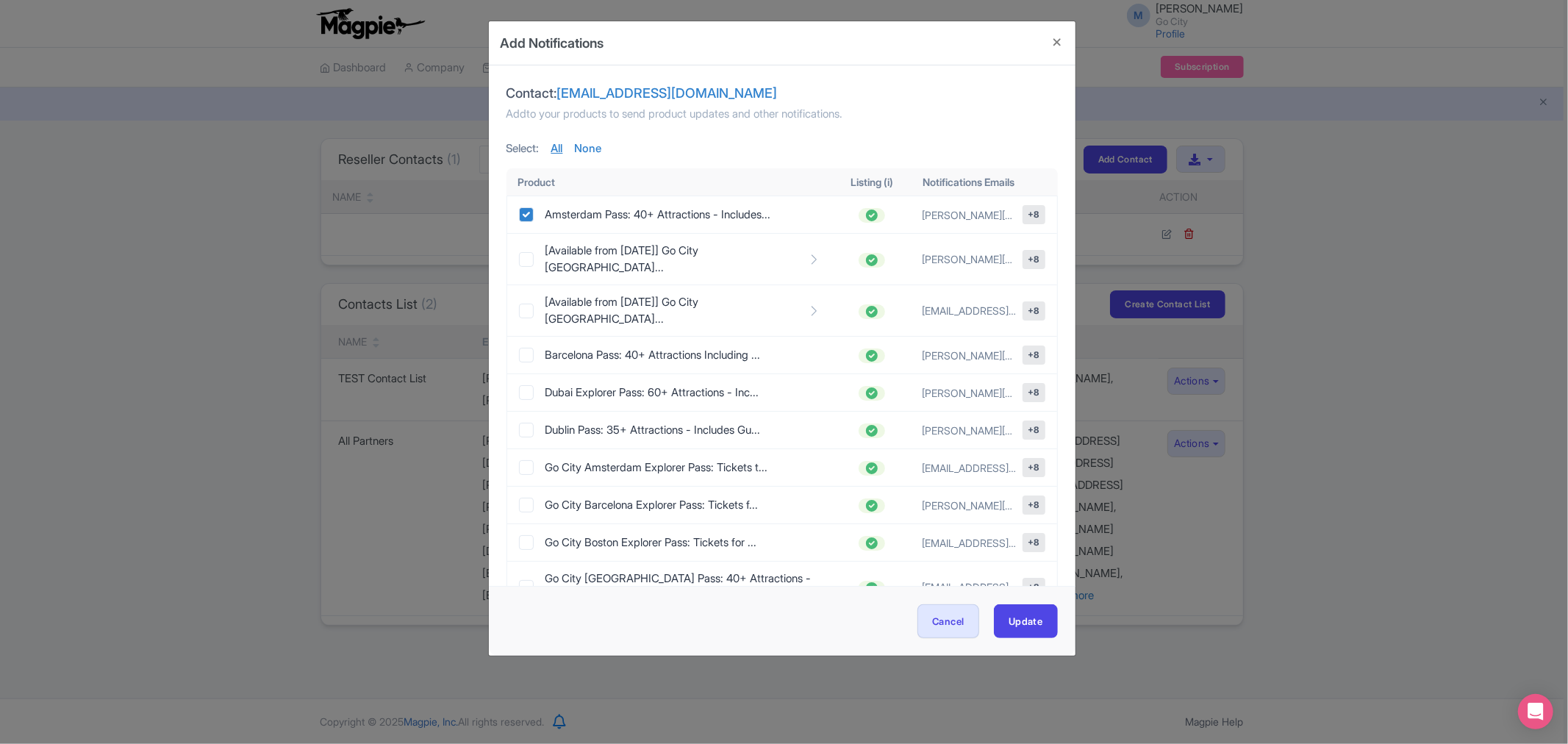
click at [563, 152] on link "All" at bounding box center [557, 149] width 12 height 17
checkbox input "true"
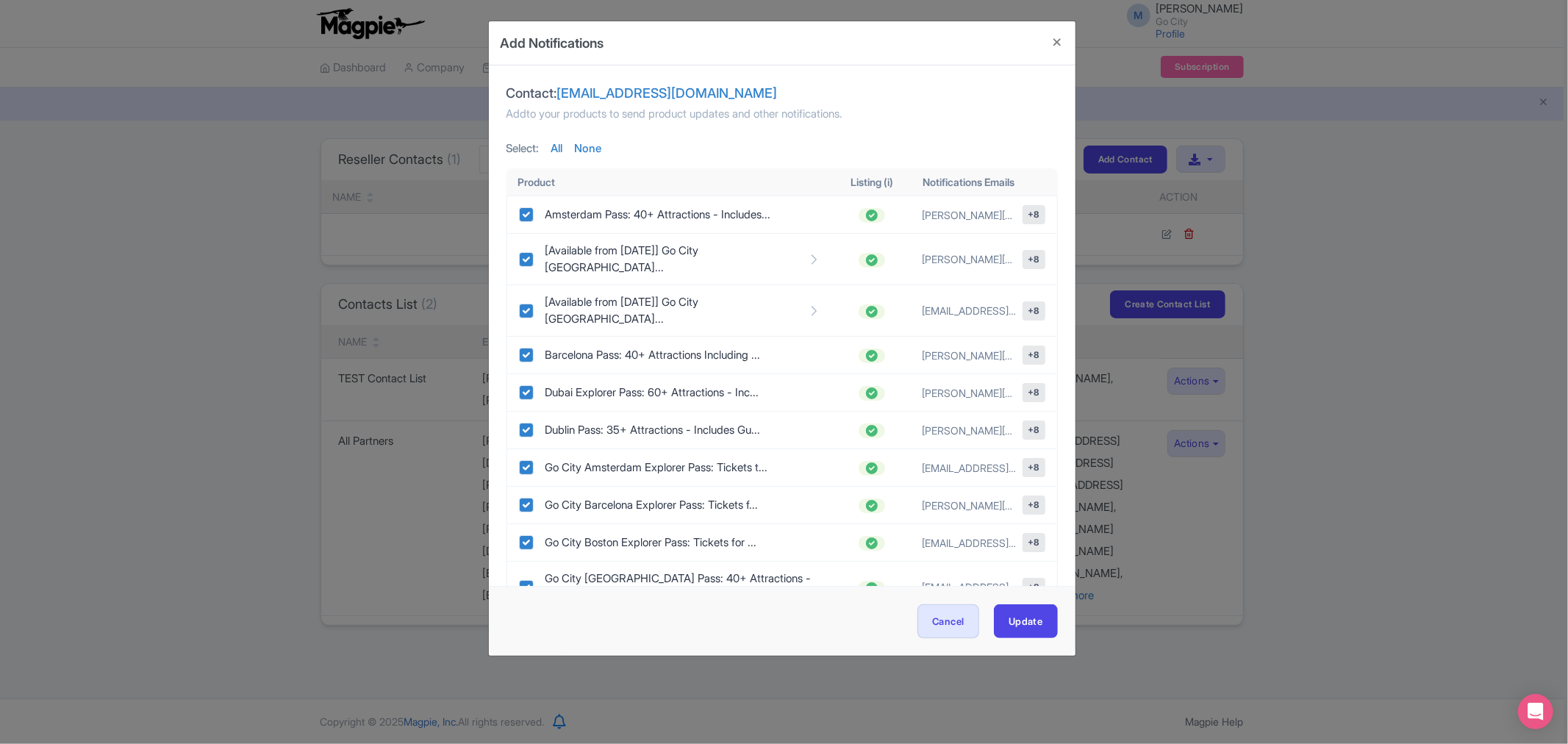
checkbox input "true"
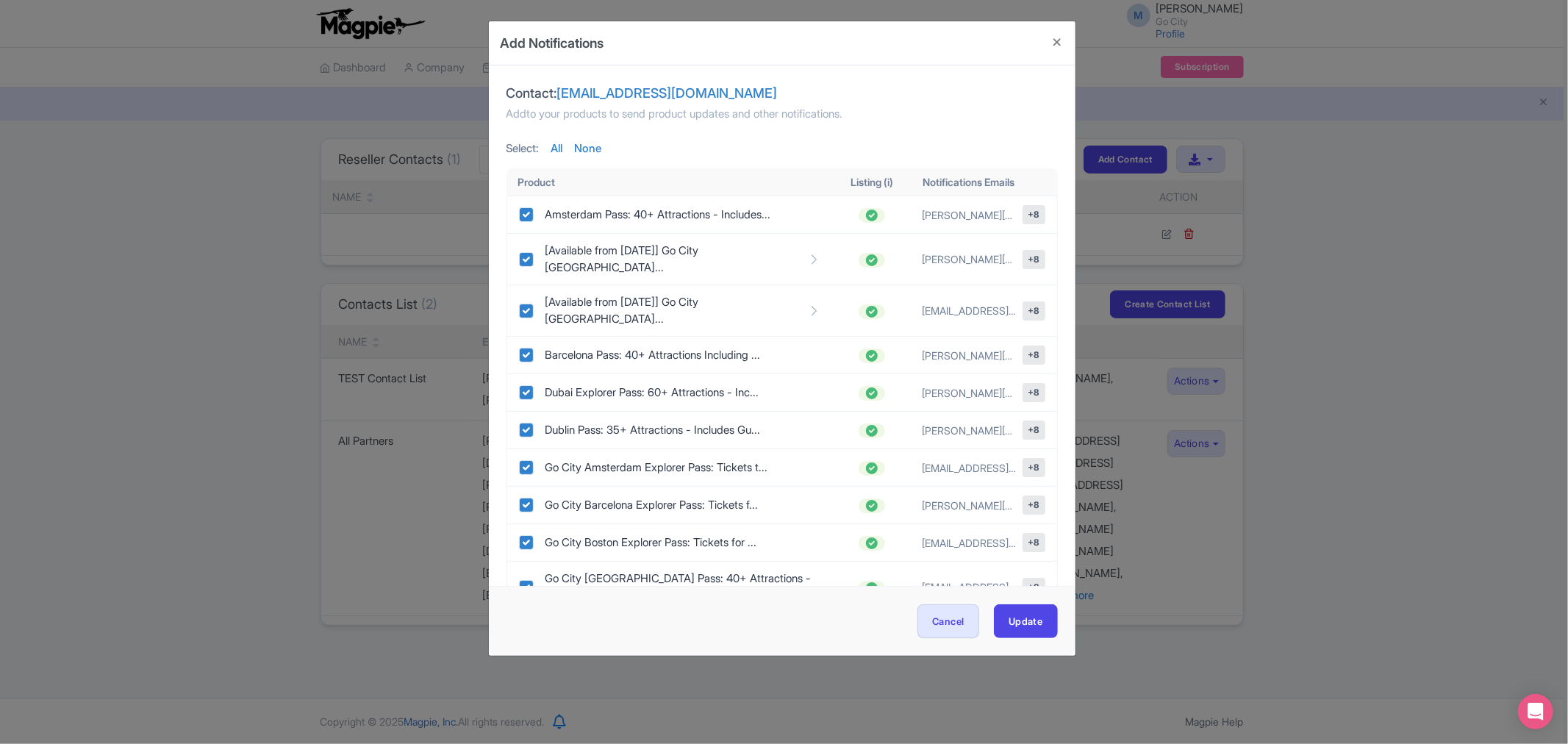
checkbox input "true"
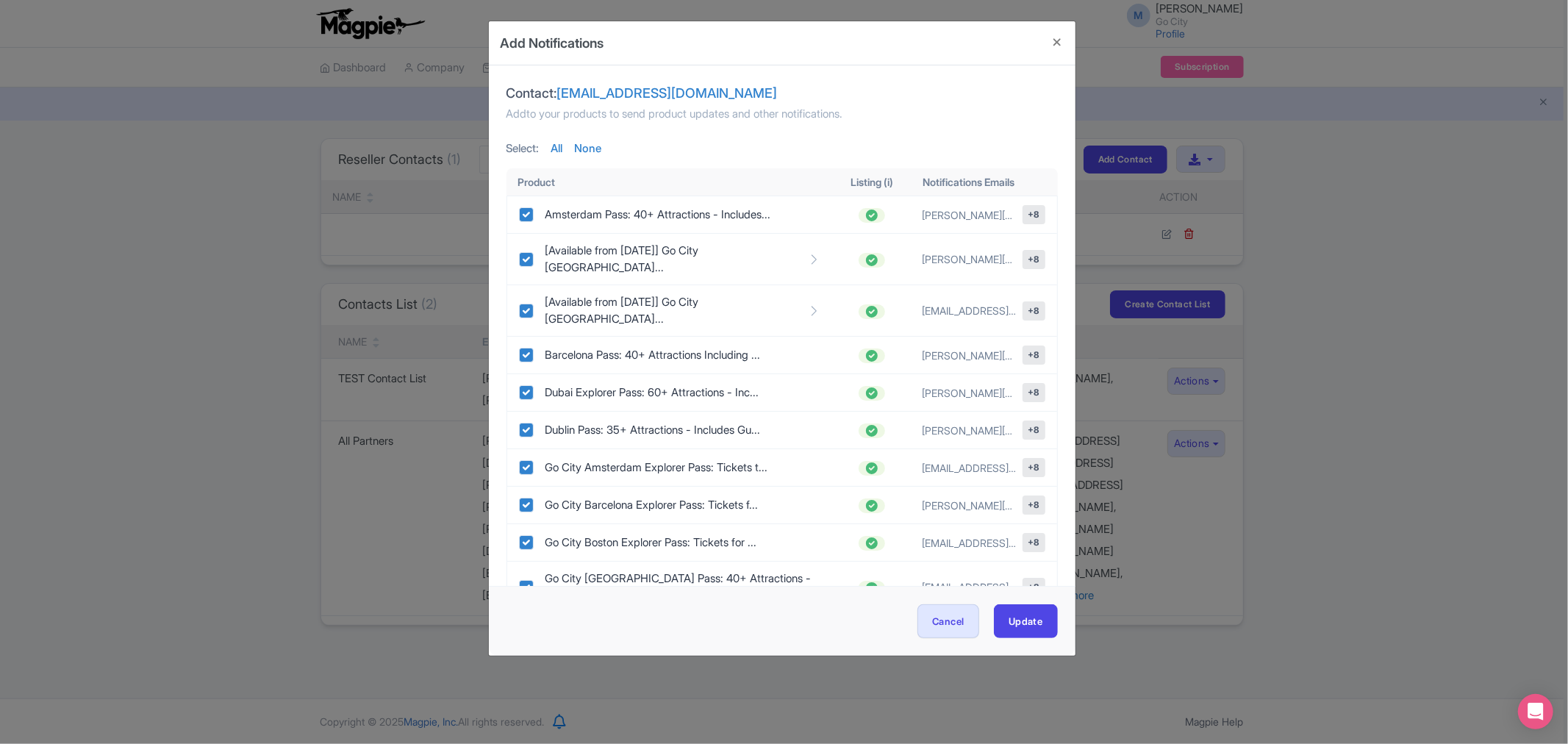
checkbox input "true"
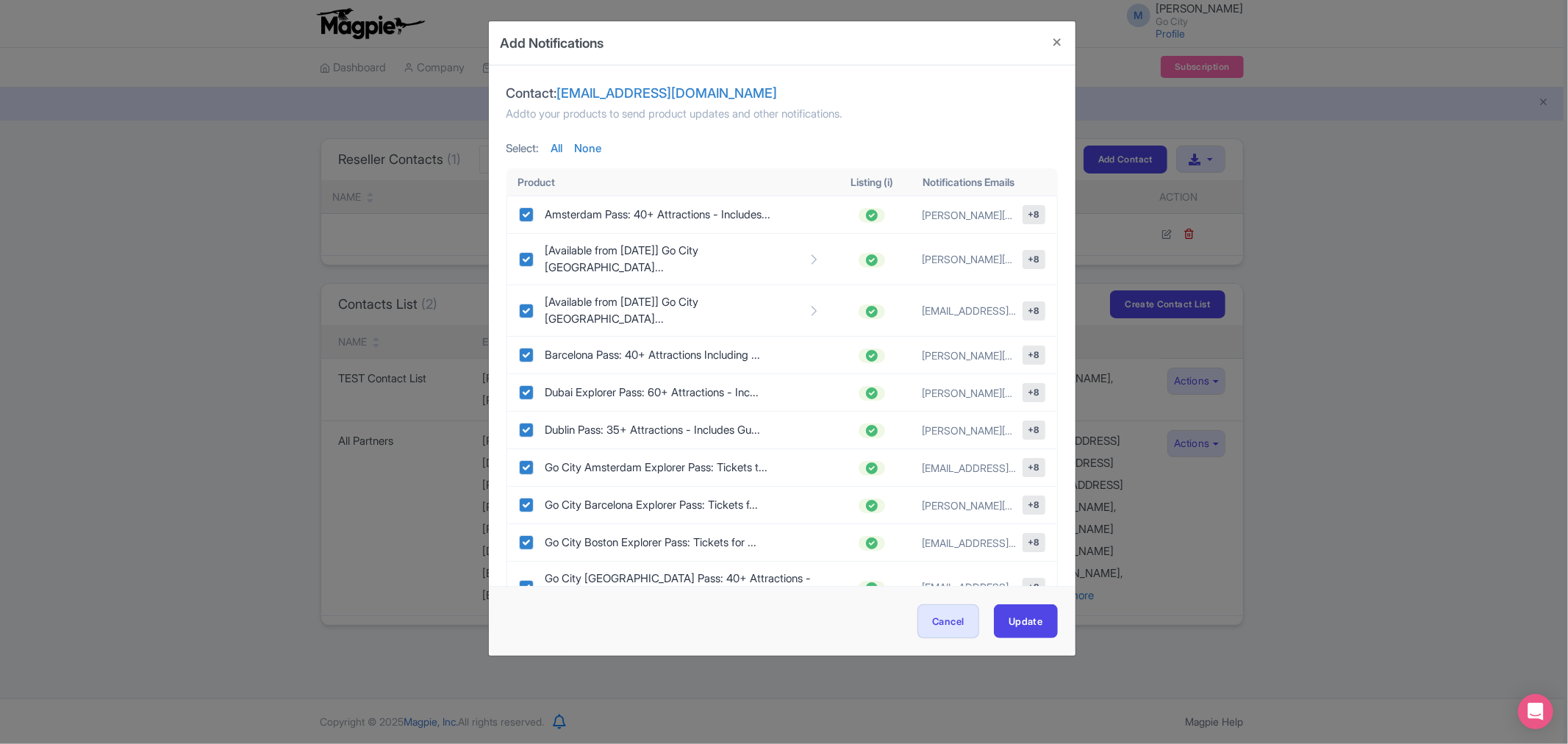
checkbox input "true"
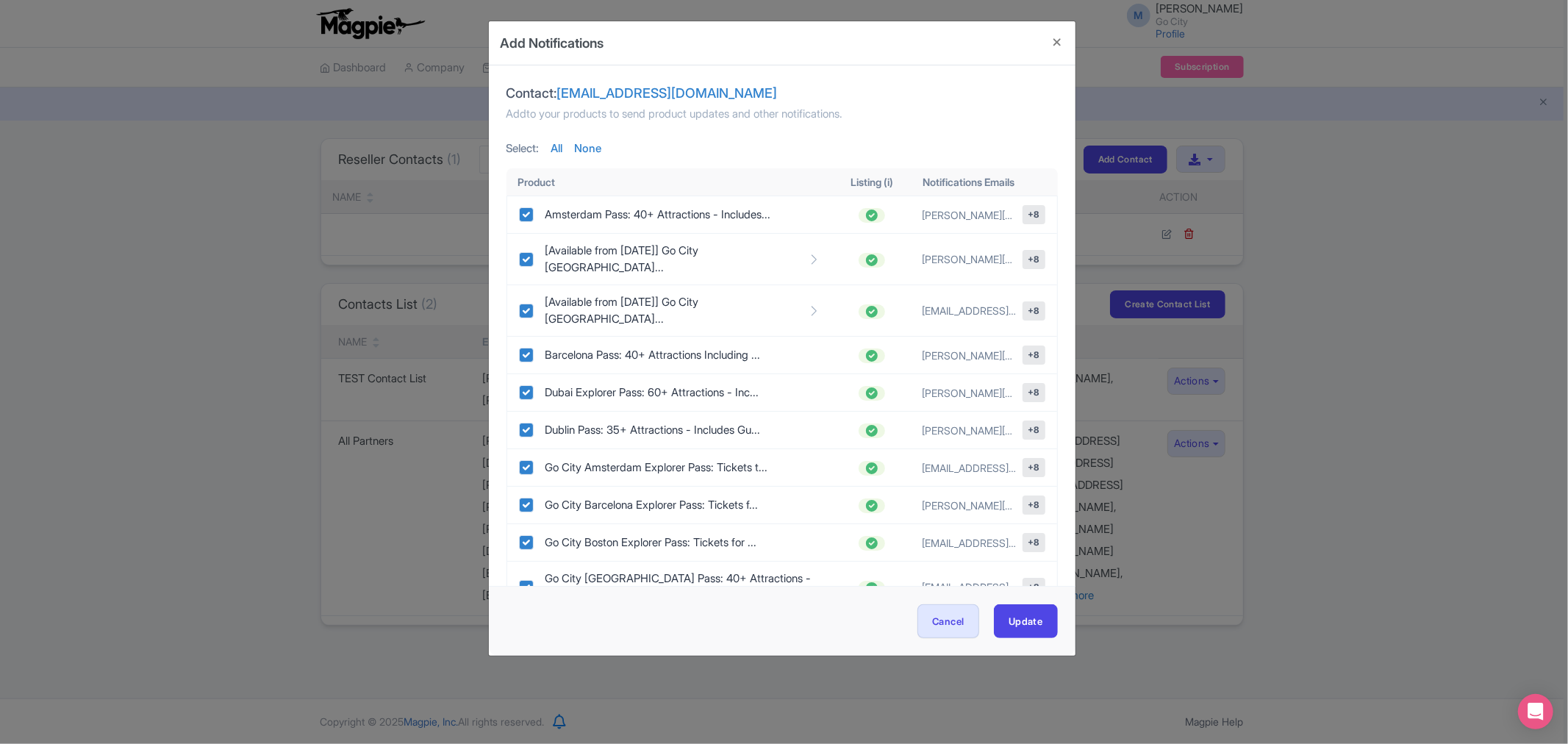
checkbox input "true"
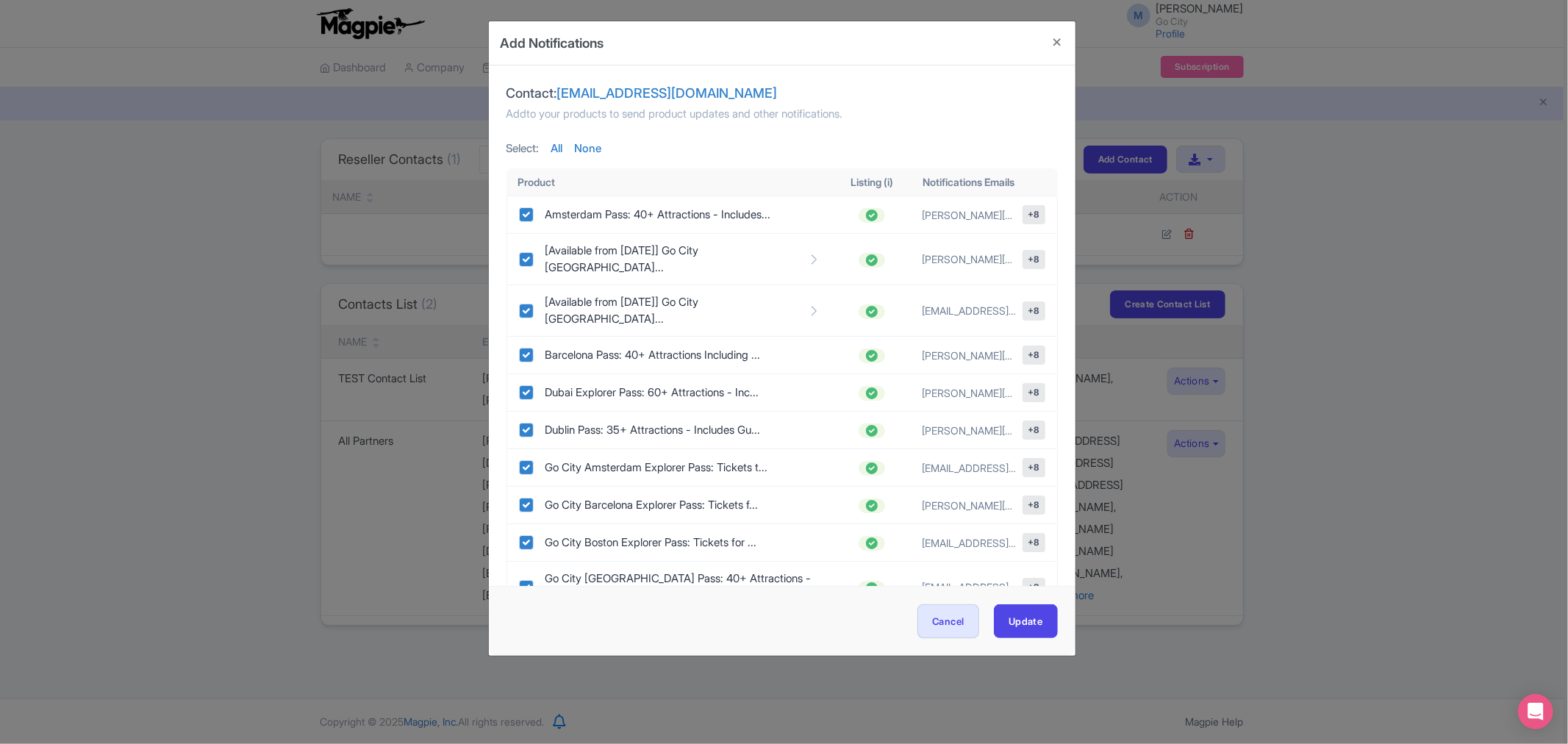
checkbox input "true"
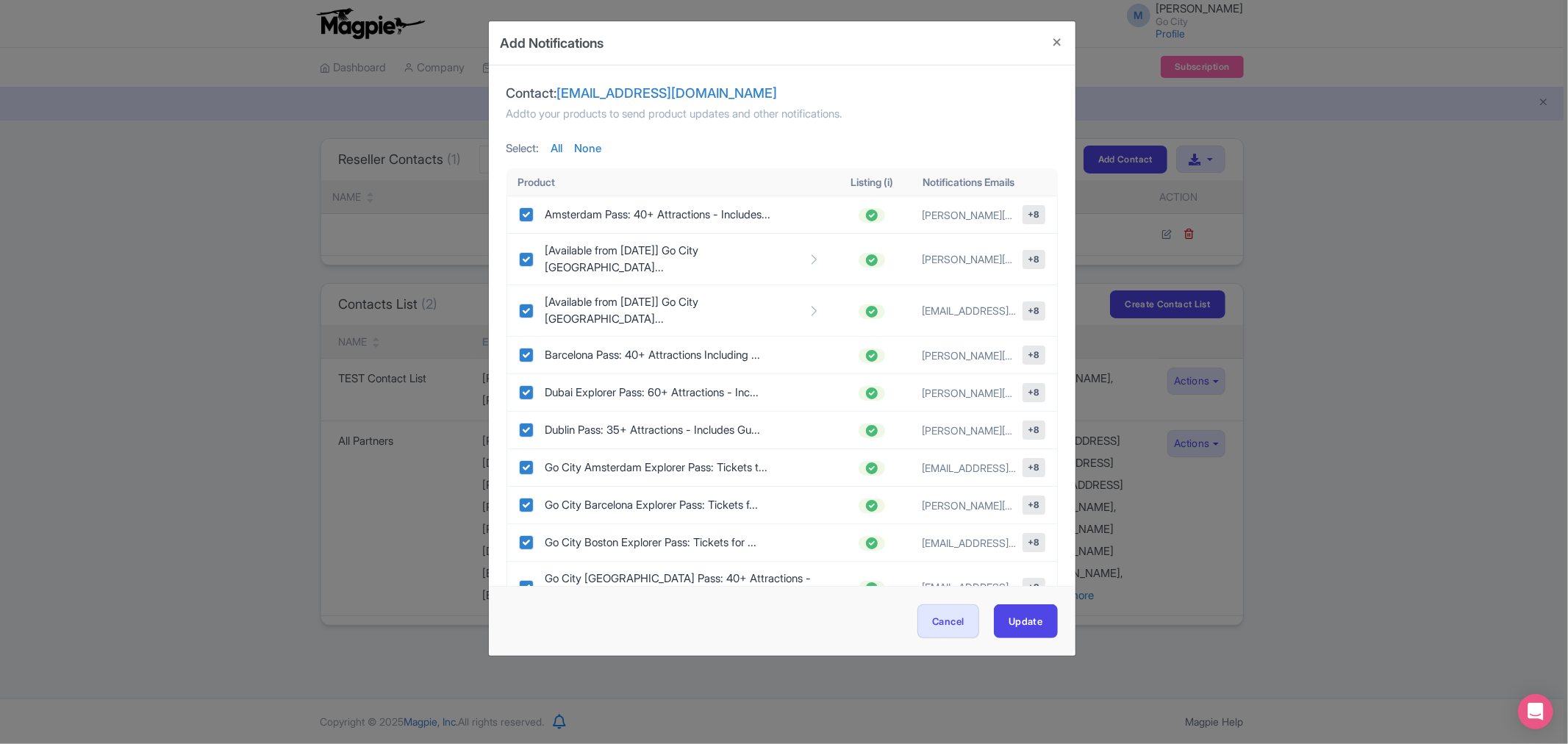
checkbox input "true"
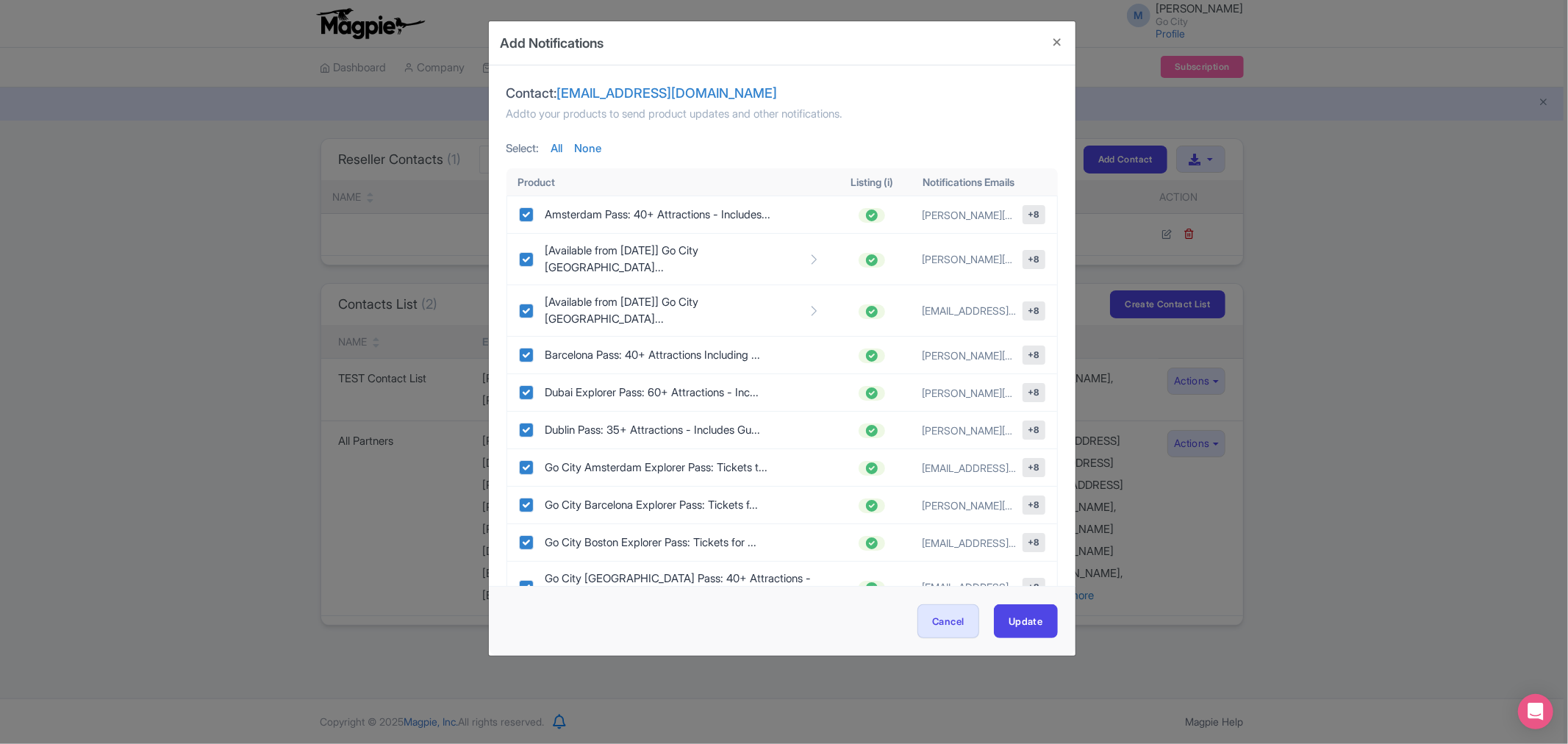
checkbox input "true"
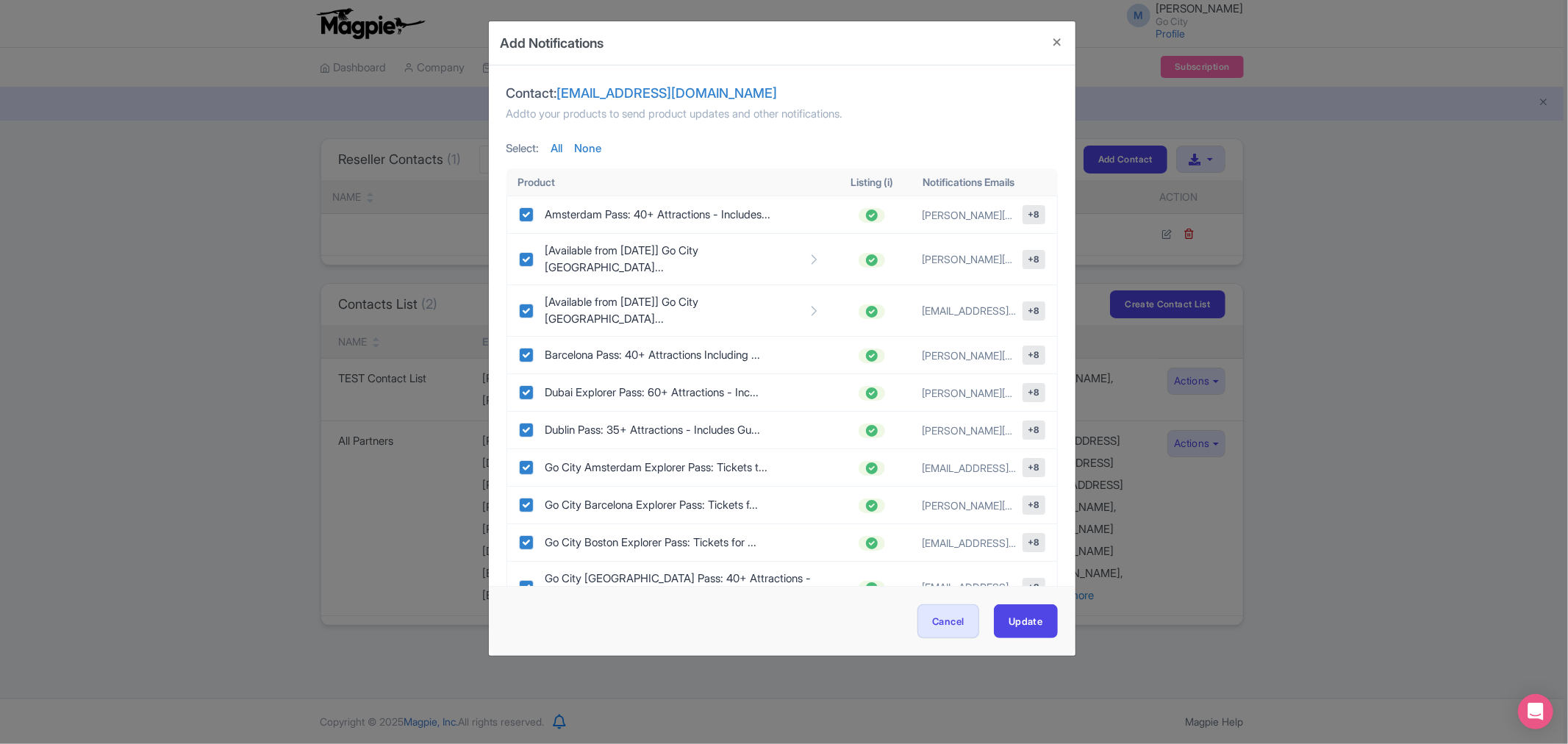
checkbox input "true"
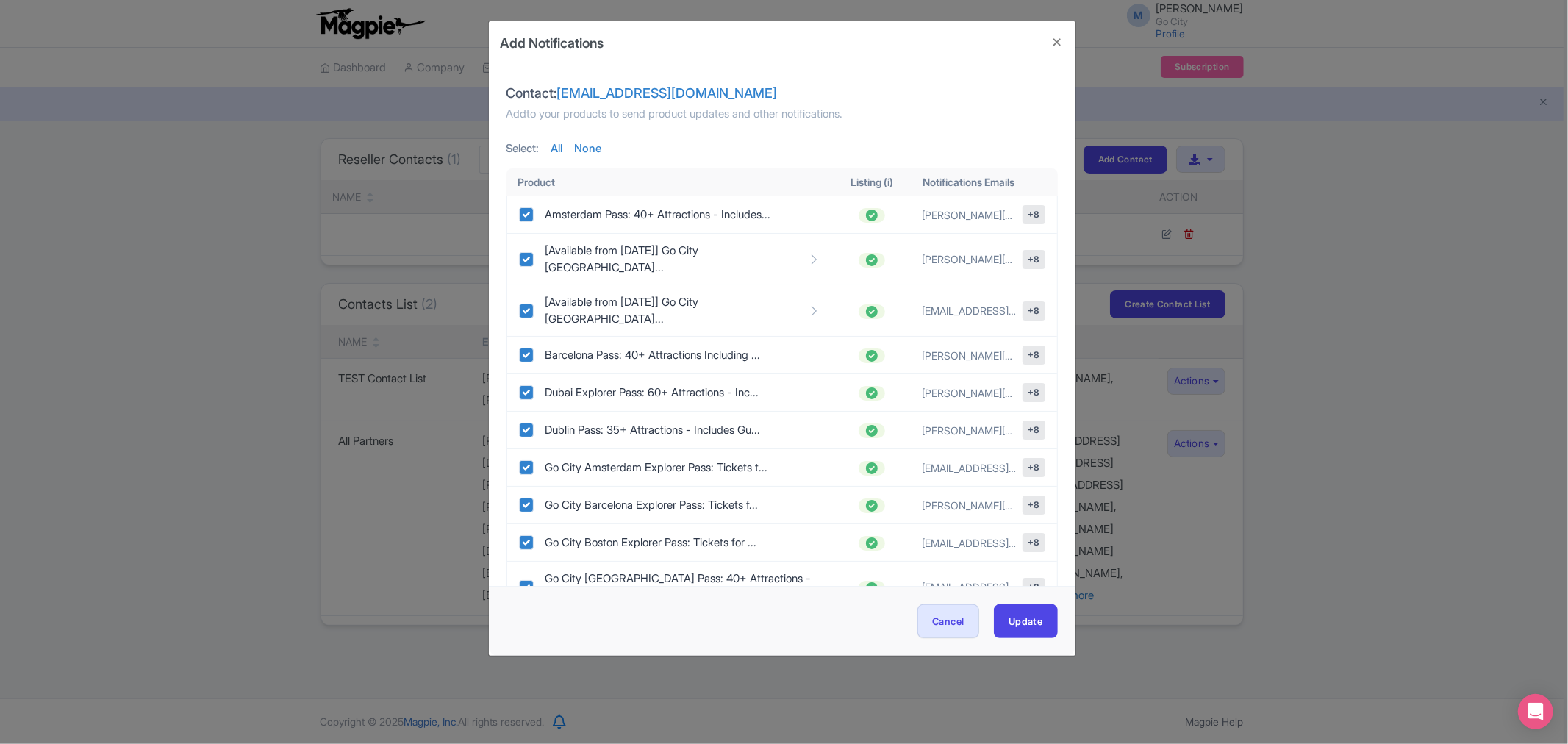
checkbox input "true"
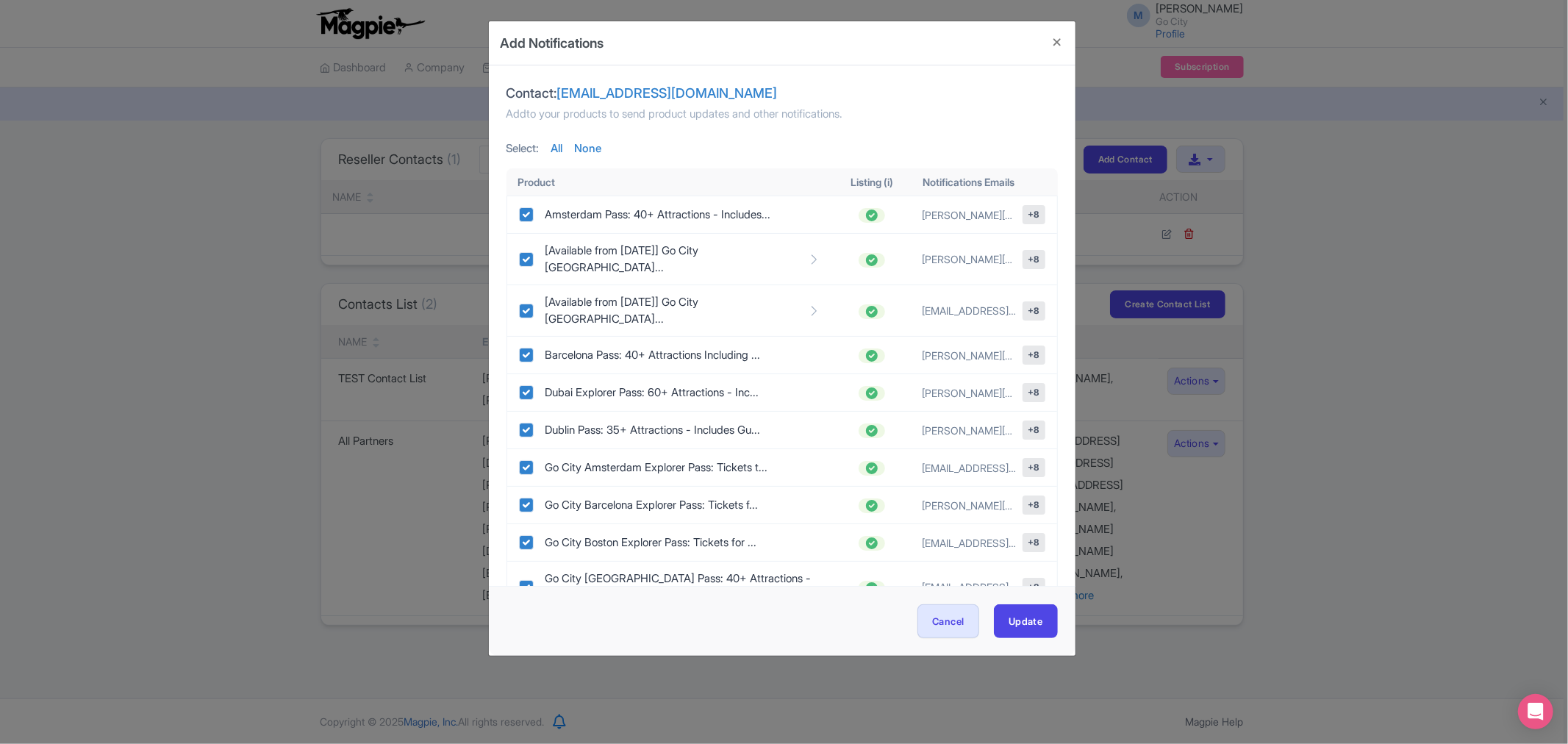
checkbox input "true"
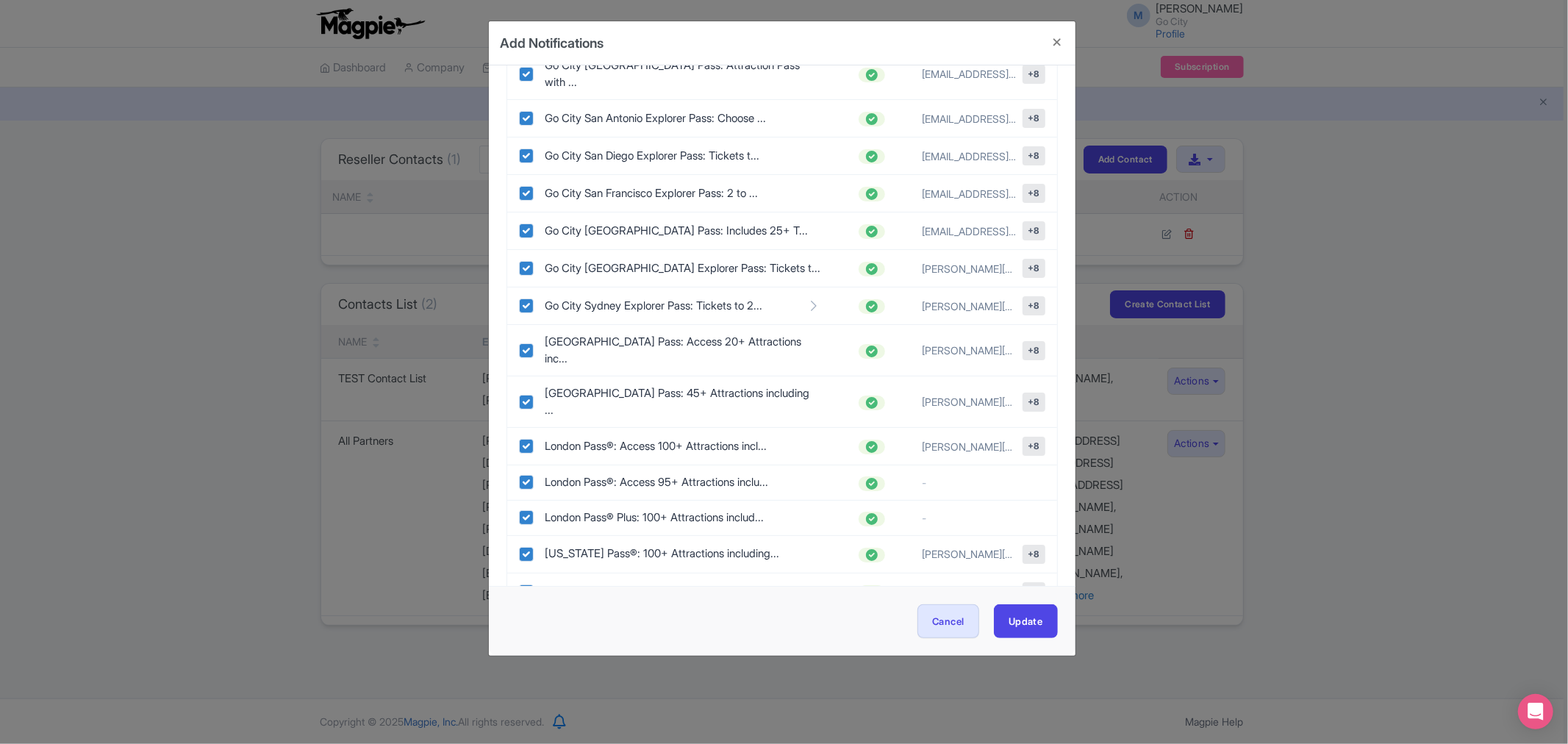
scroll to position [1470, 0]
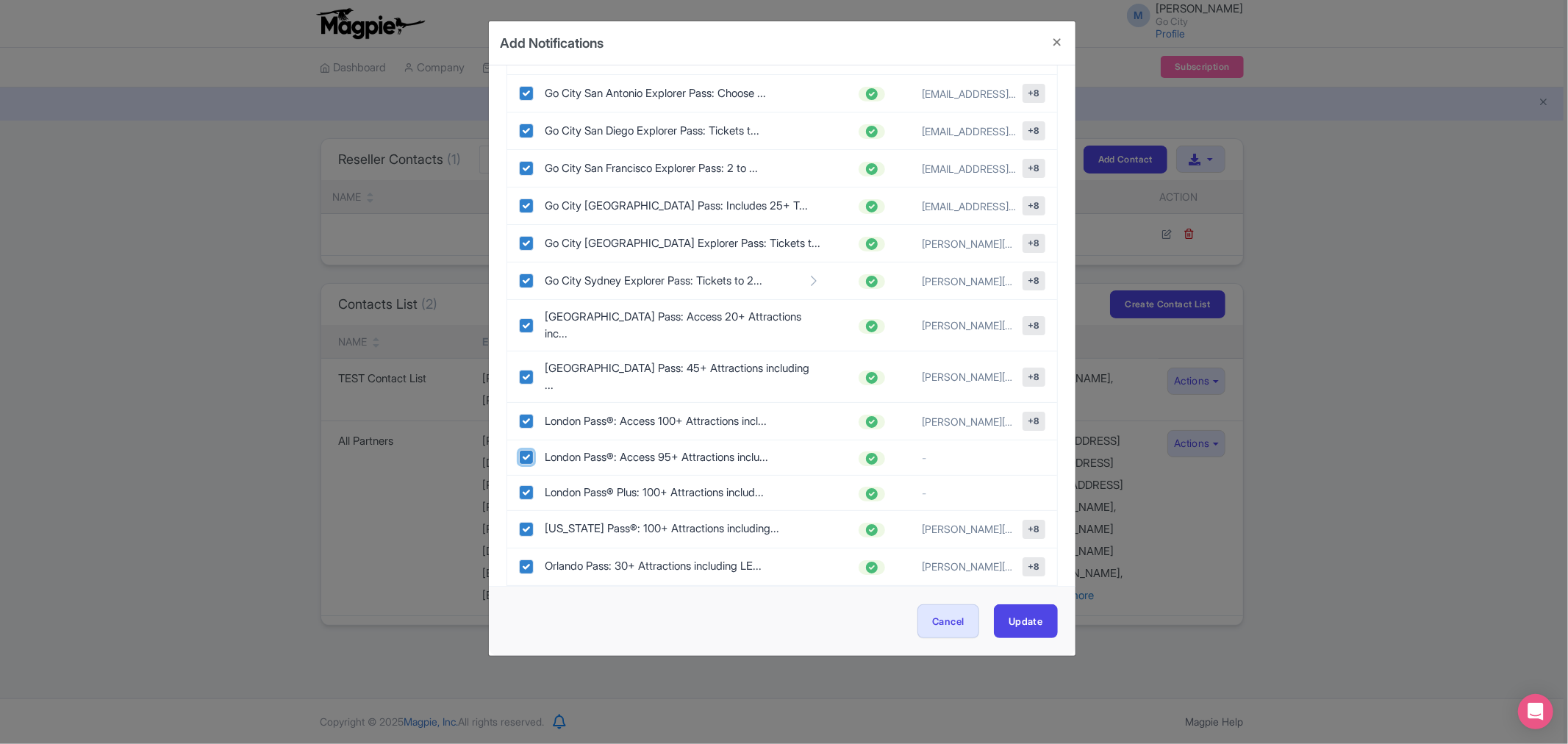
click at [523, 450] on input "checkbox" at bounding box center [526, 457] width 14 height 14
checkbox input "false"
click at [519, 485] on input "checkbox" at bounding box center [526, 492] width 14 height 14
checkbox input "false"
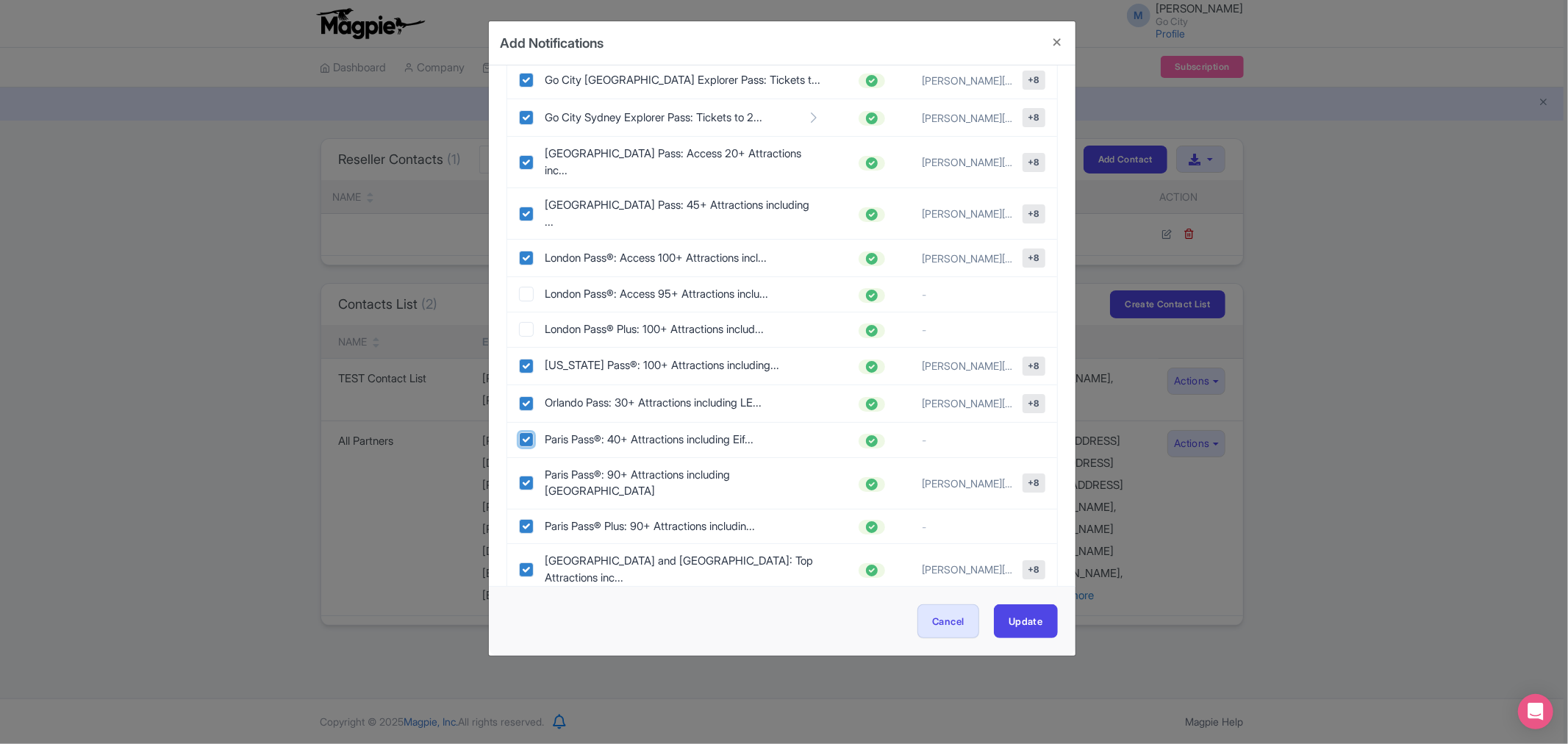
click at [526, 432] on input "checkbox" at bounding box center [526, 439] width 14 height 14
checkbox input "false"
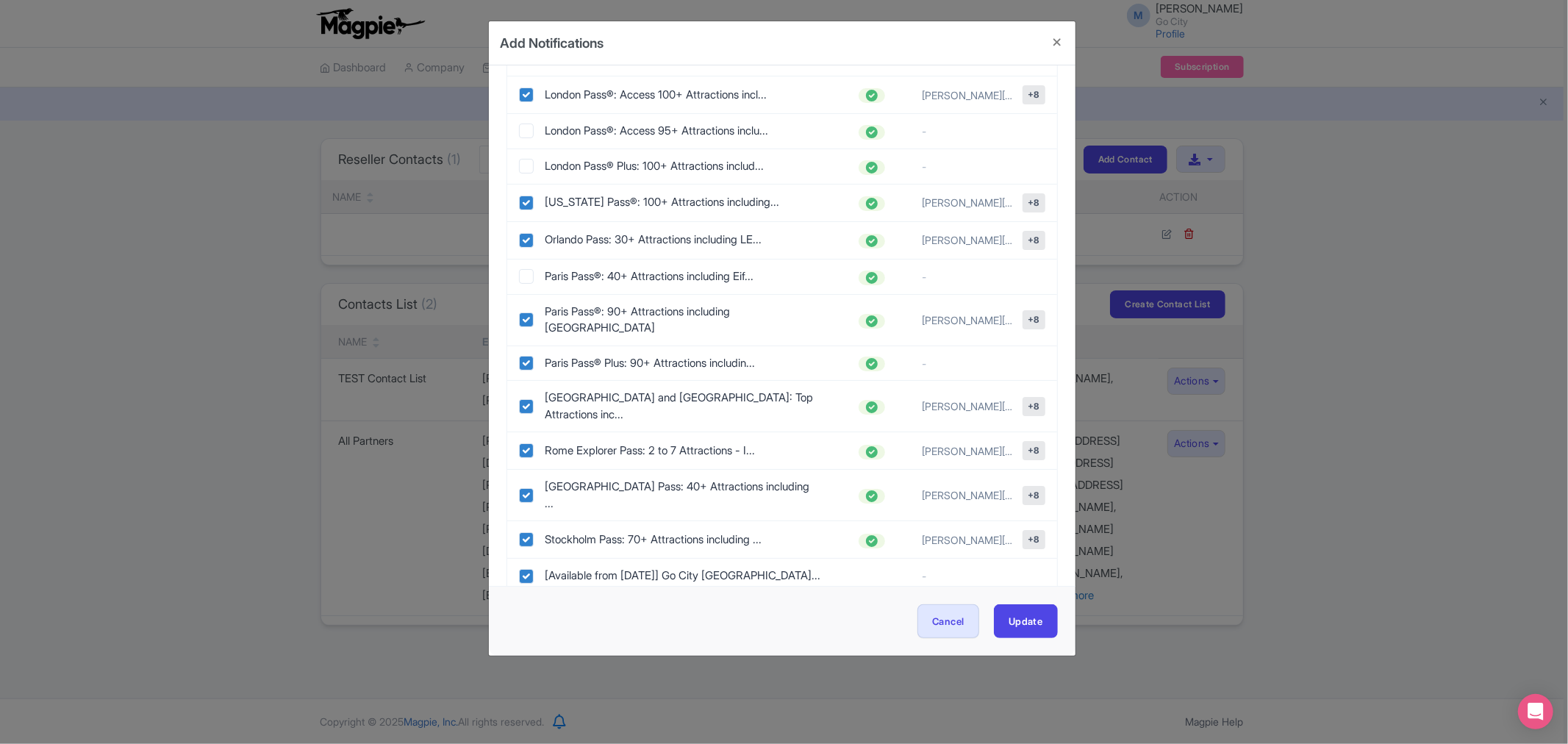
click at [517, 346] on div "Paris Pass® Plus: 90+ Attractions includin... -" at bounding box center [782, 363] width 550 height 35
click at [522, 356] on input "checkbox" at bounding box center [526, 363] width 14 height 14
checkbox input "false"
click at [1019, 620] on button "Update" at bounding box center [1026, 621] width 64 height 33
click at [958, 622] on button "Cancel" at bounding box center [949, 621] width 62 height 33
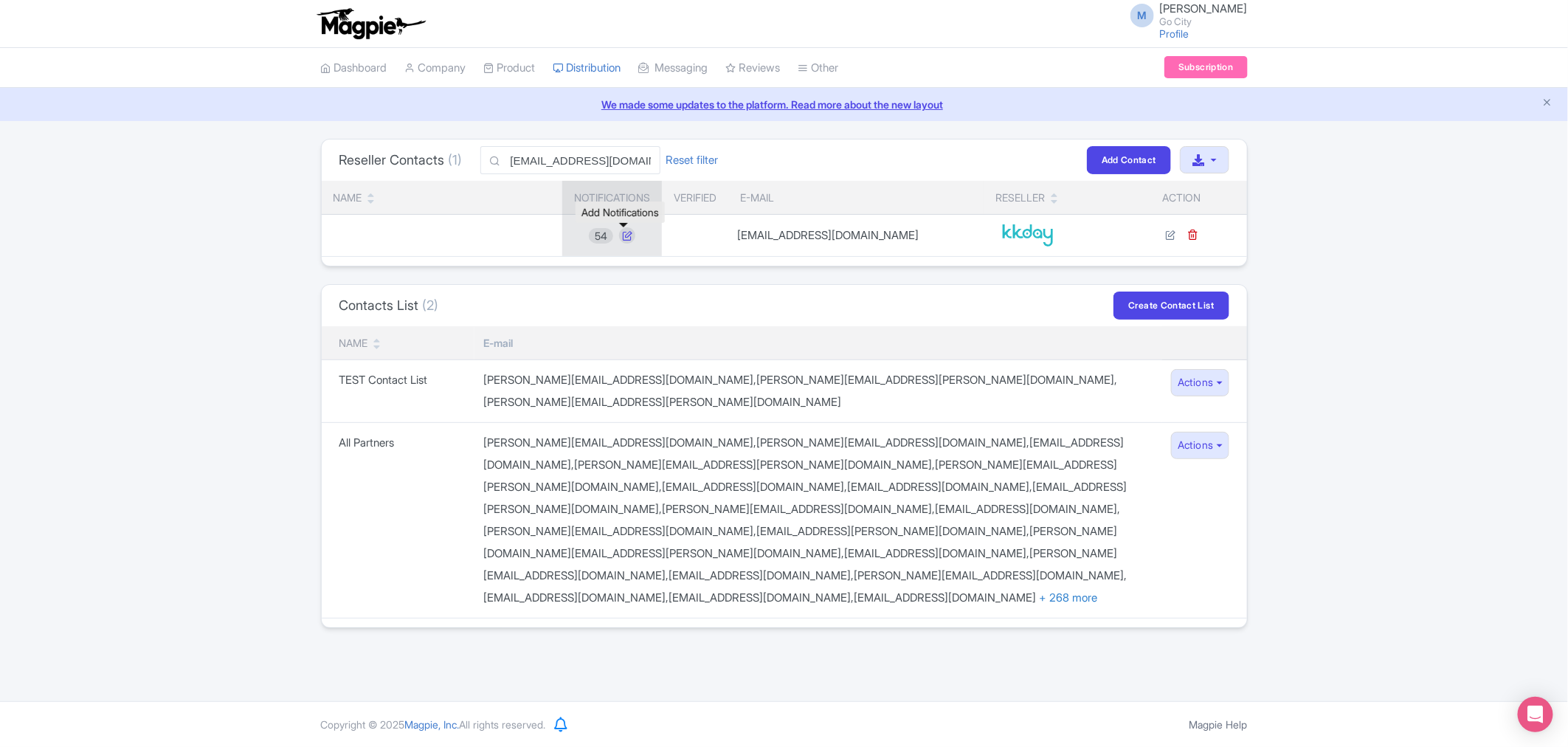
click at [622, 232] on icon at bounding box center [627, 235] width 16 height 16
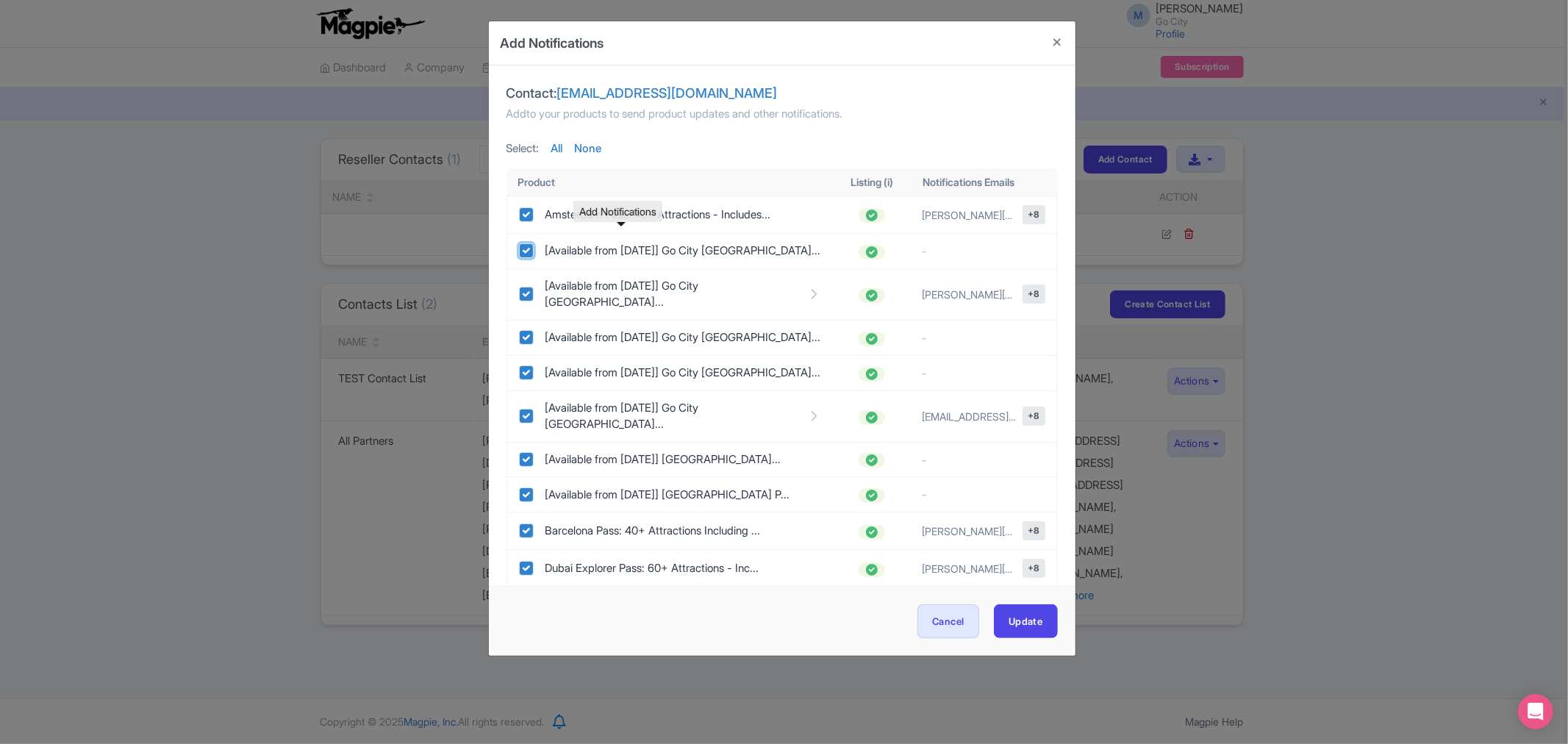
click at [520, 253] on input "checkbox" at bounding box center [526, 250] width 14 height 14
checkbox input "false"
click at [536, 329] on div "[Available from [DATE]] Go City [GEOGRAPHIC_DATA]..." at bounding box center [670, 338] width 302 height 17
click at [525, 330] on input "checkbox" at bounding box center [526, 337] width 14 height 14
checkbox input "false"
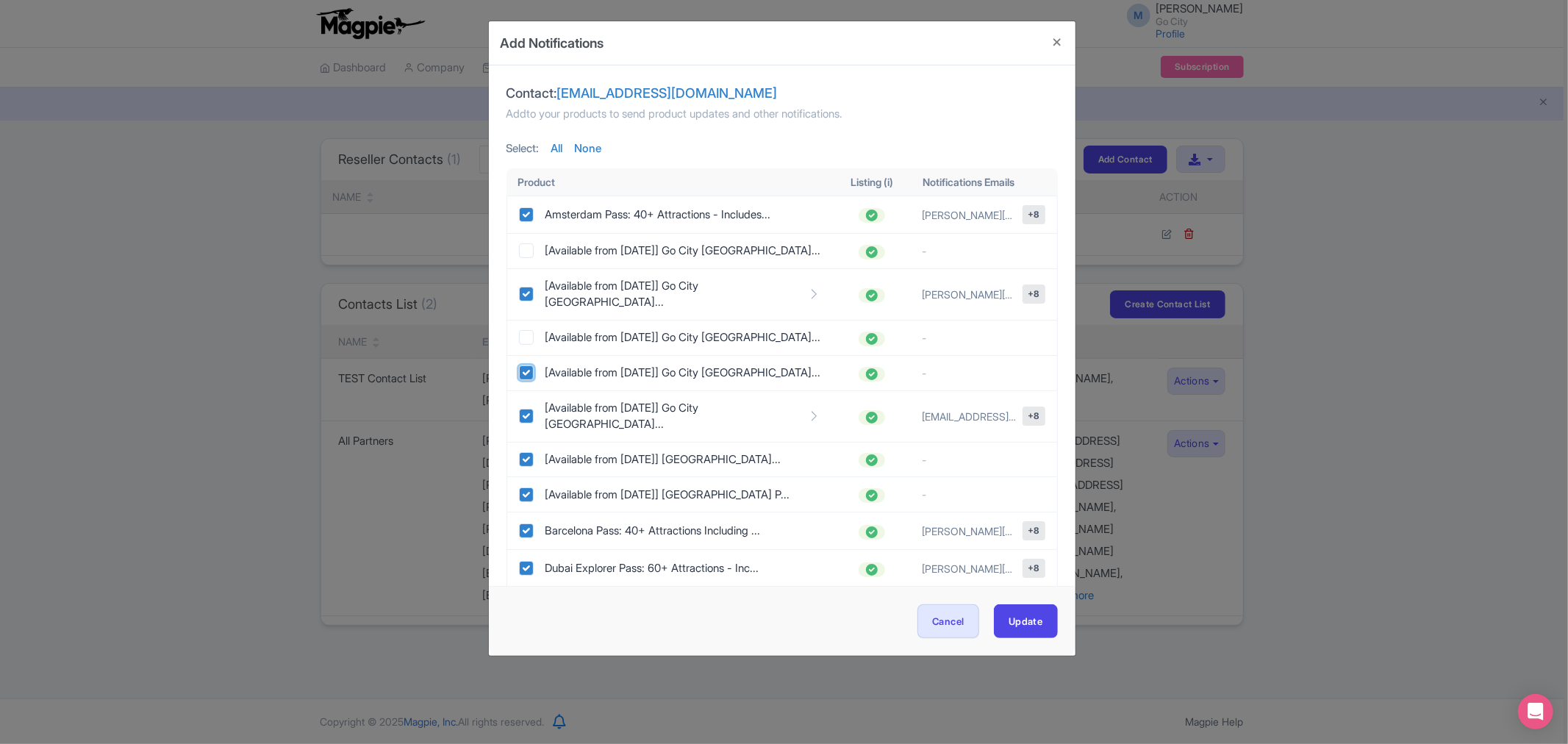
click at [523, 366] on input "checkbox" at bounding box center [526, 372] width 14 height 14
checkbox input "false"
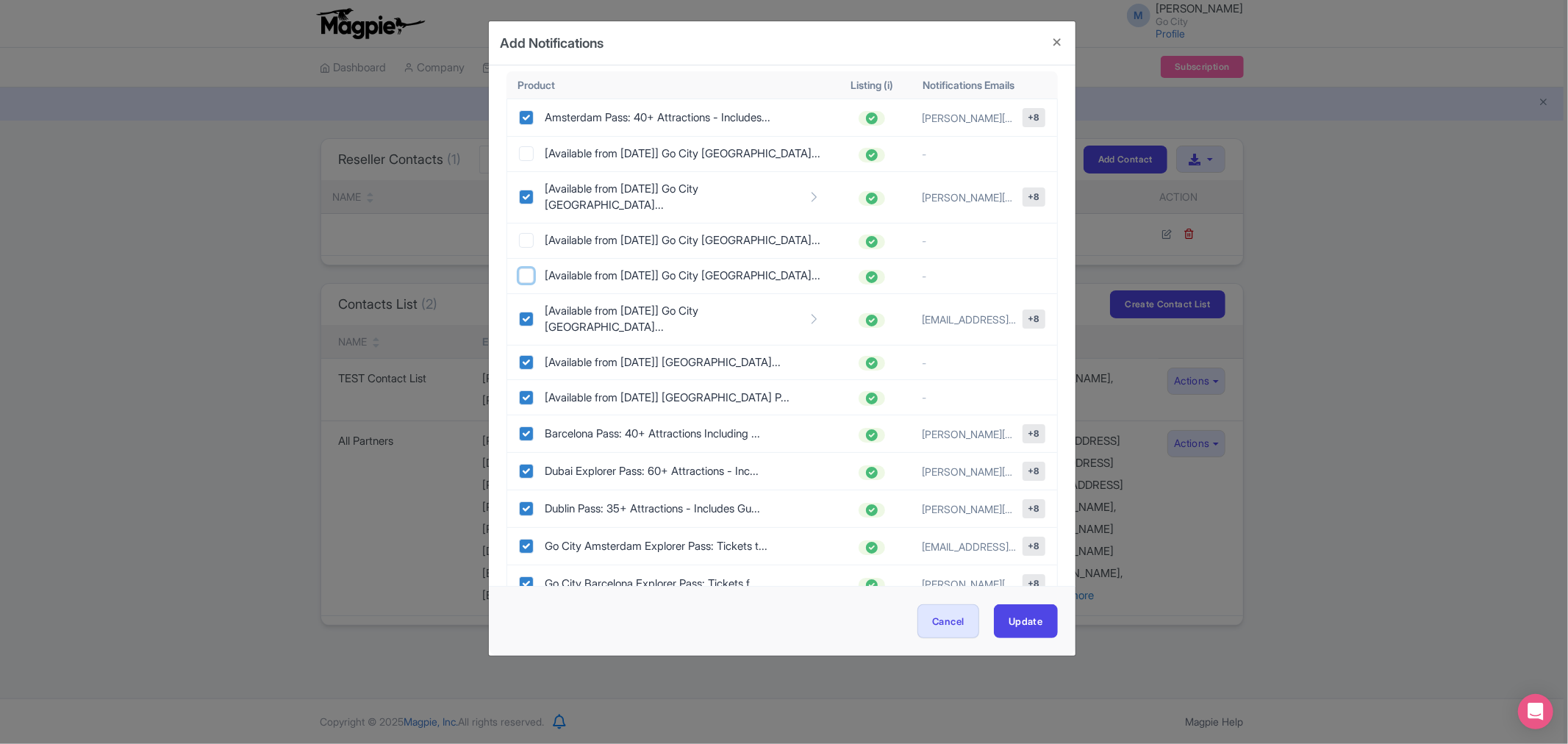
scroll to position [85, 0]
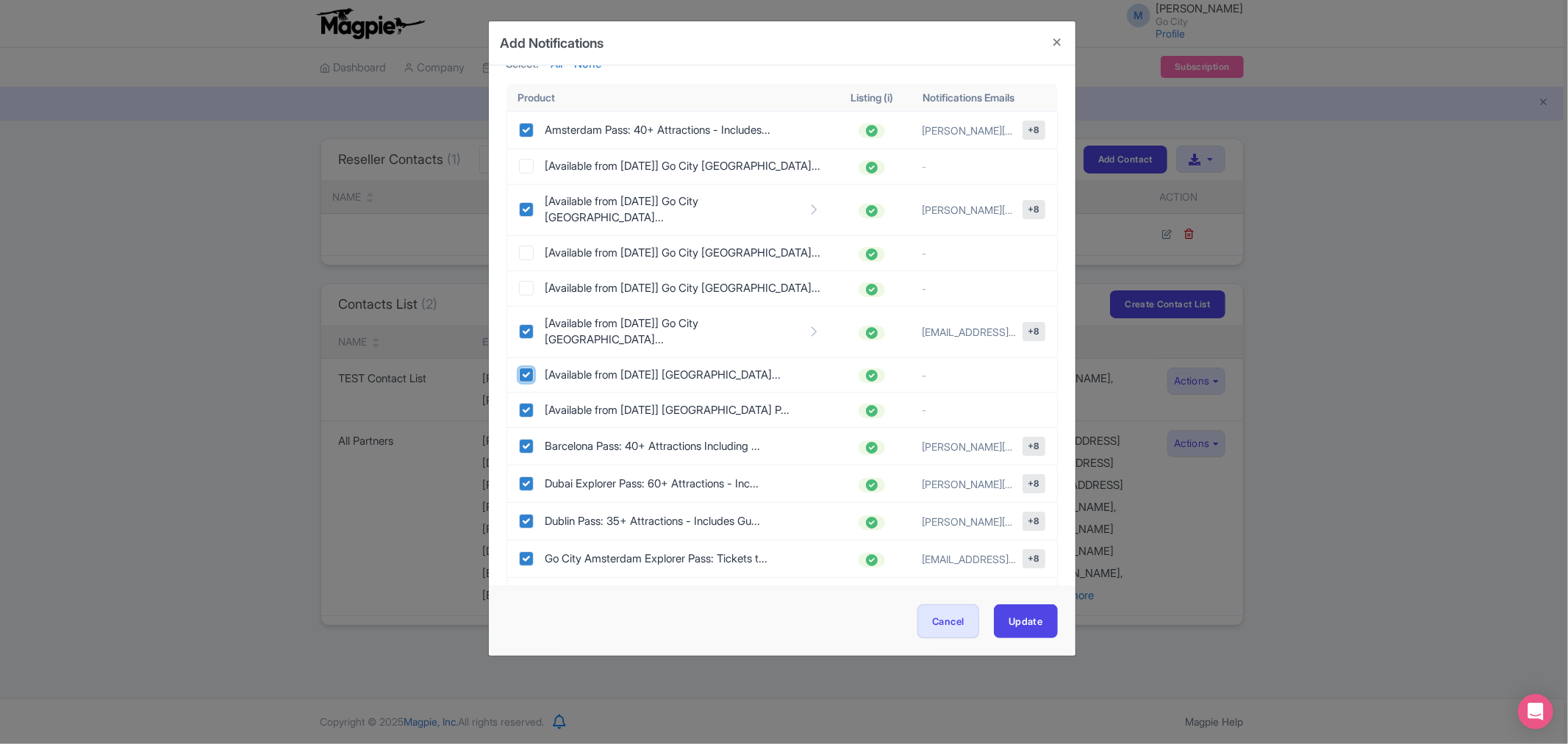
click at [528, 368] on input "checkbox" at bounding box center [526, 375] width 14 height 14
checkbox input "false"
click at [527, 403] on input "checkbox" at bounding box center [526, 409] width 14 height 14
checkbox input "false"
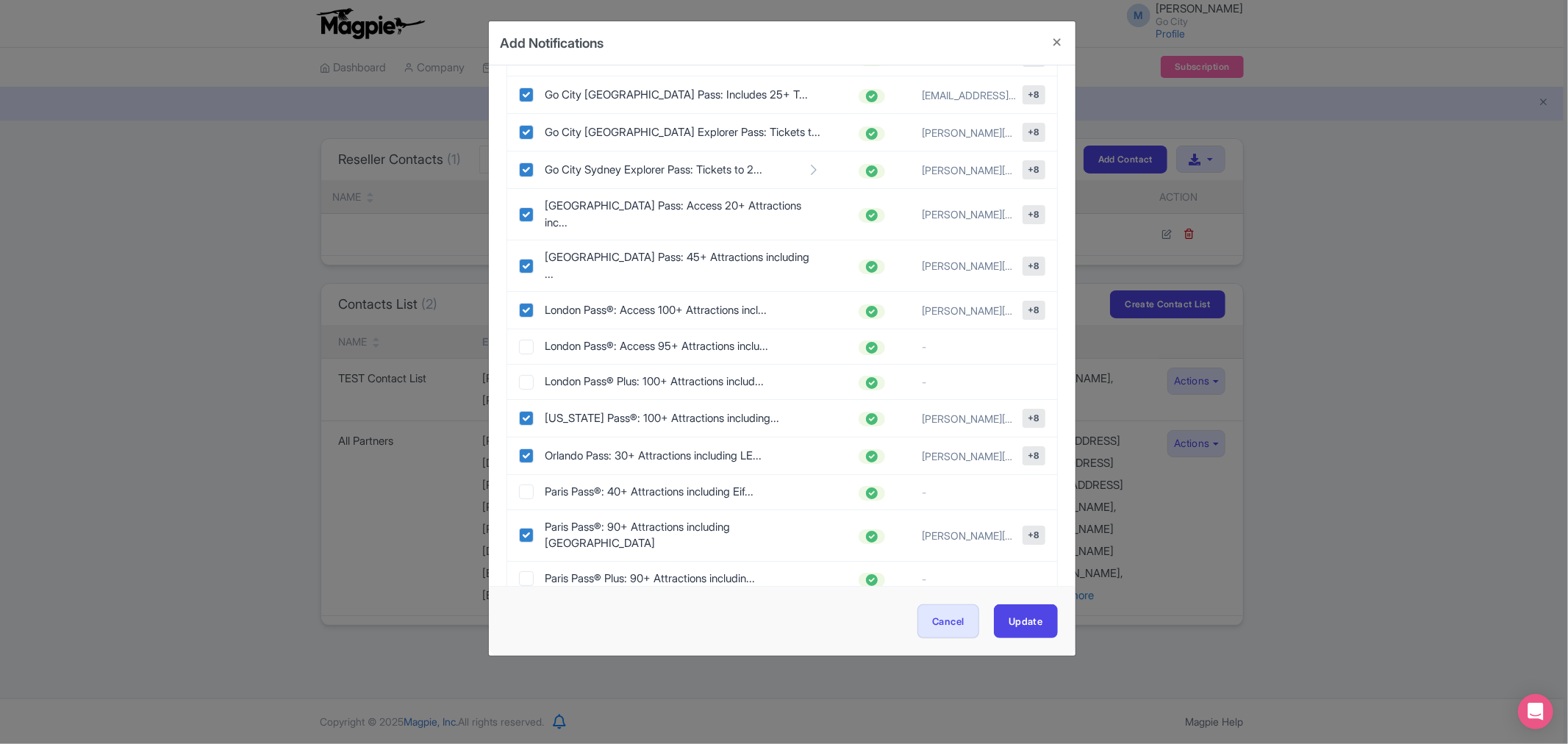
scroll to position [1799, 0]
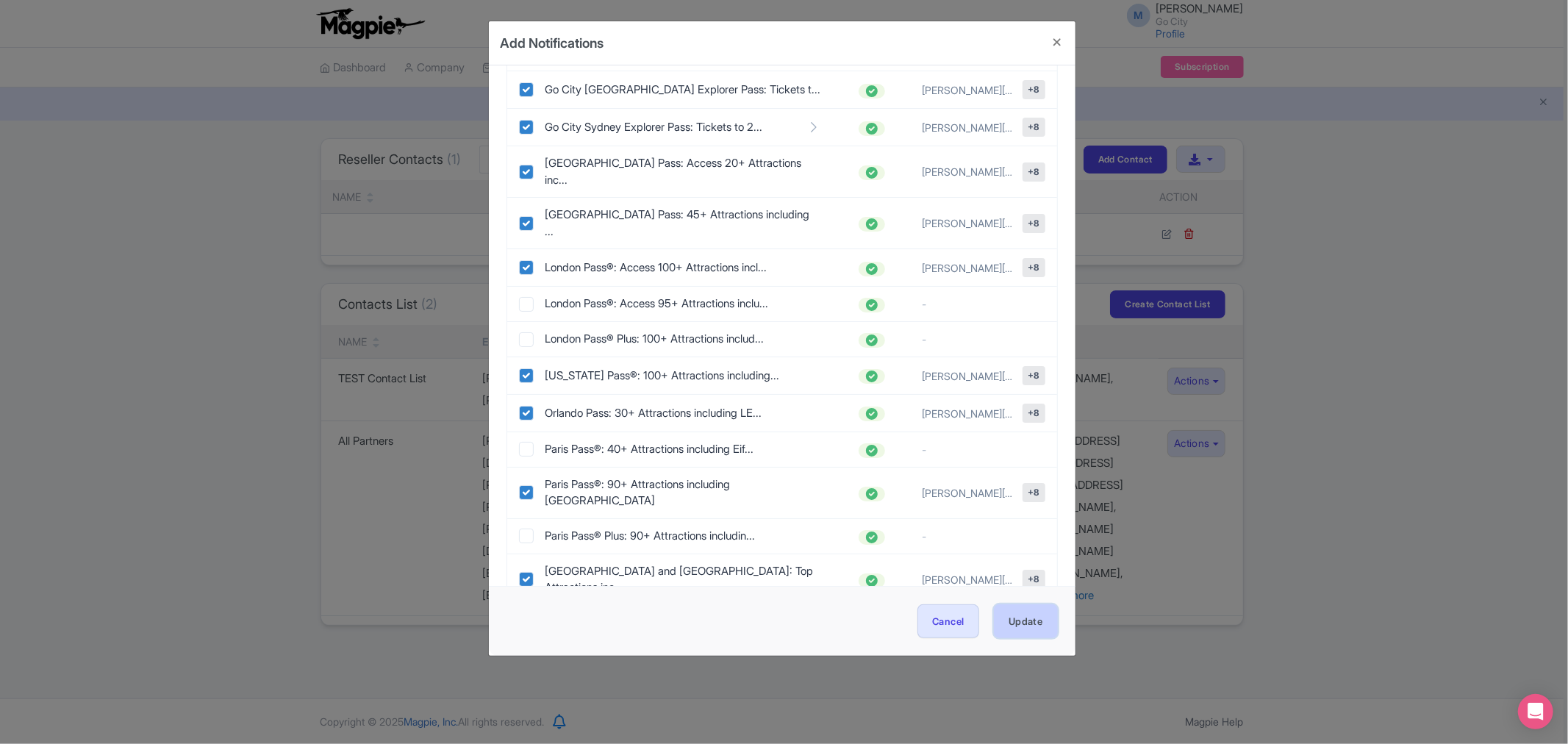
click at [1025, 625] on button "Update" at bounding box center [1026, 621] width 64 height 33
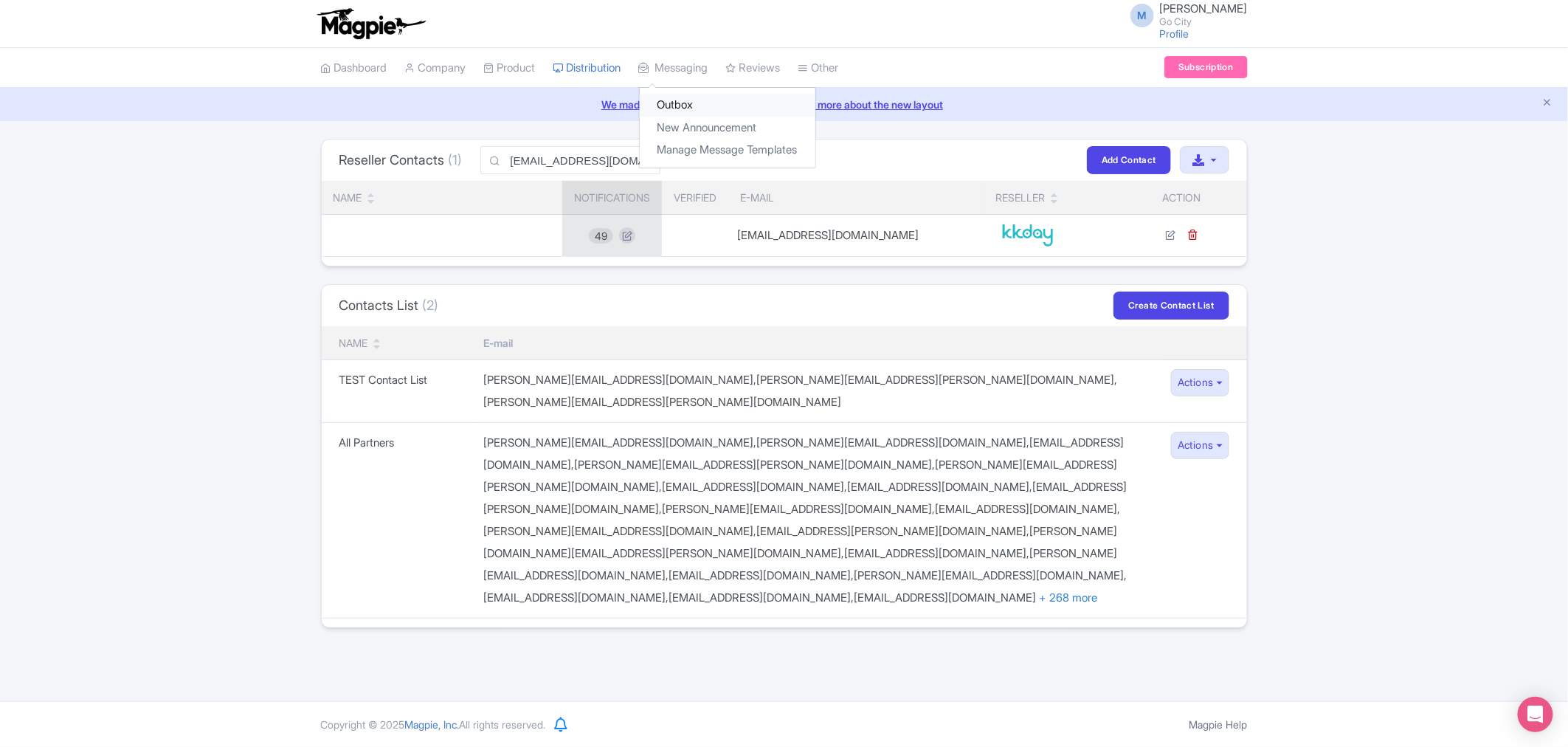
click at [696, 95] on link "Outbox" at bounding box center [728, 105] width 176 height 23
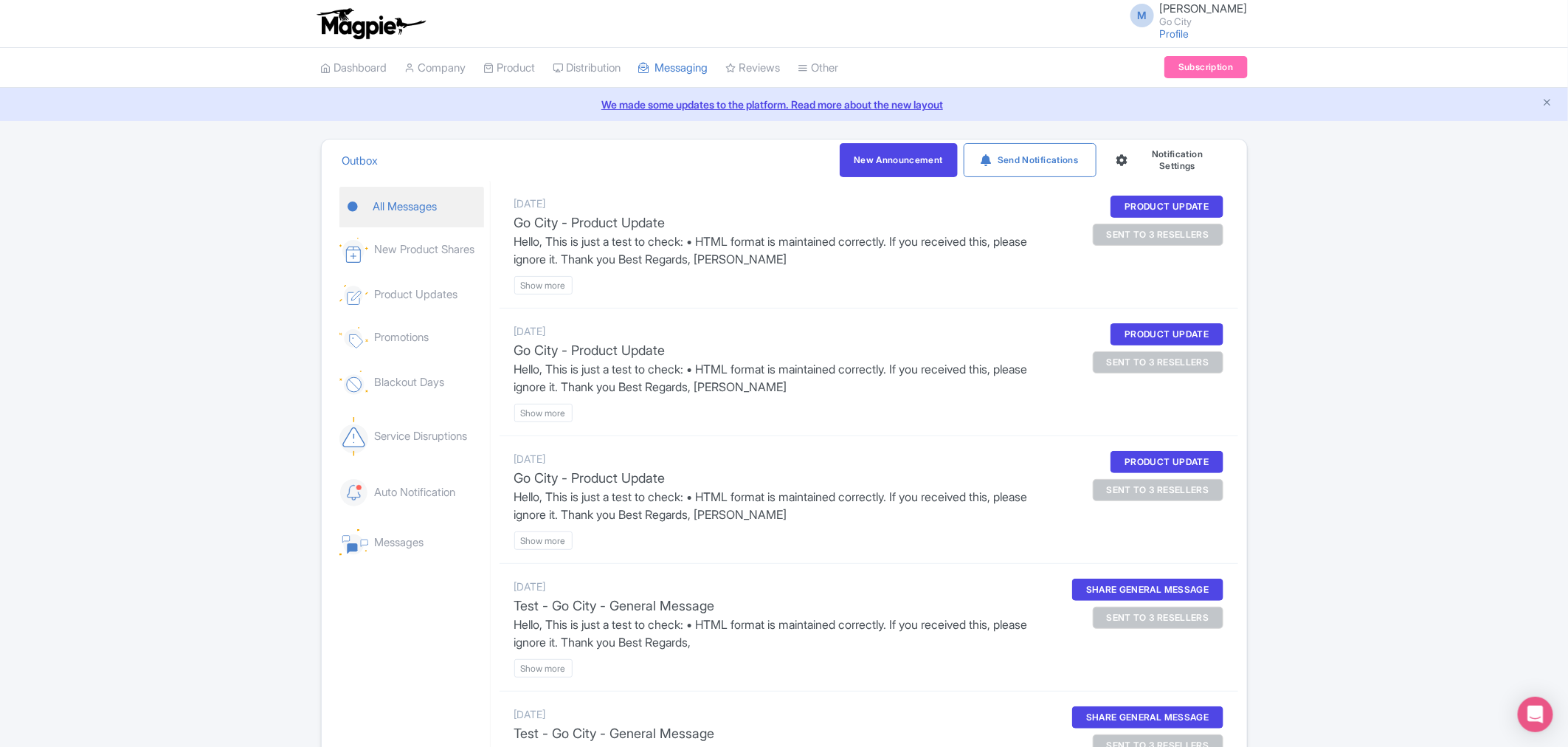
click at [370, 205] on link "All Messages" at bounding box center [412, 207] width 145 height 41
click at [418, 490] on link "Auto Notification" at bounding box center [412, 492] width 145 height 52
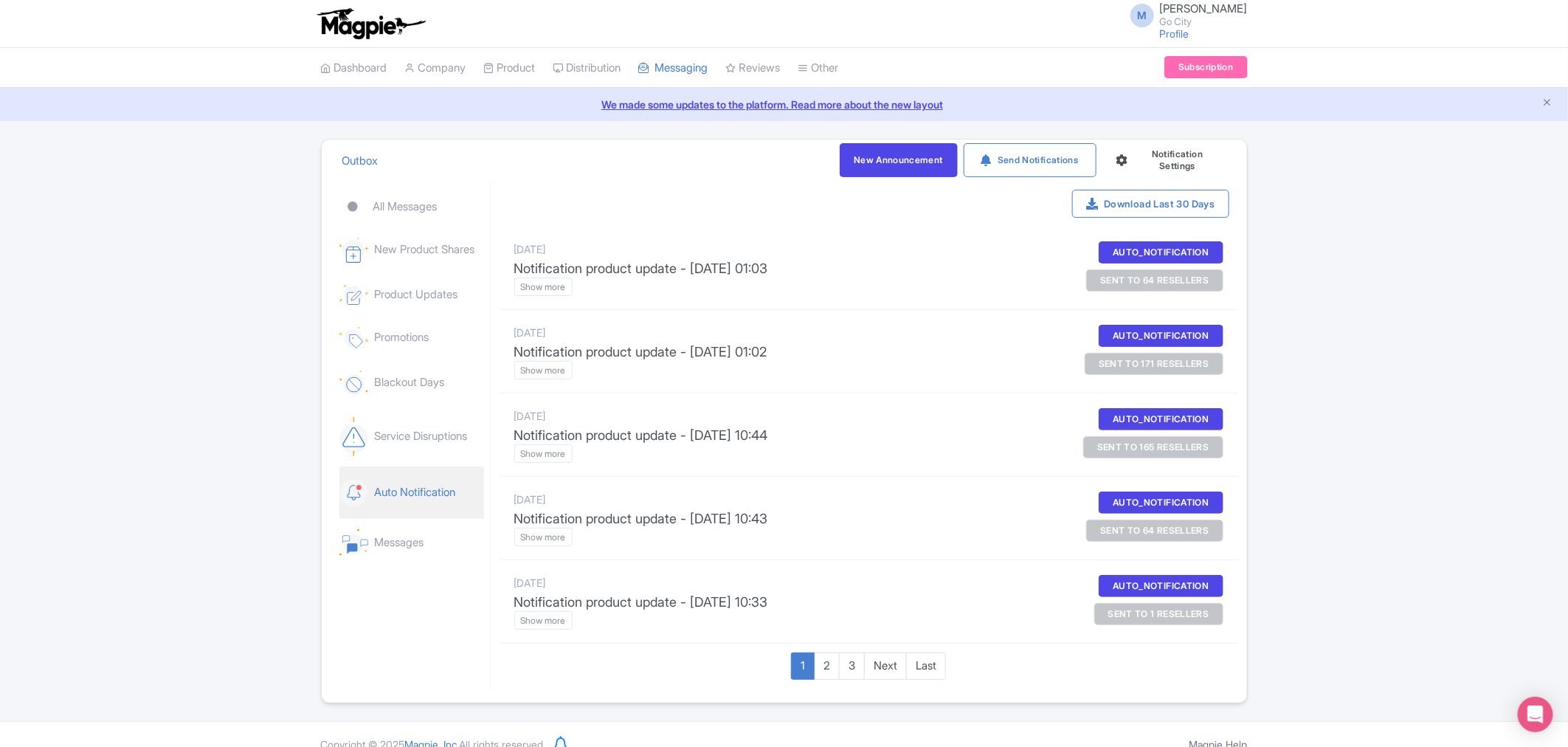
click at [413, 497] on link "Auto Notification" at bounding box center [412, 492] width 145 height 52
